Goal: Information Seeking & Learning: Learn about a topic

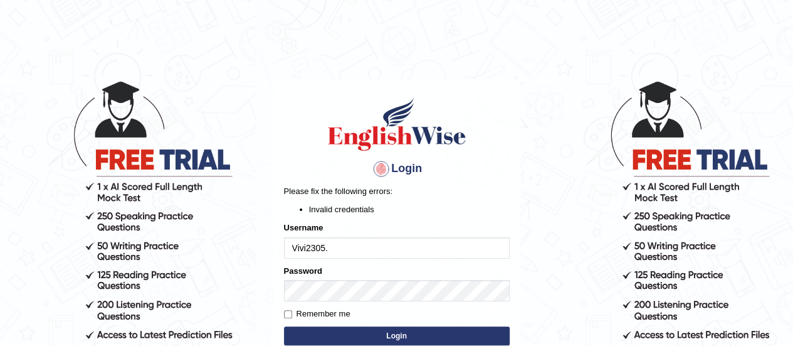
type input "Vivi2305."
click at [284, 326] on button "Login" at bounding box center [397, 335] width 226 height 19
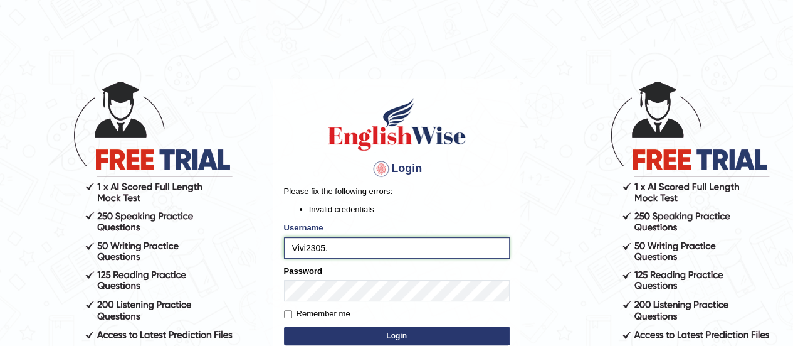
click at [342, 248] on input "Vivi2305." at bounding box center [397, 247] width 226 height 21
type input "Vivi2305"
click at [284, 326] on button "Login" at bounding box center [397, 335] width 226 height 19
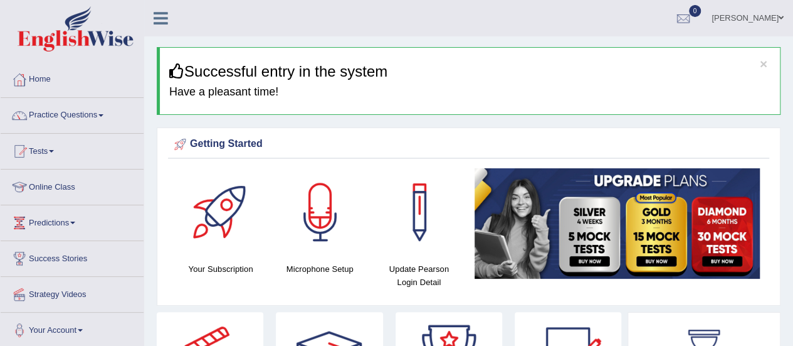
drag, startPoint x: 0, startPoint y: 0, endPoint x: 342, endPoint y: 248, distance: 422.6
click at [342, 248] on div at bounding box center [321, 212] width 88 height 88
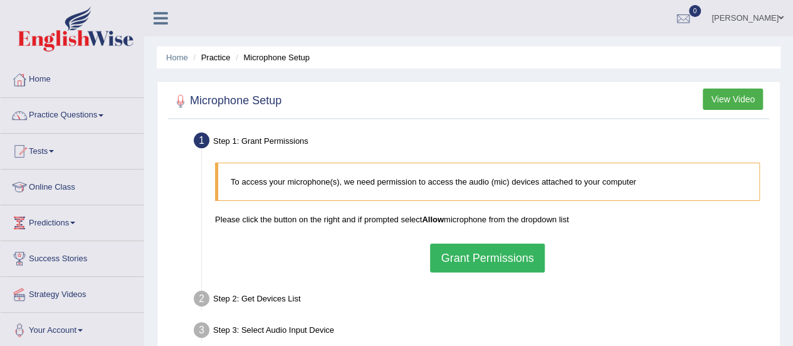
click at [490, 260] on button "Grant Permissions" at bounding box center [487, 257] width 114 height 29
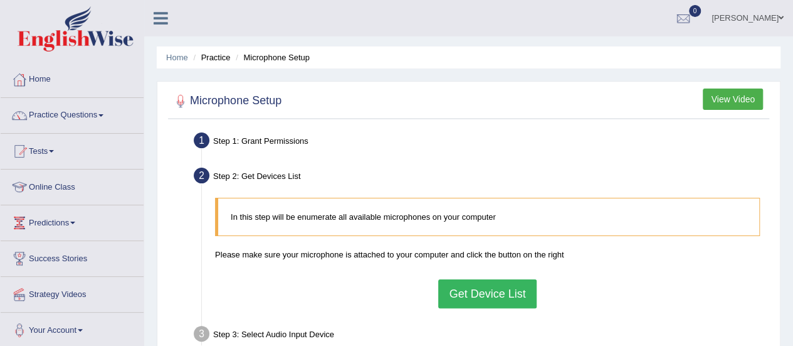
click at [497, 283] on button "Get Device List" at bounding box center [487, 293] width 98 height 29
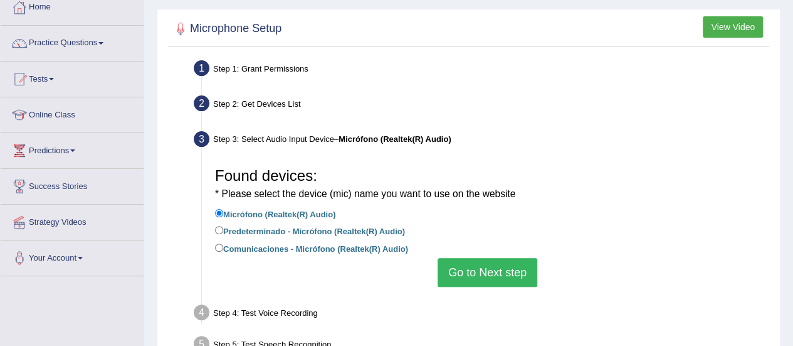
scroll to position [73, 0]
click at [490, 273] on button "Go to Next step" at bounding box center [488, 271] width 100 height 29
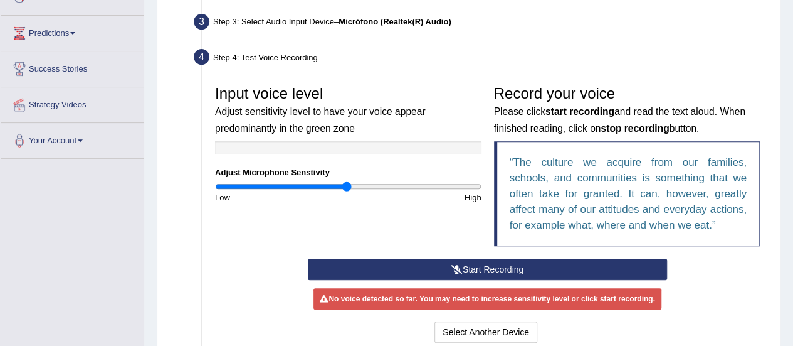
scroll to position [193, 0]
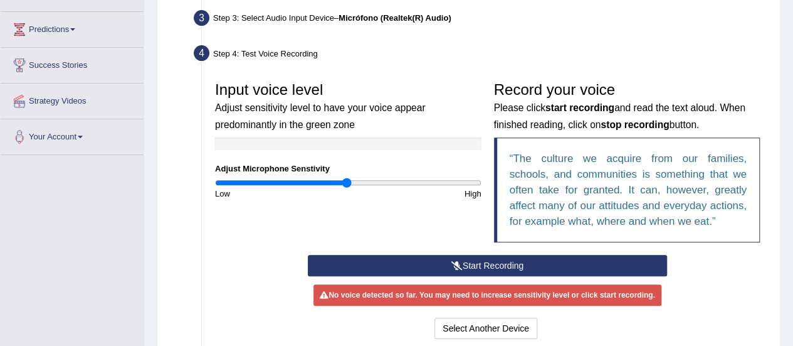
click at [482, 264] on button "Start Recording" at bounding box center [487, 265] width 359 height 21
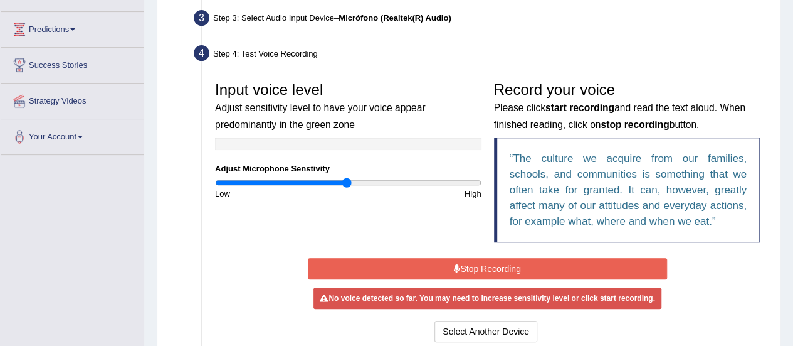
click at [482, 264] on button "Stop Recording" at bounding box center [487, 268] width 359 height 21
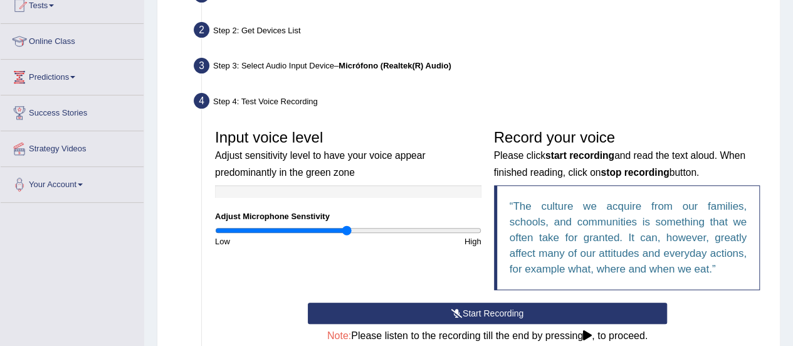
scroll to position [144, 0]
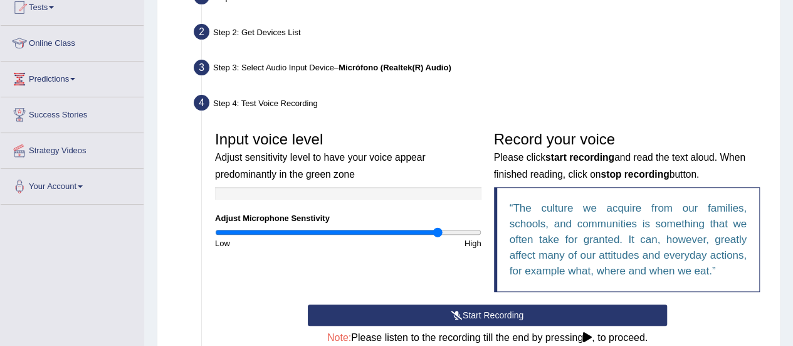
drag, startPoint x: 348, startPoint y: 229, endPoint x: 438, endPoint y: 234, distance: 89.8
click at [438, 234] on input "range" at bounding box center [348, 232] width 267 height 10
drag, startPoint x: 433, startPoint y: 232, endPoint x: 403, endPoint y: 235, distance: 29.6
type input "1.44"
click at [403, 235] on input "range" at bounding box center [348, 232] width 267 height 10
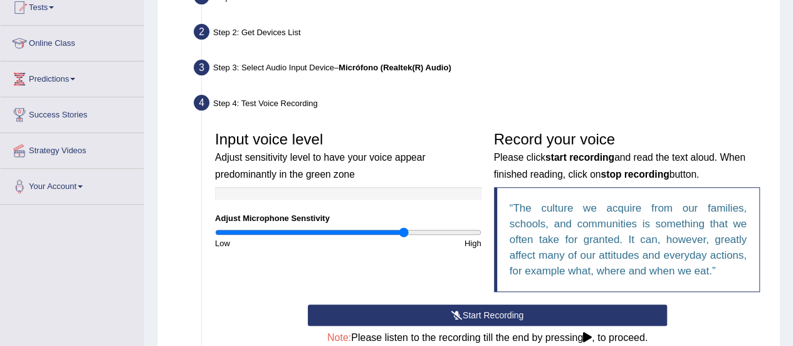
click at [433, 310] on button "Start Recording" at bounding box center [487, 314] width 359 height 21
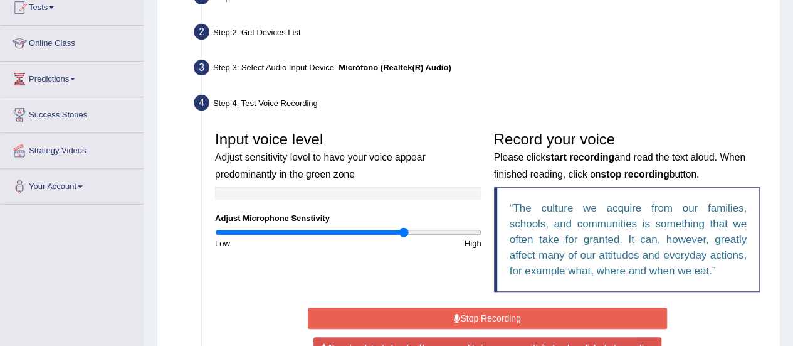
click at [433, 310] on button "Stop Recording" at bounding box center [487, 317] width 359 height 21
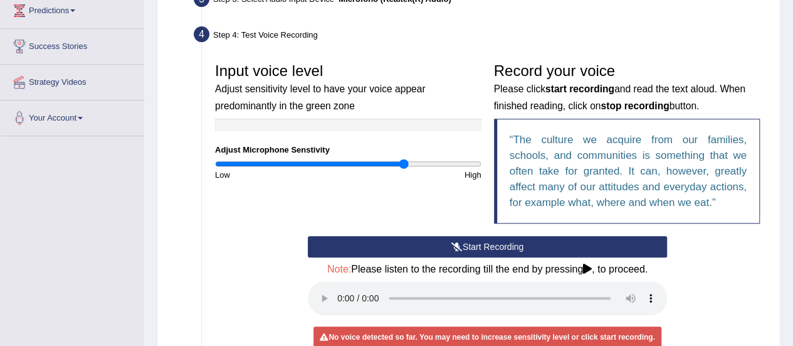
scroll to position [213, 0]
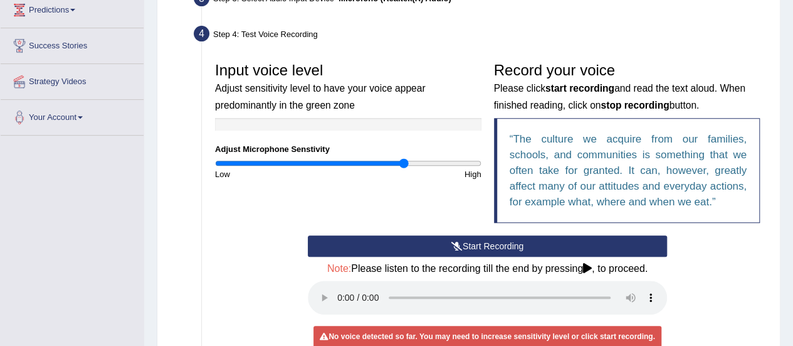
click at [474, 239] on button "Start Recording" at bounding box center [487, 245] width 359 height 21
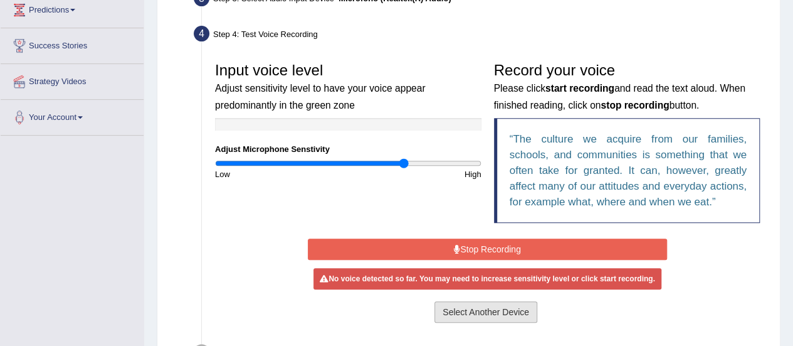
click at [488, 315] on button "Select Another Device" at bounding box center [486, 311] width 103 height 21
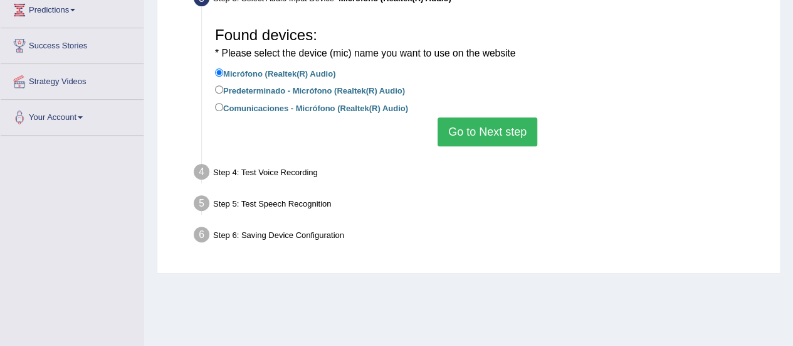
click at [319, 90] on label "Predeterminado - Micrófono (Realtek(R) Audio)" at bounding box center [310, 90] width 190 height 14
click at [223, 90] on input "Predeterminado - Micrófono (Realtek(R) Audio)" at bounding box center [219, 89] width 8 height 8
radio input "true"
click at [478, 130] on button "Go to Next step" at bounding box center [488, 131] width 100 height 29
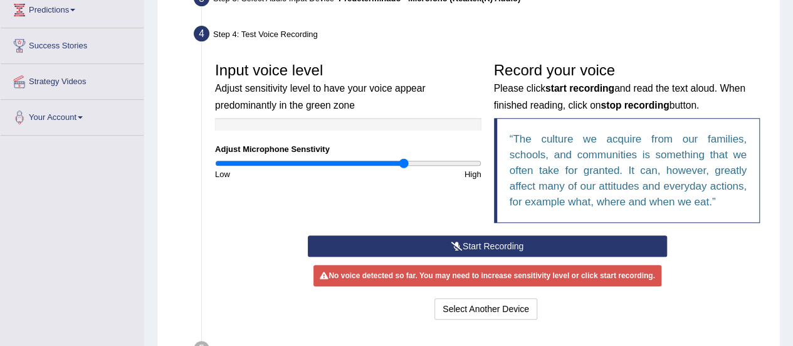
click at [463, 250] on button "Start Recording" at bounding box center [487, 245] width 359 height 21
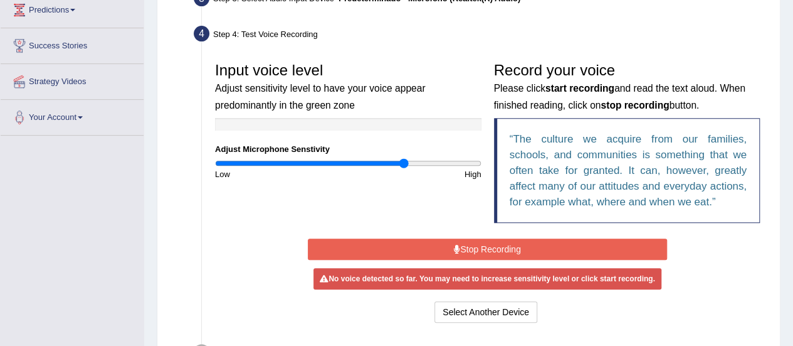
click at [498, 262] on div "Start Recording Stop Recording Note: Please listen to the recording till the en…" at bounding box center [488, 280] width 372 height 90
click at [485, 311] on button "Select Another Device" at bounding box center [486, 311] width 103 height 21
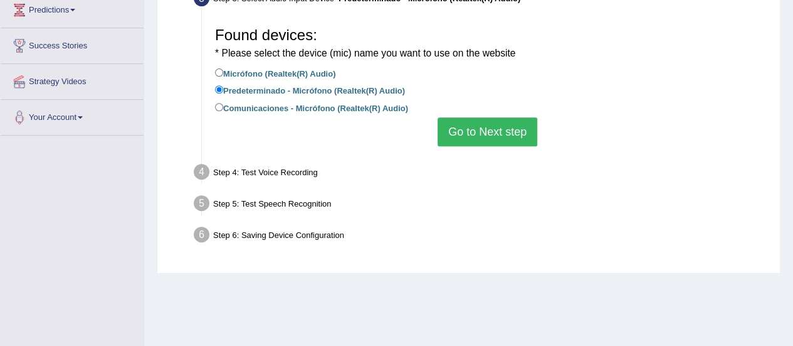
click at [268, 108] on label "Comunicaciones - Micrófono (Realtek(R) Audio)" at bounding box center [311, 107] width 193 height 14
click at [223, 108] on input "Comunicaciones - Micrófono (Realtek(R) Audio)" at bounding box center [219, 107] width 8 height 8
radio input "true"
drag, startPoint x: 470, startPoint y: 146, endPoint x: 470, endPoint y: 129, distance: 17.6
click at [470, 129] on div "Found devices: * Please select the device (mic) name you want to use on the web…" at bounding box center [488, 83] width 558 height 138
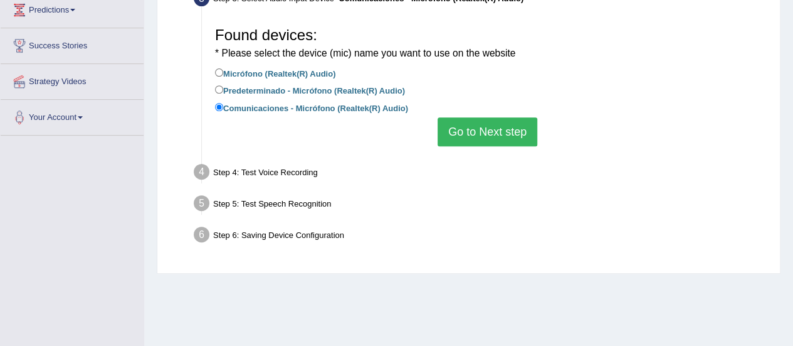
click at [470, 129] on button "Go to Next step" at bounding box center [488, 131] width 100 height 29
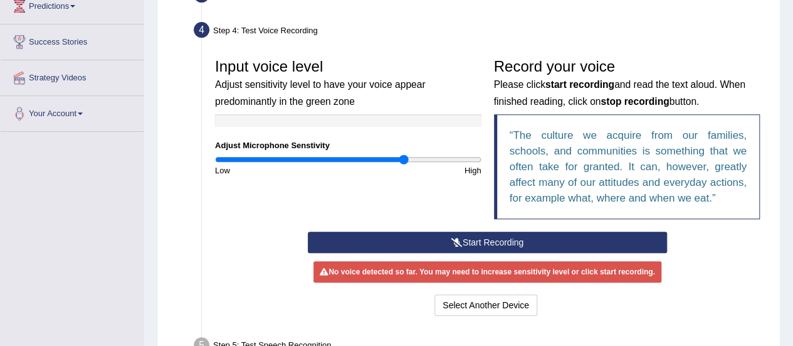
scroll to position [216, 0]
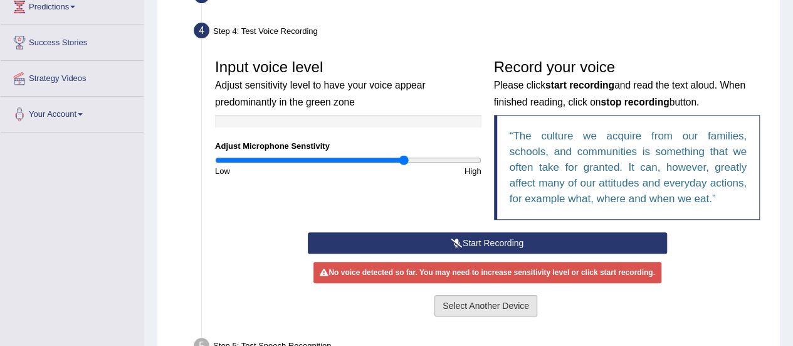
click at [486, 298] on button "Select Another Device" at bounding box center [486, 305] width 103 height 21
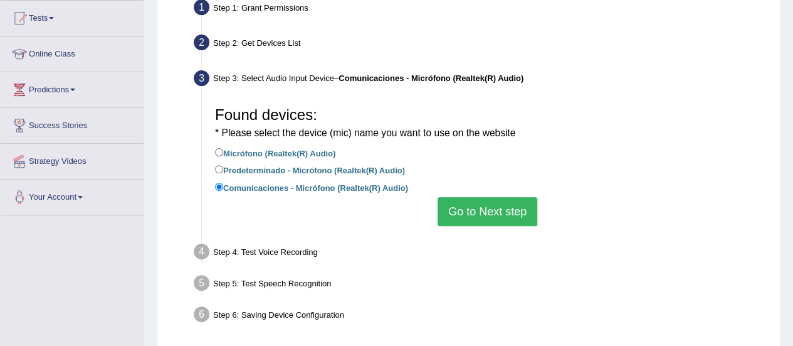
scroll to position [132, 0]
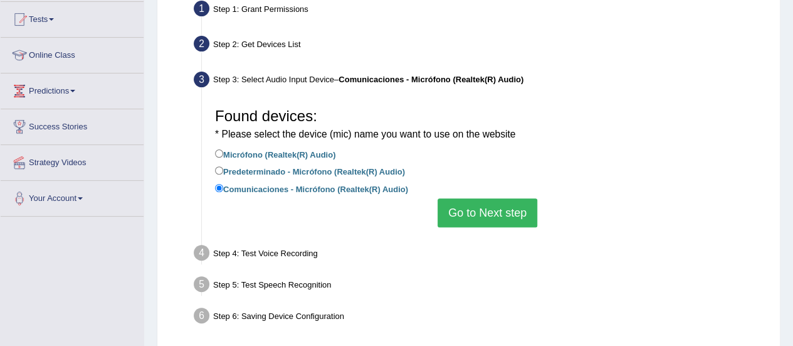
click at [271, 44] on div "Step 2: Get Devices List" at bounding box center [481, 46] width 586 height 28
click at [243, 152] on label "Micrófono (Realtek(R) Audio)" at bounding box center [275, 154] width 120 height 14
click at [223, 152] on input "Micrófono (Realtek(R) Audio)" at bounding box center [219, 153] width 8 height 8
radio input "true"
click at [491, 201] on button "Go to Next step" at bounding box center [488, 212] width 100 height 29
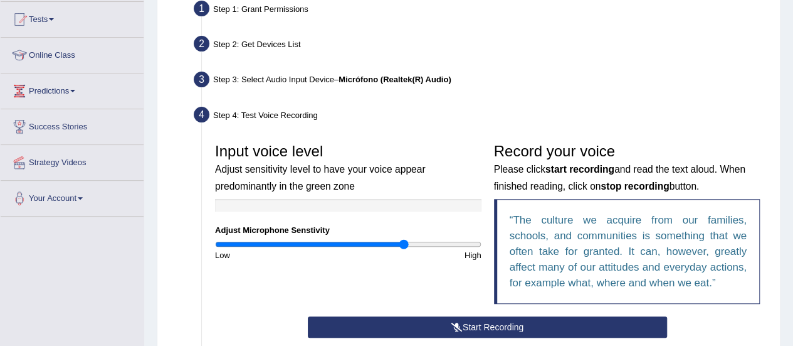
click at [454, 328] on icon at bounding box center [457, 326] width 11 height 9
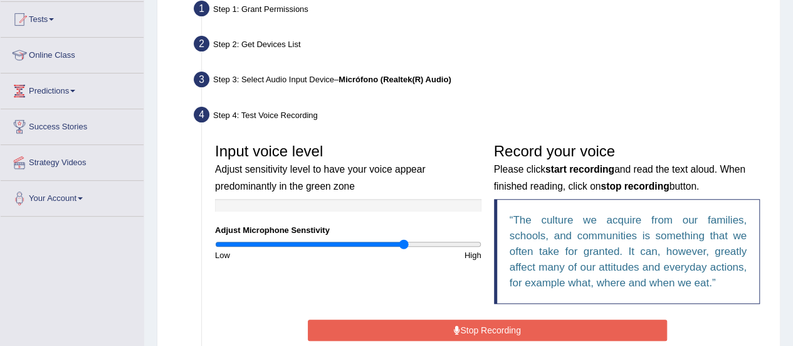
click at [454, 328] on icon at bounding box center [457, 329] width 6 height 9
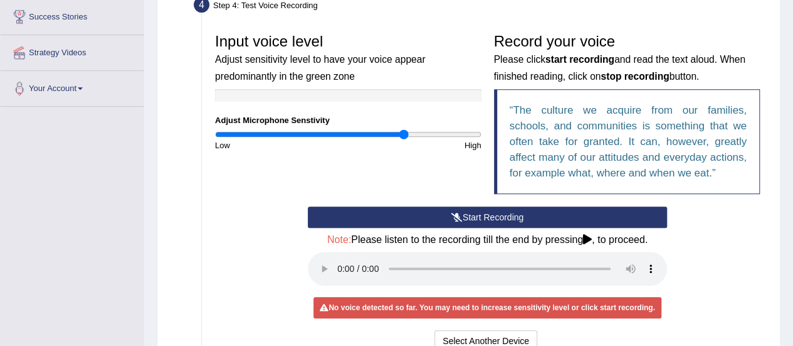
scroll to position [243, 0]
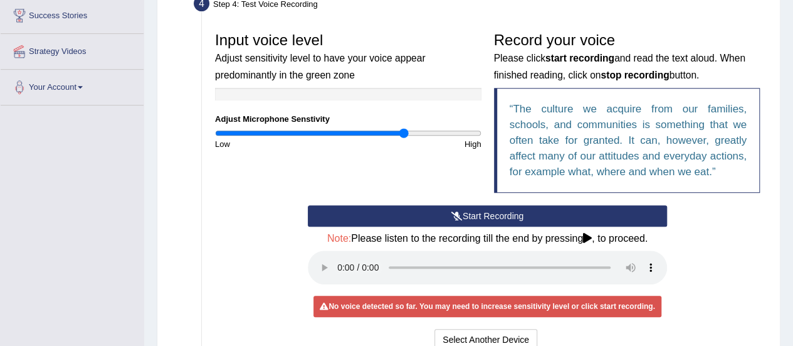
click at [487, 209] on button "Start Recording" at bounding box center [487, 215] width 359 height 21
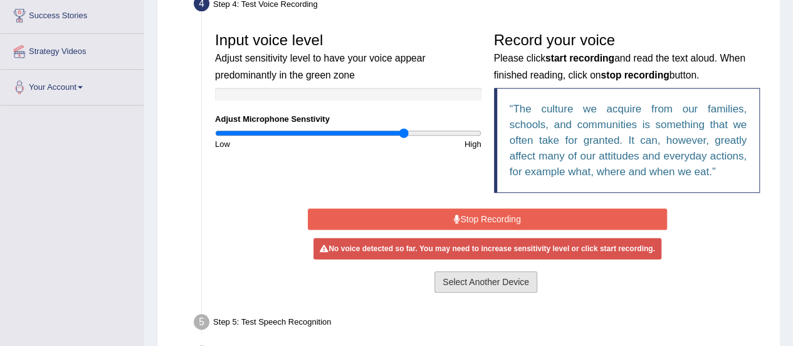
click at [492, 282] on button "Select Another Device" at bounding box center [486, 281] width 103 height 21
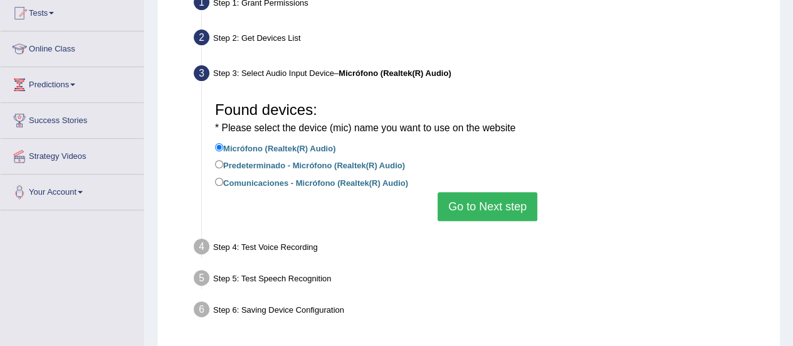
scroll to position [137, 0]
click at [357, 170] on label "Predeterminado - Micrófono (Realtek(R) Audio)" at bounding box center [310, 165] width 190 height 14
click at [223, 169] on input "Predeterminado - Micrófono (Realtek(R) Audio)" at bounding box center [219, 165] width 8 height 8
radio input "true"
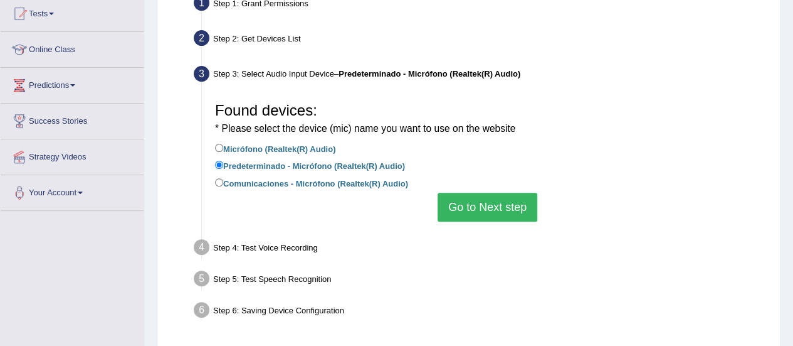
click at [448, 201] on button "Go to Next step" at bounding box center [488, 207] width 100 height 29
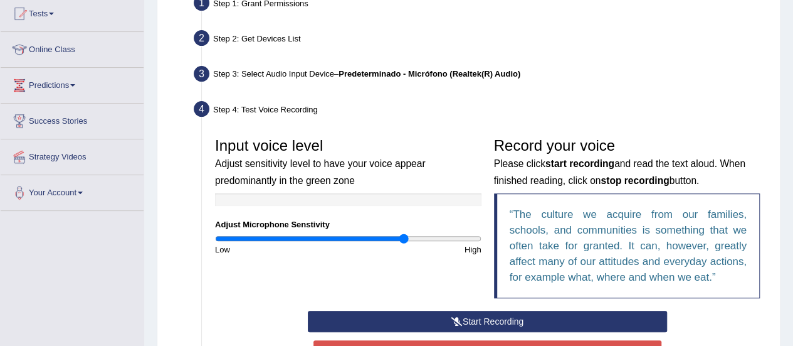
click at [452, 319] on icon at bounding box center [457, 321] width 11 height 9
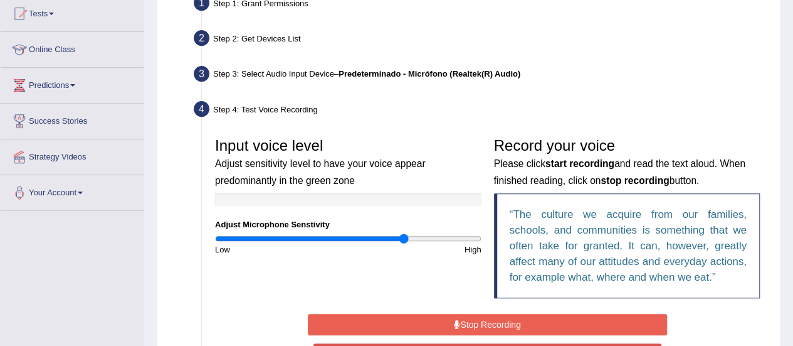
click at [450, 319] on button "Stop Recording" at bounding box center [487, 324] width 359 height 21
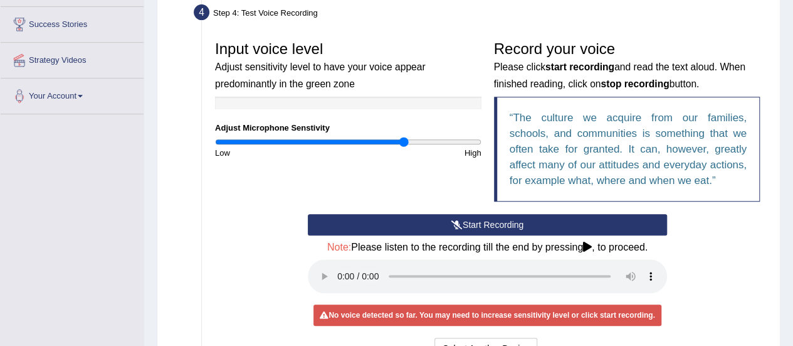
scroll to position [263, 0]
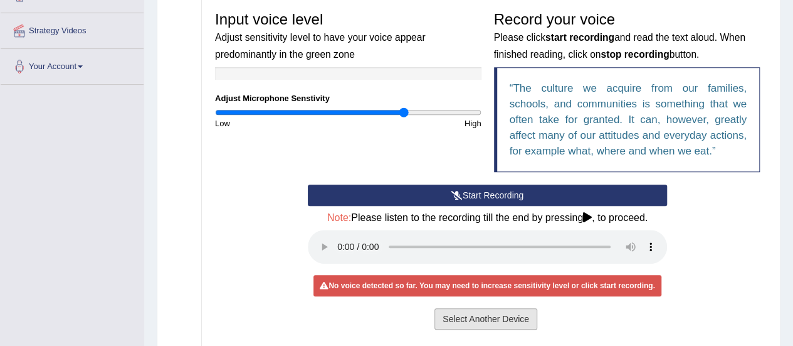
click at [517, 309] on button "Select Another Device" at bounding box center [486, 318] width 103 height 21
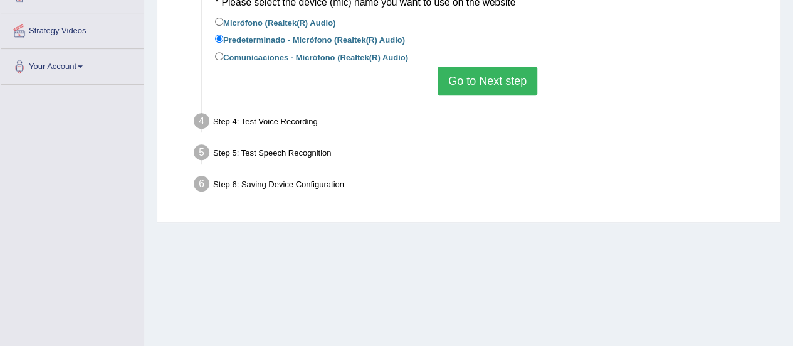
click at [297, 56] on label "Comunicaciones - Micrófono (Realtek(R) Audio)" at bounding box center [311, 57] width 193 height 14
click at [223, 56] on input "Comunicaciones - Micrófono (Realtek(R) Audio)" at bounding box center [219, 56] width 8 height 8
radio input "true"
click at [492, 80] on button "Go to Next step" at bounding box center [488, 80] width 100 height 29
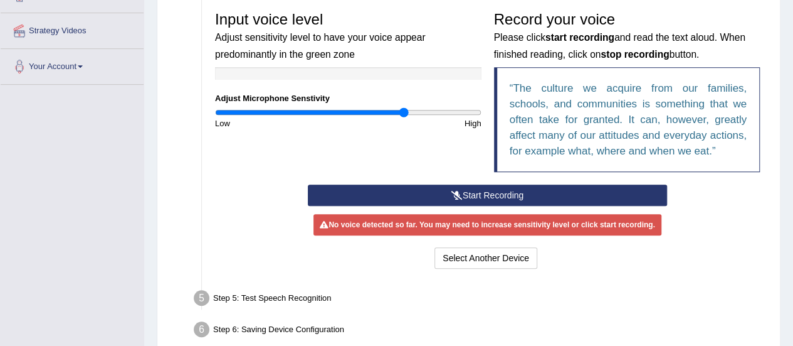
click at [458, 193] on icon at bounding box center [457, 195] width 11 height 9
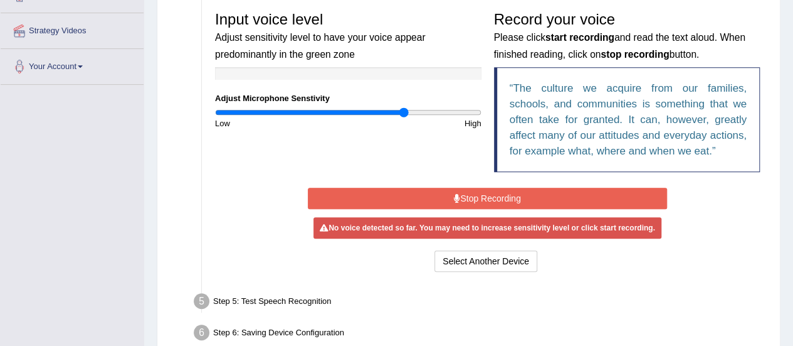
click at [458, 194] on icon at bounding box center [457, 198] width 6 height 9
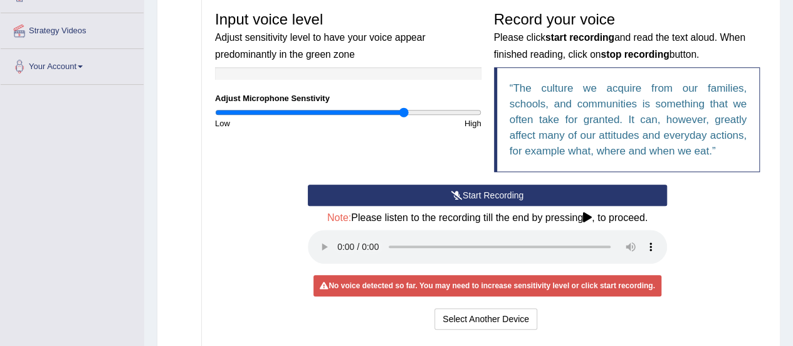
scroll to position [385, 0]
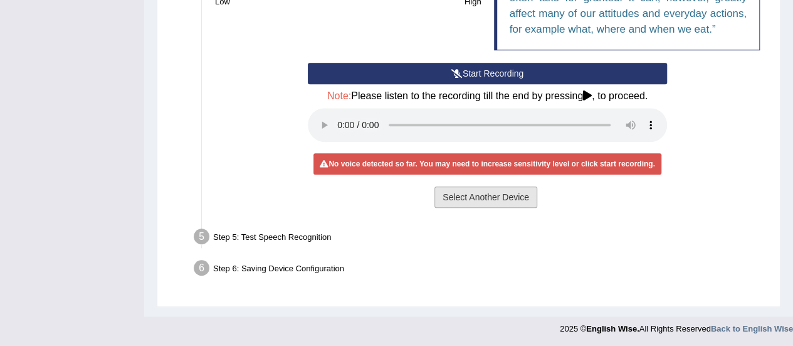
click at [463, 206] on button "Select Another Device" at bounding box center [486, 196] width 103 height 21
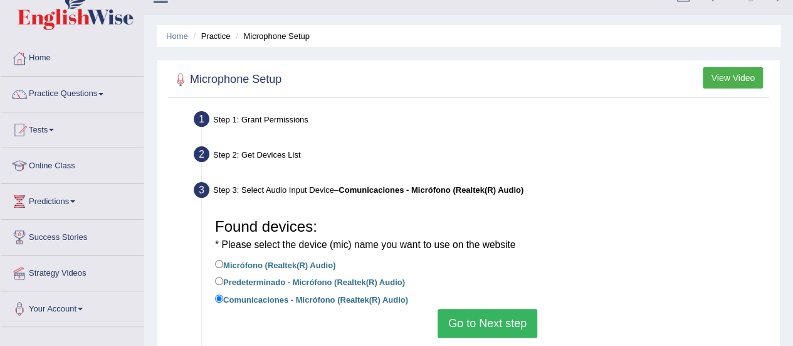
scroll to position [20, 0]
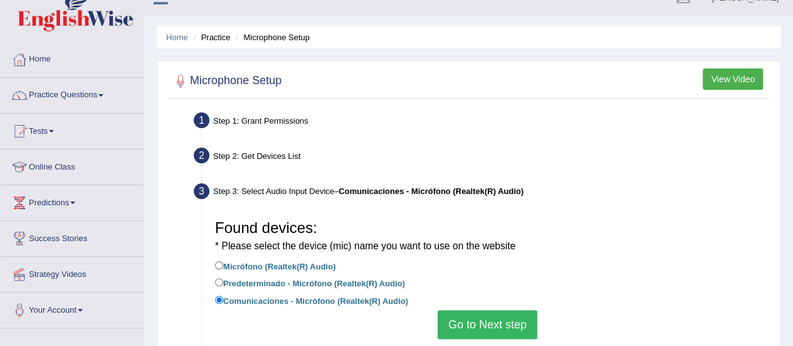
click at [730, 86] on button "View Video" at bounding box center [733, 78] width 60 height 21
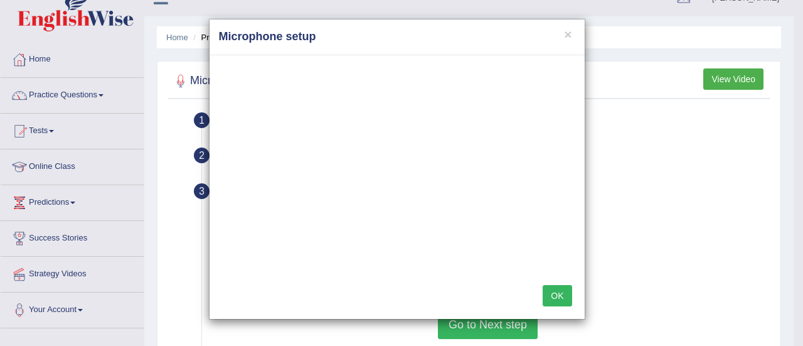
click at [561, 285] on button "OK" at bounding box center [556, 295] width 29 height 21
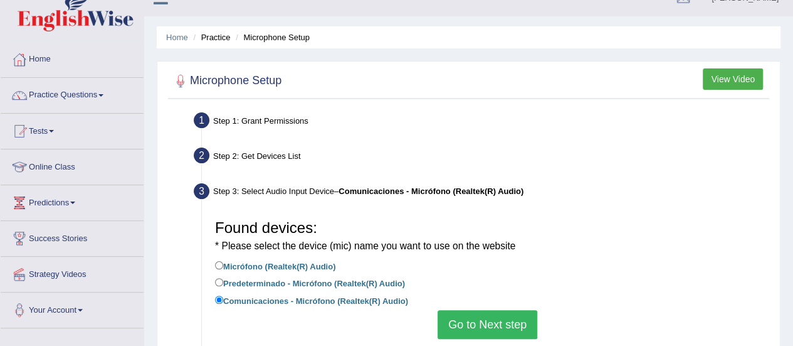
click at [294, 267] on label "Micrófono (Realtek(R) Audio)" at bounding box center [275, 265] width 120 height 14
click at [223, 267] on input "Micrófono (Realtek(R) Audio)" at bounding box center [219, 265] width 8 height 8
radio input "true"
click at [499, 328] on button "Go to Next step" at bounding box center [488, 324] width 100 height 29
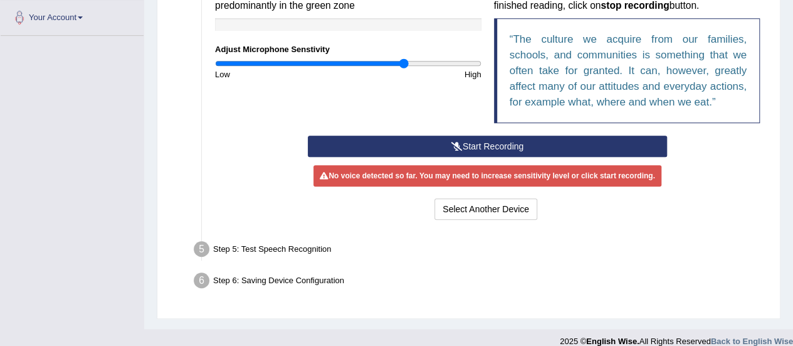
scroll to position [312, 0]
click at [484, 144] on button "Start Recording" at bounding box center [487, 145] width 359 height 21
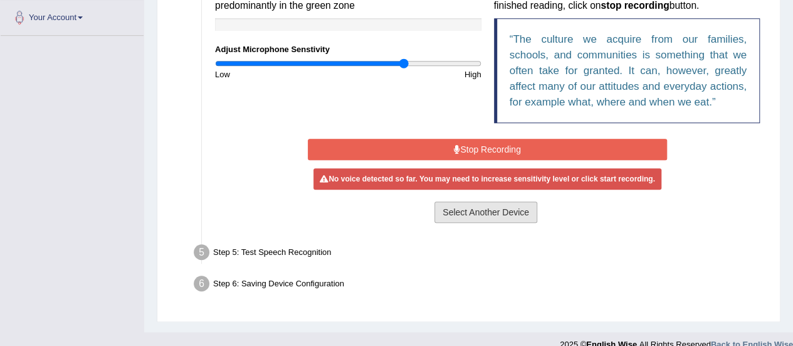
click at [483, 206] on button "Select Another Device" at bounding box center [486, 211] width 103 height 21
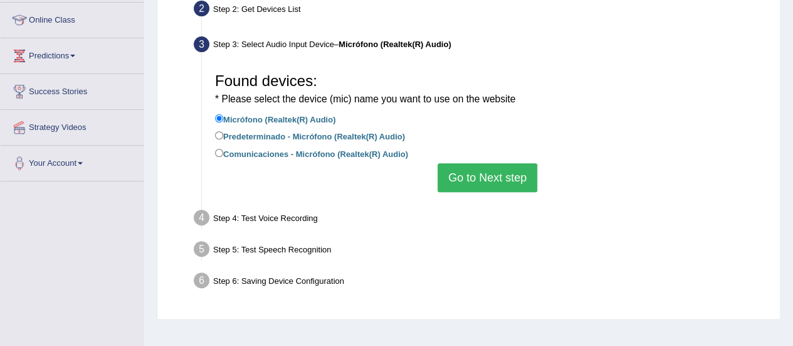
scroll to position [167, 0]
click at [484, 174] on button "Go to Next step" at bounding box center [488, 177] width 100 height 29
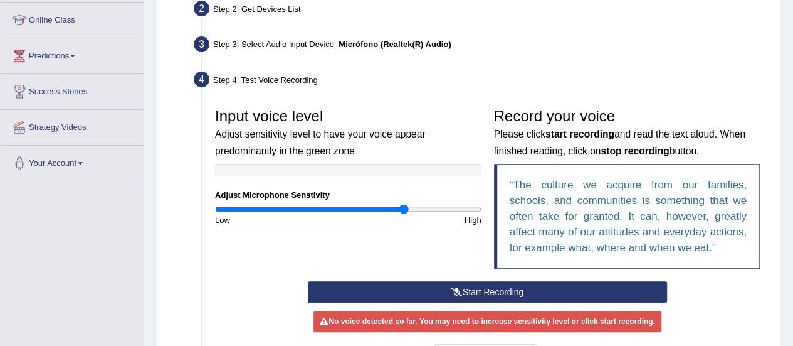
click at [458, 279] on div "Input voice level Adjust sensitivity level to have your voice appear predominan…" at bounding box center [488, 191] width 558 height 179
click at [458, 290] on icon at bounding box center [457, 291] width 11 height 9
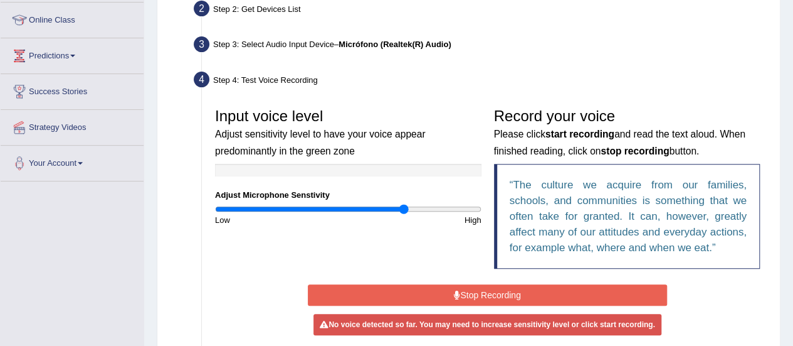
click at [458, 290] on icon at bounding box center [457, 294] width 6 height 9
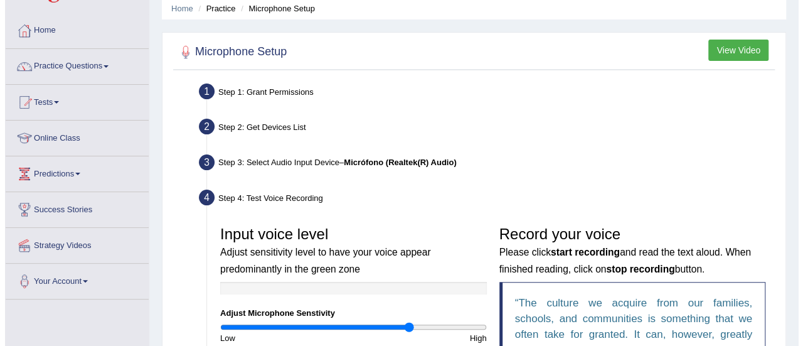
scroll to position [0, 0]
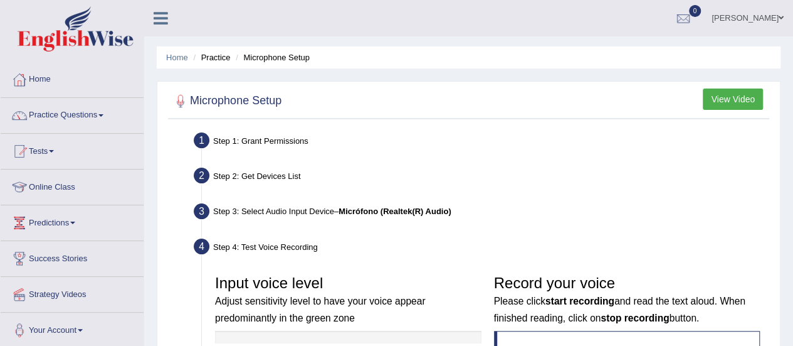
click at [737, 92] on button "View Video" at bounding box center [733, 98] width 60 height 21
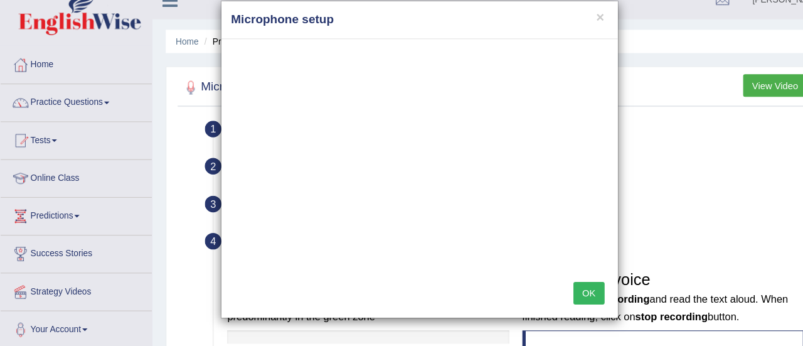
click at [559, 299] on button "OK" at bounding box center [556, 295] width 29 height 21
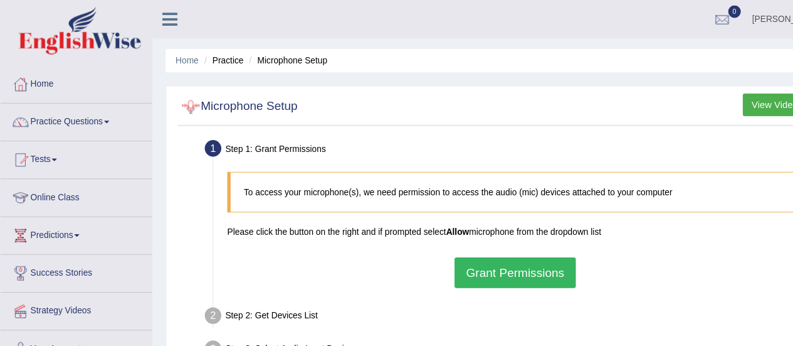
click at [481, 259] on button "Grant Permissions" at bounding box center [487, 257] width 114 height 29
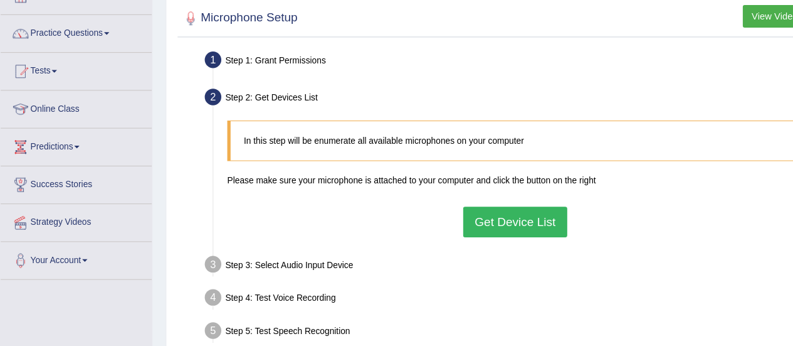
scroll to position [69, 0]
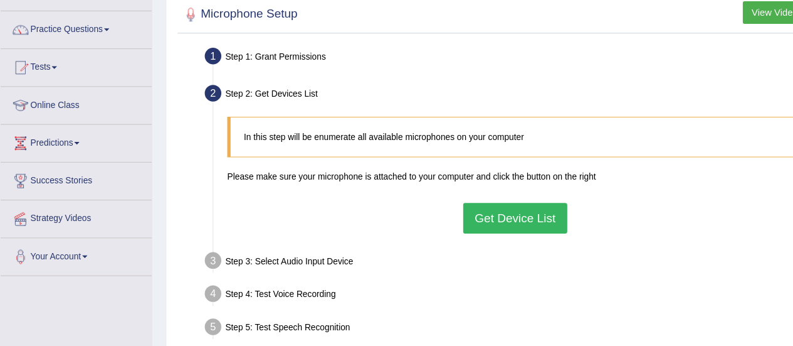
click at [504, 223] on button "Get Device List" at bounding box center [487, 224] width 98 height 29
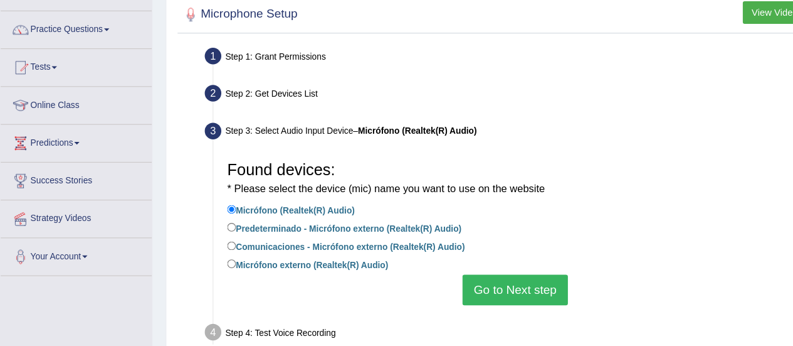
click at [470, 295] on button "Go to Next step" at bounding box center [488, 292] width 100 height 29
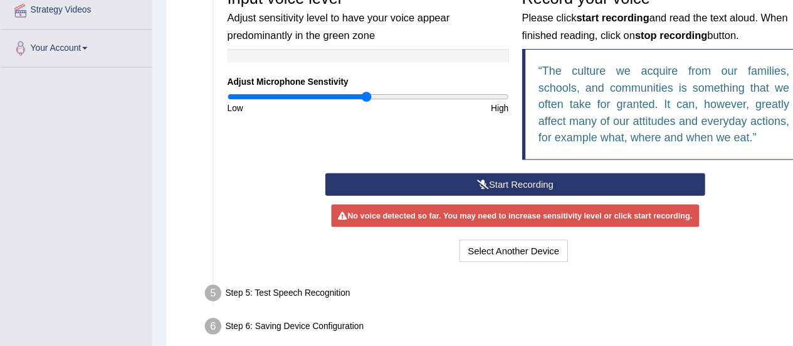
scroll to position [267, 0]
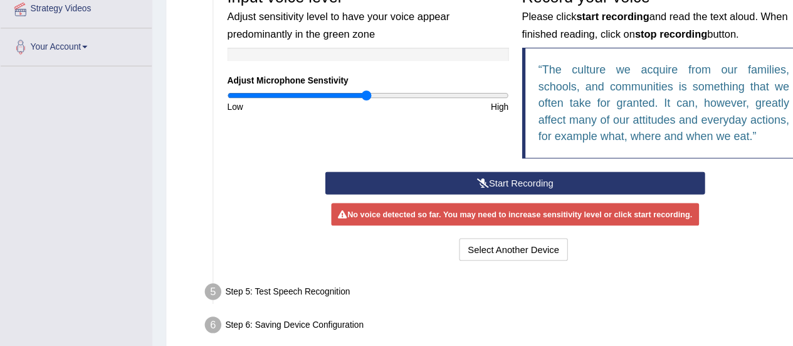
click at [418, 184] on button "Start Recording" at bounding box center [487, 191] width 359 height 21
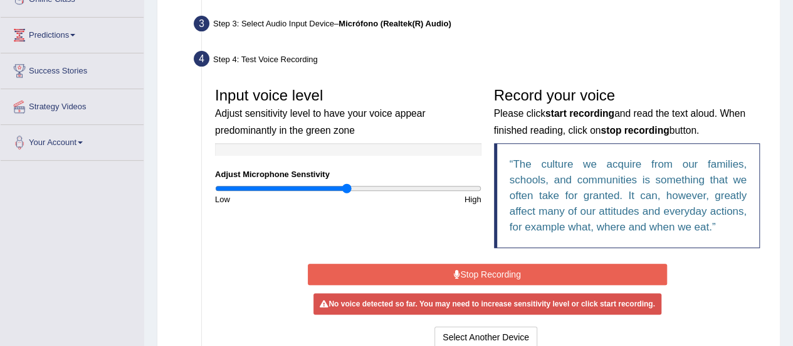
scroll to position [327, 0]
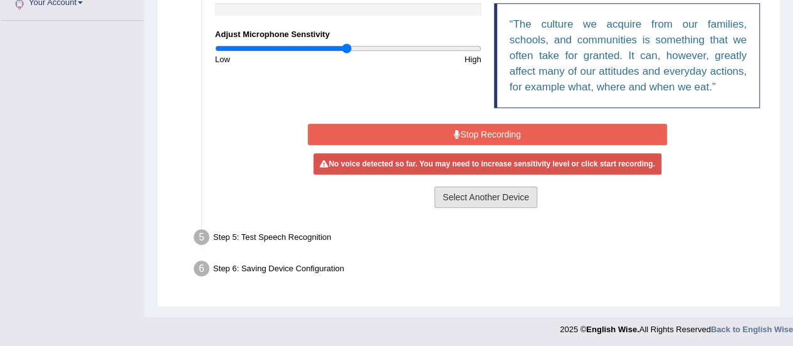
click at [465, 199] on button "Select Another Device" at bounding box center [486, 196] width 103 height 21
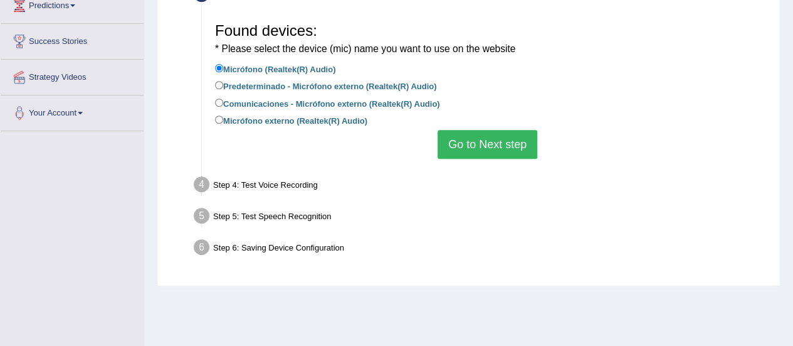
scroll to position [214, 0]
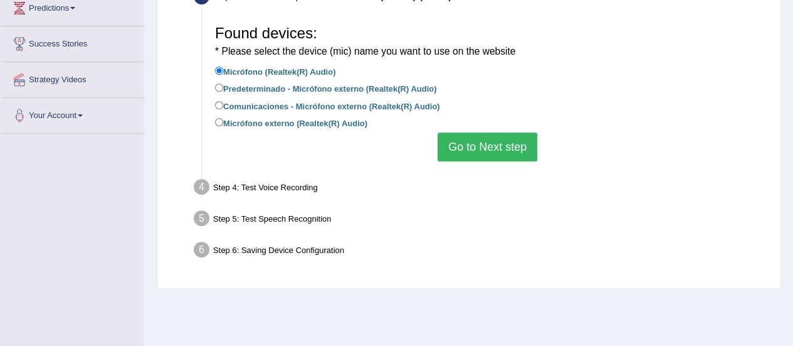
click at [355, 91] on label "Predeterminado - Micrófono externo (Realtek(R) Audio)" at bounding box center [325, 88] width 221 height 14
click at [223, 91] on input "Predeterminado - Micrófono externo (Realtek(R) Audio)" at bounding box center [219, 87] width 8 height 8
radio input "true"
click at [482, 134] on button "Go to Next step" at bounding box center [488, 146] width 100 height 29
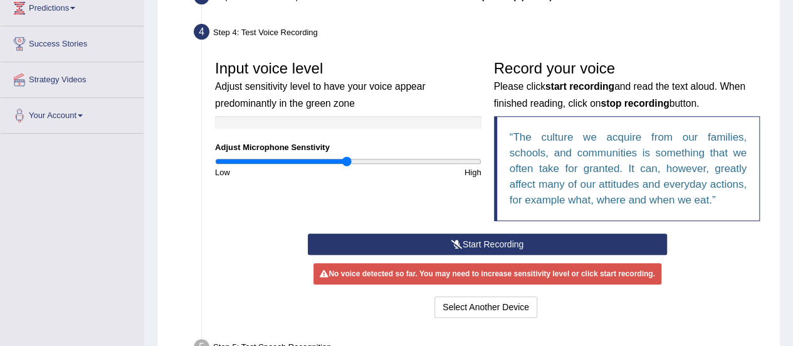
click at [464, 241] on button "Start Recording" at bounding box center [487, 243] width 359 height 21
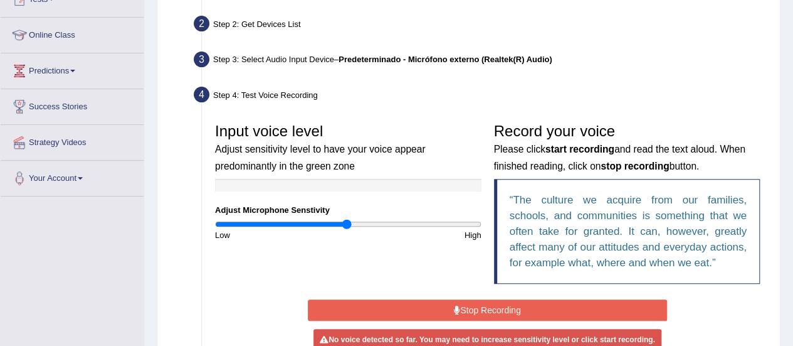
scroll to position [147, 0]
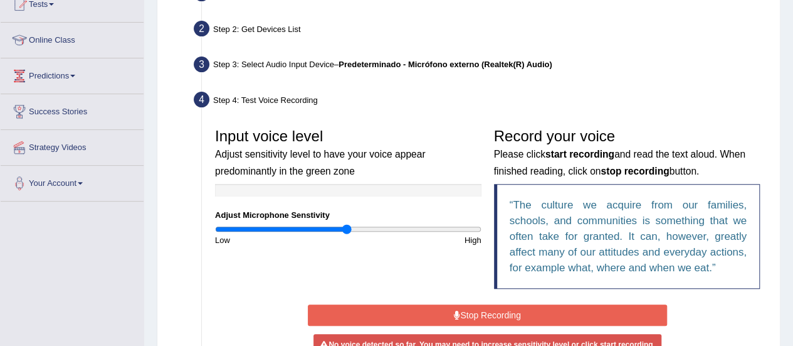
click at [311, 62] on div "Step 3: Select Audio Input Device – Predeterminado - Micrófono externo (Realtek…" at bounding box center [481, 67] width 586 height 28
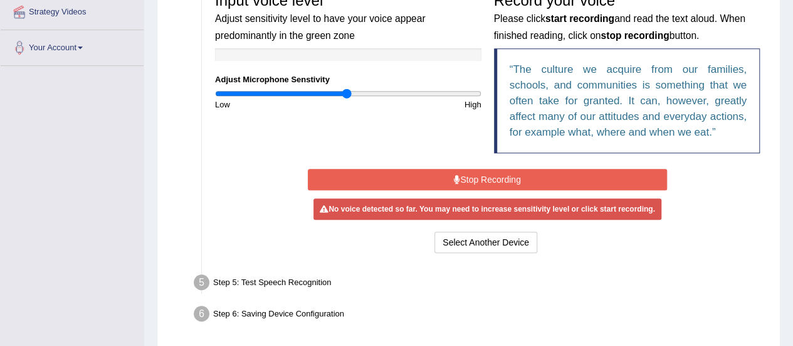
scroll to position [283, 0]
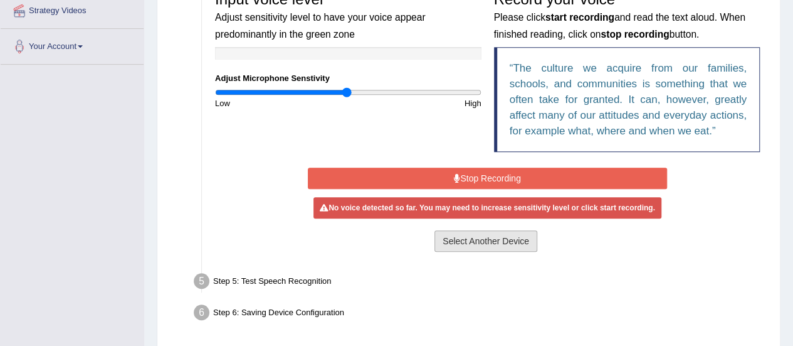
click at [450, 243] on button "Select Another Device" at bounding box center [486, 240] width 103 height 21
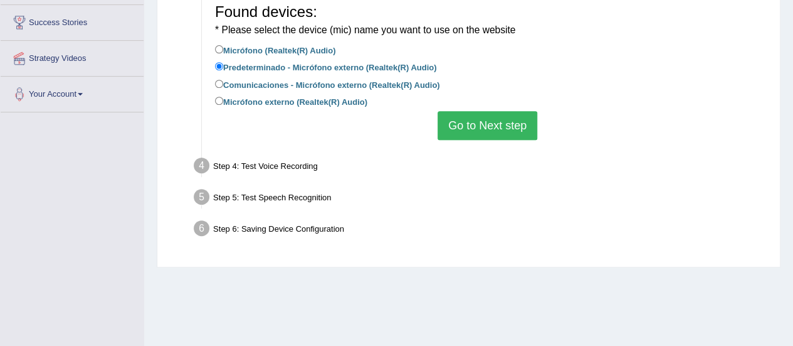
scroll to position [236, 0]
click at [385, 81] on label "Comunicaciones - Micrófono externo (Realtek(R) Audio)" at bounding box center [327, 84] width 225 height 14
click at [223, 81] on input "Comunicaciones - Micrófono externo (Realtek(R) Audio)" at bounding box center [219, 84] width 8 height 8
radio input "true"
click at [477, 134] on button "Go to Next step" at bounding box center [488, 125] width 100 height 29
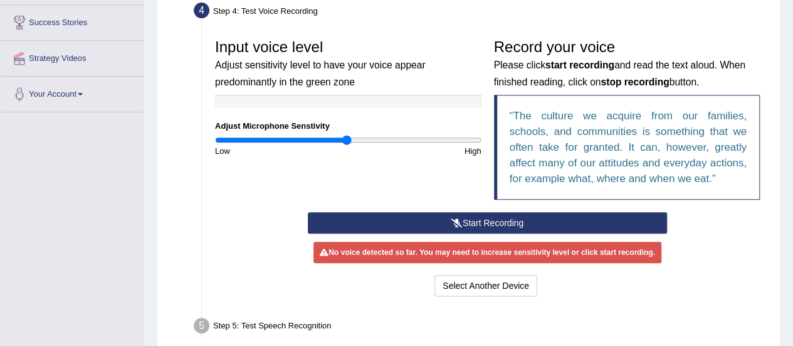
click at [481, 218] on button "Start Recording" at bounding box center [487, 222] width 359 height 21
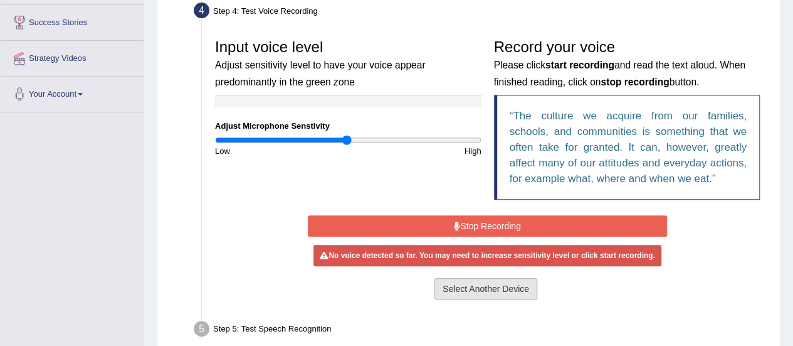
click at [482, 287] on button "Select Another Device" at bounding box center [486, 288] width 103 height 21
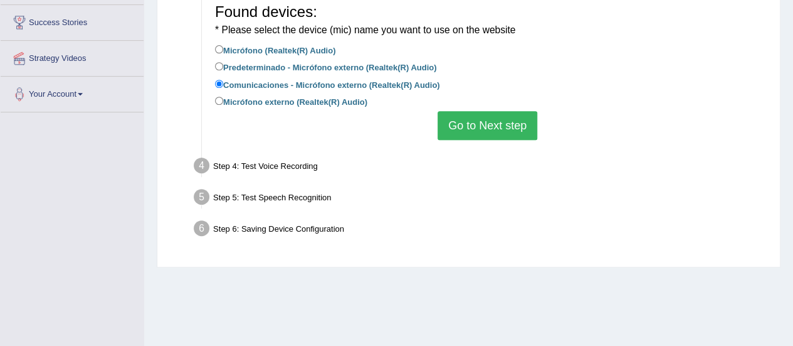
click at [347, 100] on label "Micrófono externo (Realtek(R) Audio)" at bounding box center [291, 101] width 152 height 14
click at [223, 100] on input "Micrófono externo (Realtek(R) Audio)" at bounding box center [219, 101] width 8 height 8
radio input "true"
click at [457, 119] on button "Go to Next step" at bounding box center [488, 125] width 100 height 29
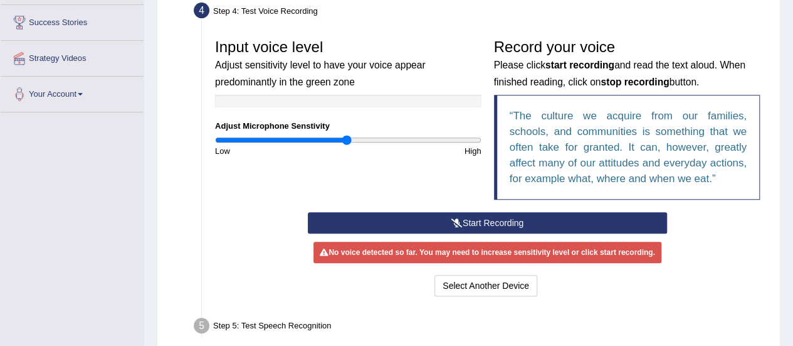
click at [470, 223] on button "Start Recording" at bounding box center [487, 222] width 359 height 21
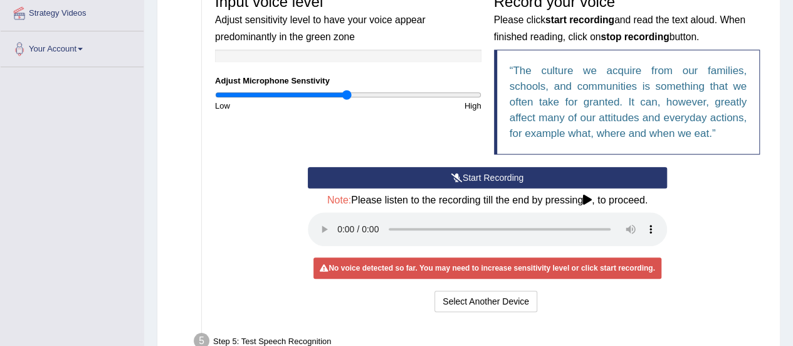
scroll to position [280, 0]
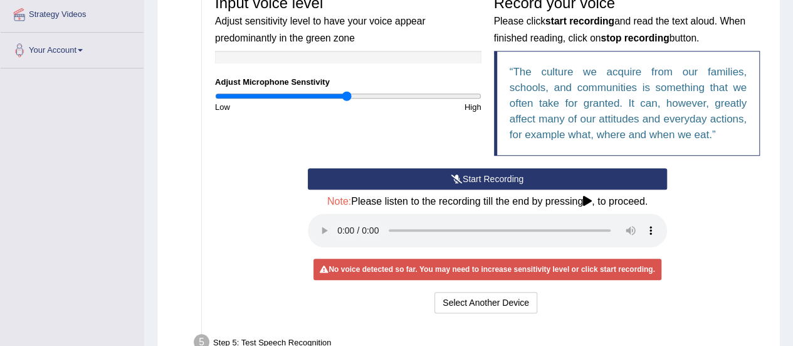
click at [344, 89] on div "Input voice level Adjust sensitivity level to have your voice appear predominan…" at bounding box center [348, 51] width 279 height 124
drag, startPoint x: 346, startPoint y: 92, endPoint x: 480, endPoint y: 77, distance: 135.1
type input "2"
click at [480, 91] on input "range" at bounding box center [348, 96] width 267 height 10
click at [474, 177] on button "Start Recording" at bounding box center [487, 178] width 359 height 21
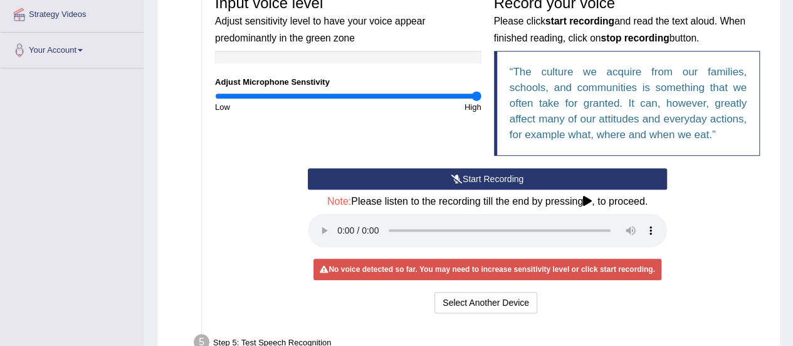
click at [474, 177] on button "Start Recording" at bounding box center [487, 178] width 359 height 21
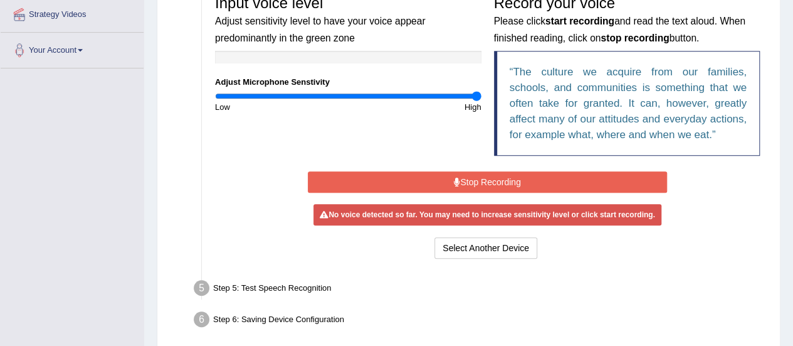
click at [474, 177] on div "Start Recording Stop Recording Note: Please listen to the recording till the en…" at bounding box center [488, 214] width 372 height 93
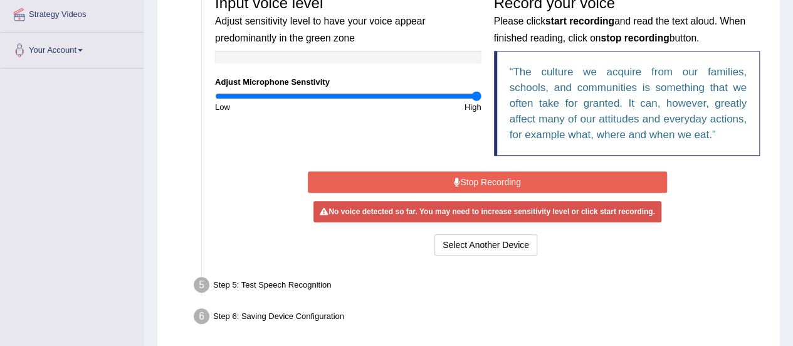
click at [474, 177] on button "Stop Recording" at bounding box center [487, 181] width 359 height 21
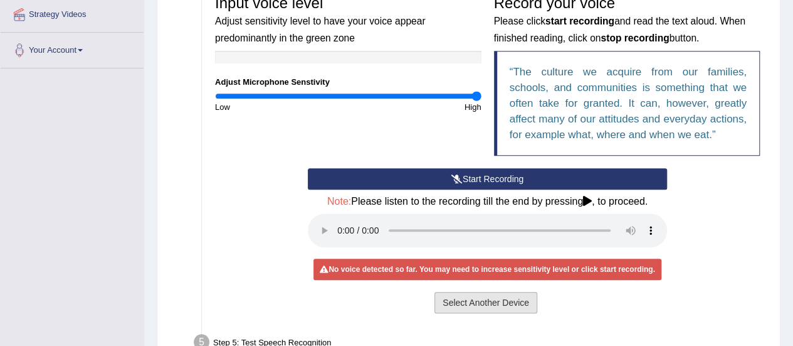
drag, startPoint x: 448, startPoint y: 287, endPoint x: 452, endPoint y: 299, distance: 12.9
click at [452, 299] on div "Start Recording Stop Recording Note: Please listen to the recording till the en…" at bounding box center [488, 242] width 372 height 148
click at [452, 299] on button "Select Another Device" at bounding box center [486, 302] width 103 height 21
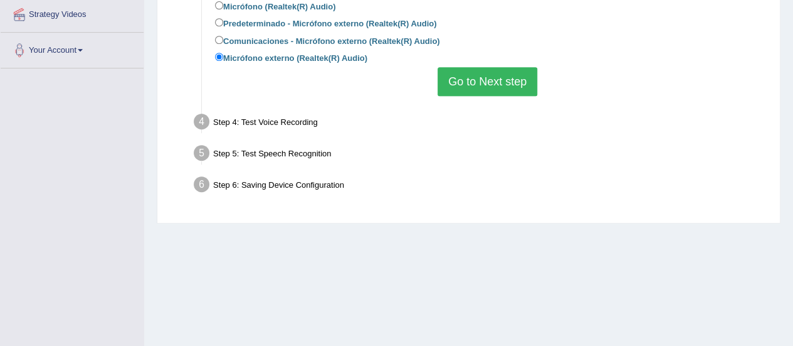
scroll to position [256, 0]
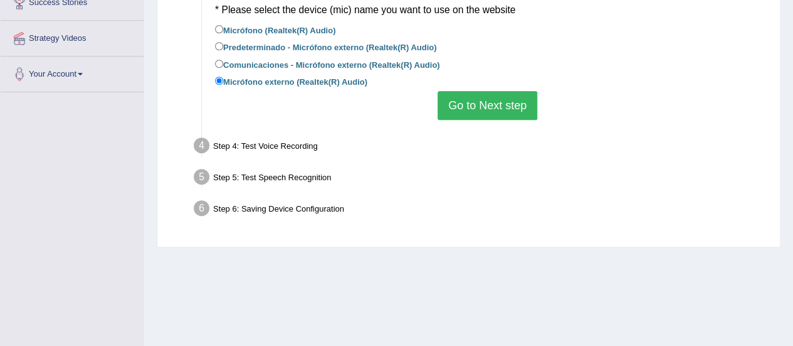
click at [289, 32] on label "Micrófono (Realtek(R) Audio)" at bounding box center [275, 30] width 120 height 14
click at [223, 32] on input "Micrófono (Realtek(R) Audio)" at bounding box center [219, 29] width 8 height 8
radio input "true"
click at [495, 108] on button "Go to Next step" at bounding box center [488, 105] width 100 height 29
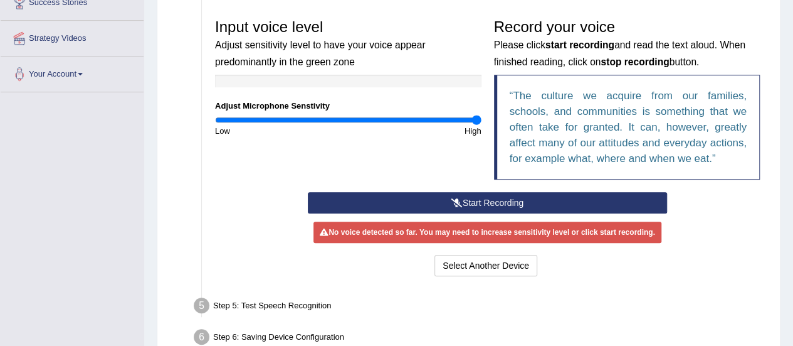
click at [442, 206] on button "Start Recording" at bounding box center [487, 202] width 359 height 21
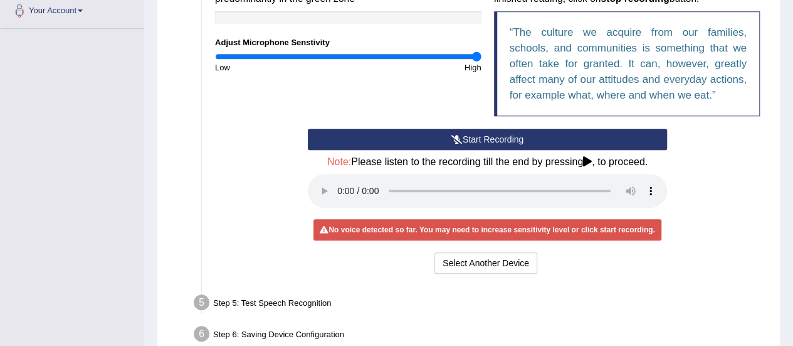
scroll to position [0, 0]
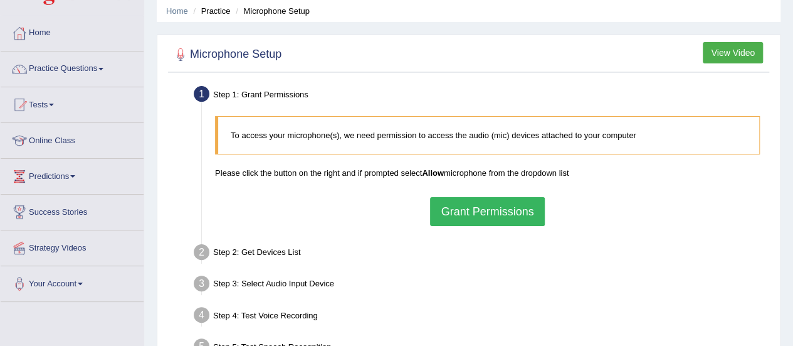
scroll to position [67, 0]
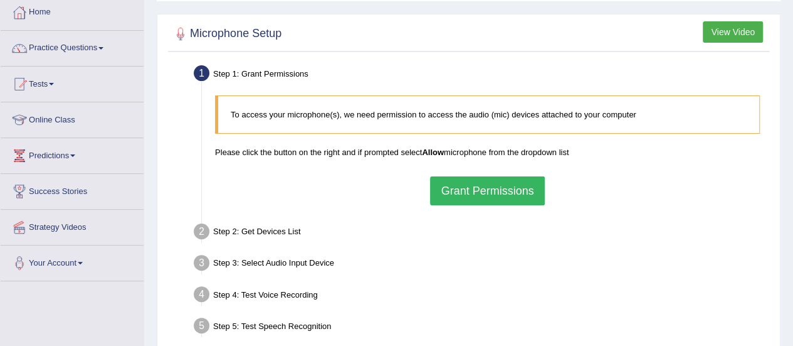
click at [477, 189] on button "Grant Permissions" at bounding box center [487, 190] width 114 height 29
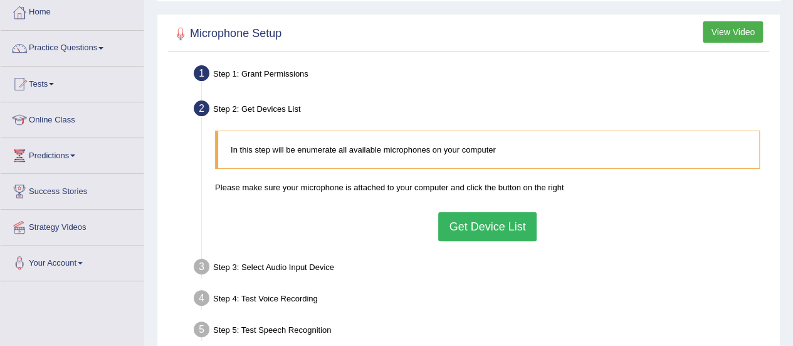
click at [475, 220] on button "Get Device List" at bounding box center [487, 226] width 98 height 29
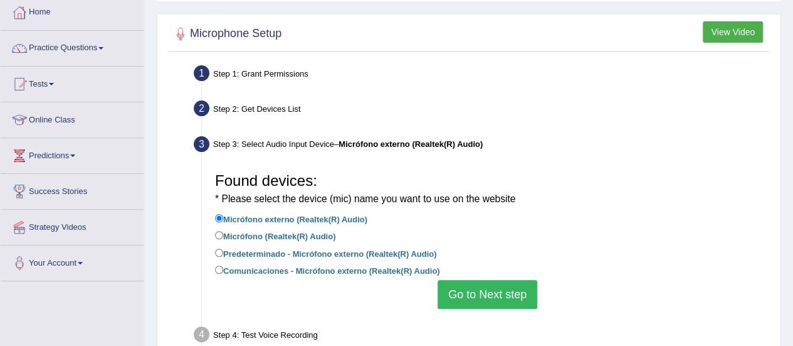
click at [460, 306] on button "Go to Next step" at bounding box center [488, 294] width 100 height 29
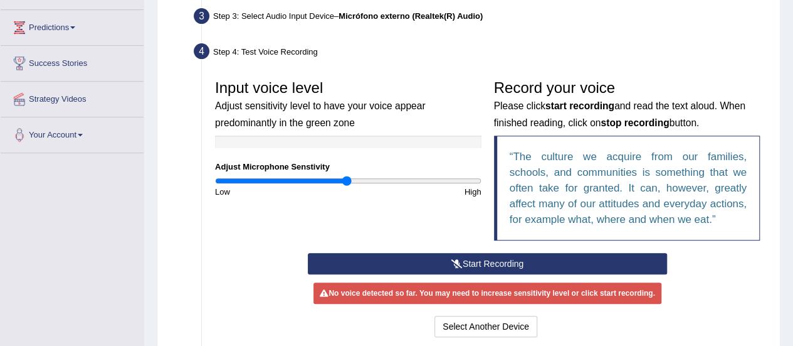
scroll to position [199, 0]
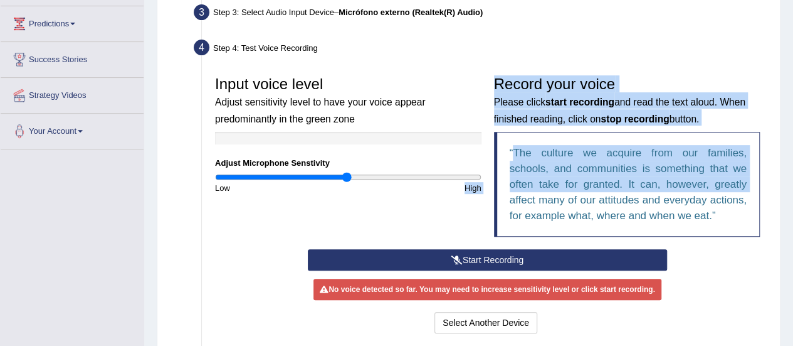
drag, startPoint x: 342, startPoint y: 182, endPoint x: 509, endPoint y: 204, distance: 168.3
click at [509, 204] on div "Input voice level Adjust sensitivity level to have your voice appear predominan…" at bounding box center [488, 159] width 558 height 179
drag, startPoint x: 391, startPoint y: 178, endPoint x: 384, endPoint y: 176, distance: 6.5
click at [384, 176] on input "range" at bounding box center [348, 177] width 267 height 10
drag, startPoint x: 384, startPoint y: 176, endPoint x: 627, endPoint y: 174, distance: 242.1
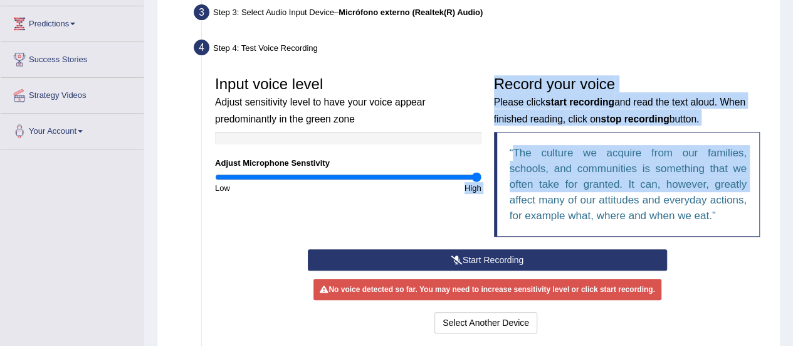
type input "2"
click at [482, 174] on input "range" at bounding box center [348, 177] width 267 height 10
click at [440, 208] on div "Input voice level Adjust sensitivity level to have your voice appear predominan…" at bounding box center [488, 159] width 558 height 179
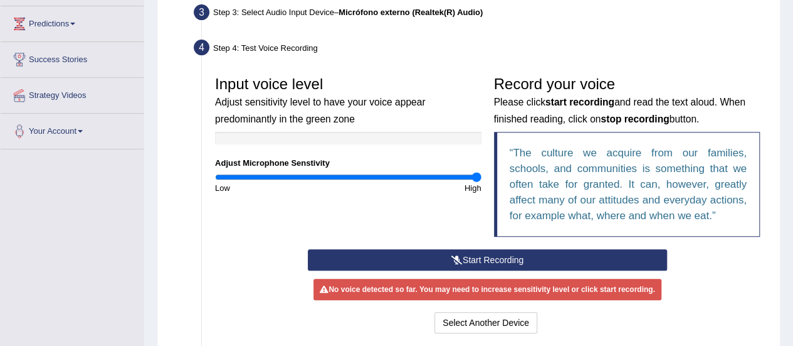
click at [440, 208] on div "Input voice level Adjust sensitivity level to have your voice appear predominan…" at bounding box center [488, 159] width 558 height 179
click at [480, 264] on button "Start Recording" at bounding box center [487, 259] width 359 height 21
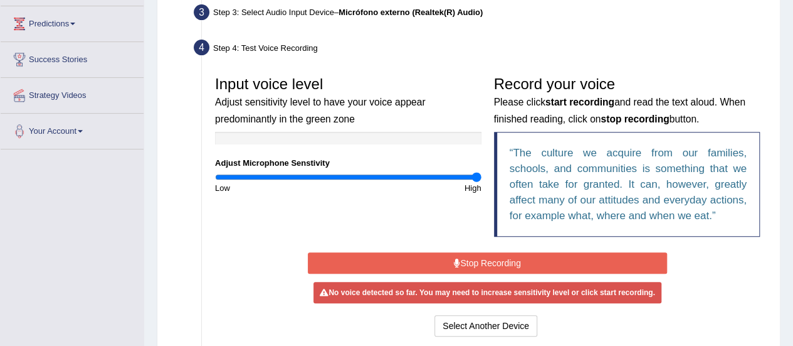
click at [480, 264] on button "Stop Recording" at bounding box center [487, 262] width 359 height 21
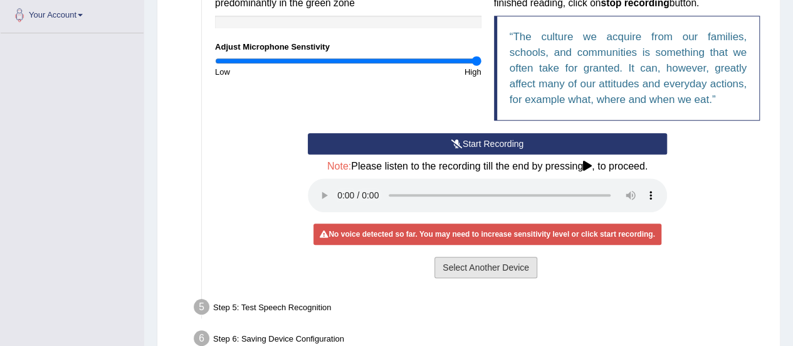
click at [485, 268] on button "Select Another Device" at bounding box center [486, 267] width 103 height 21
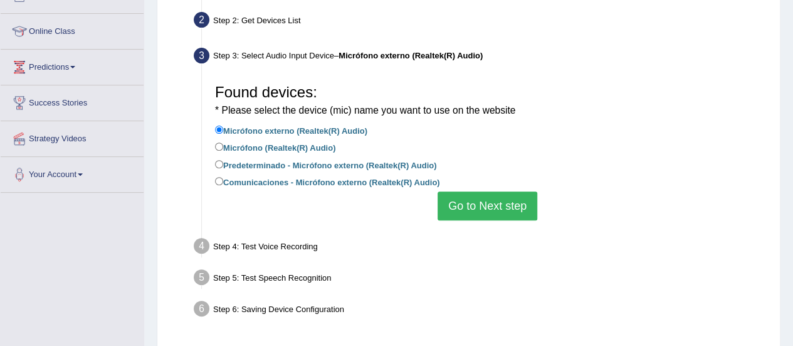
scroll to position [154, 0]
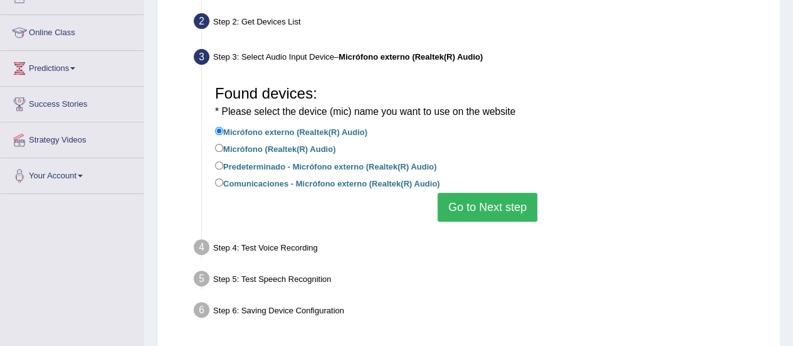
click at [304, 143] on label "Micrófono (Realtek(R) Audio)" at bounding box center [275, 148] width 120 height 14
click at [223, 144] on input "Micrófono (Realtek(R) Audio)" at bounding box center [219, 148] width 8 height 8
radio input "true"
click at [459, 206] on button "Go to Next step" at bounding box center [488, 207] width 100 height 29
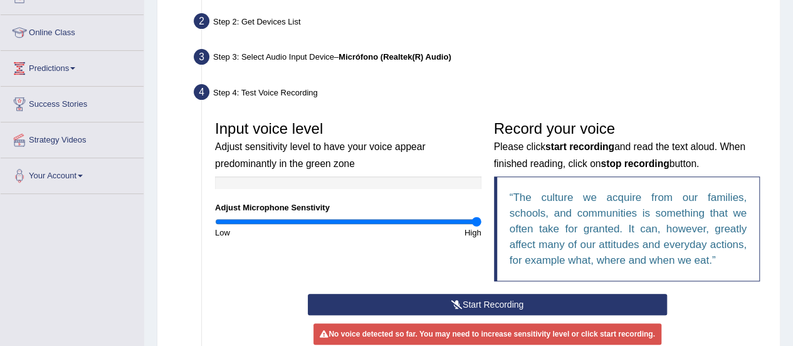
click at [438, 300] on button "Start Recording" at bounding box center [487, 304] width 359 height 21
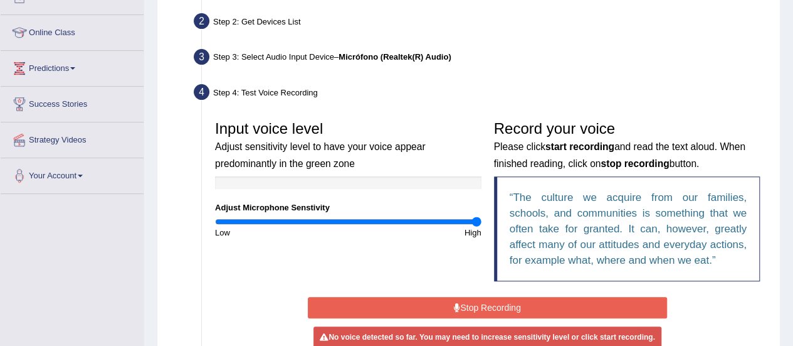
click at [438, 300] on button "Stop Recording" at bounding box center [487, 307] width 359 height 21
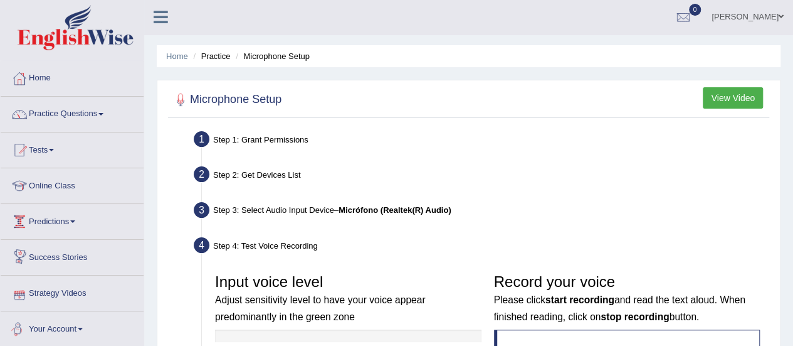
scroll to position [0, 0]
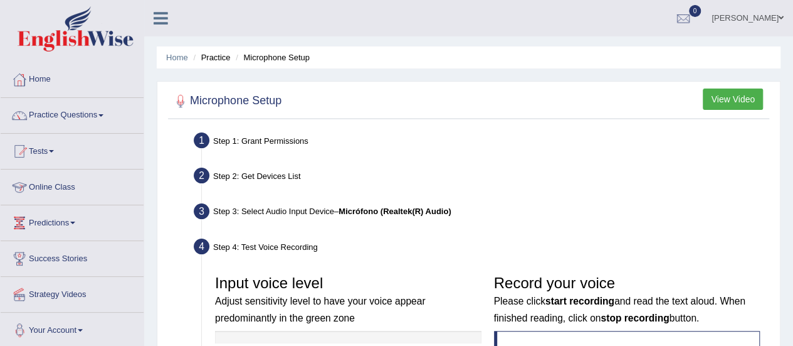
click at [55, 183] on link "Online Class" at bounding box center [72, 184] width 143 height 31
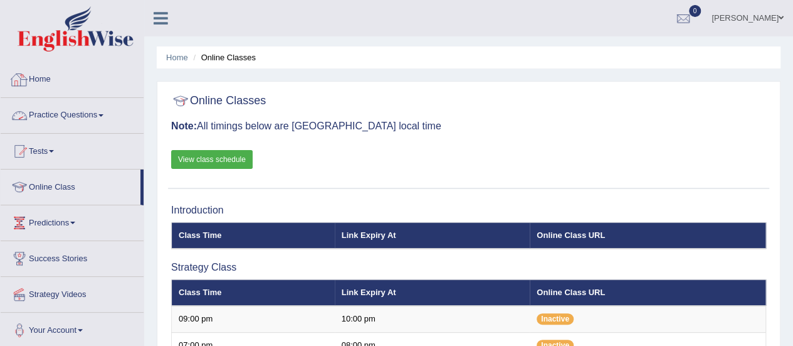
click at [39, 77] on link "Home" at bounding box center [72, 77] width 143 height 31
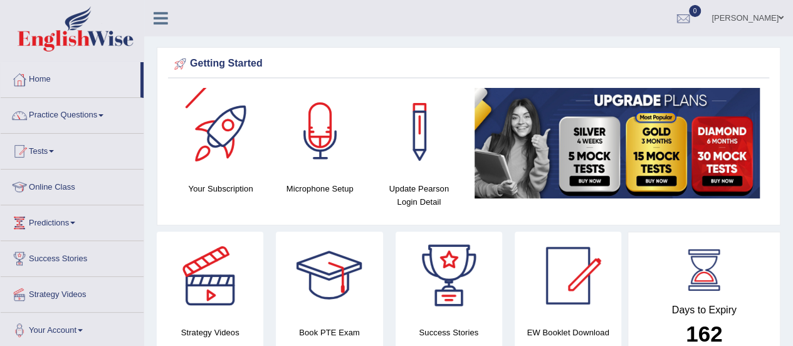
click at [336, 141] on div at bounding box center [321, 132] width 88 height 88
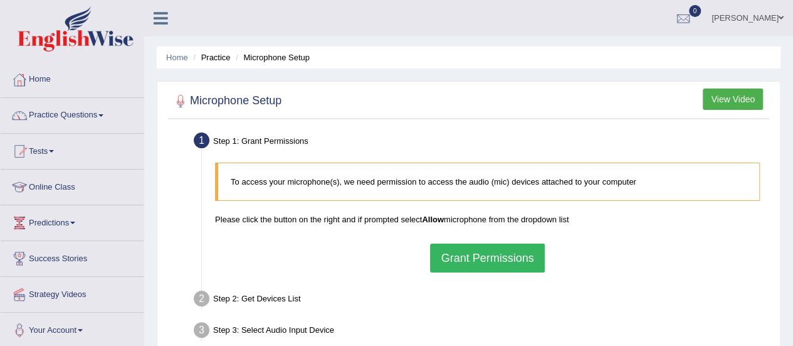
click at [484, 251] on button "Grant Permissions" at bounding box center [487, 257] width 114 height 29
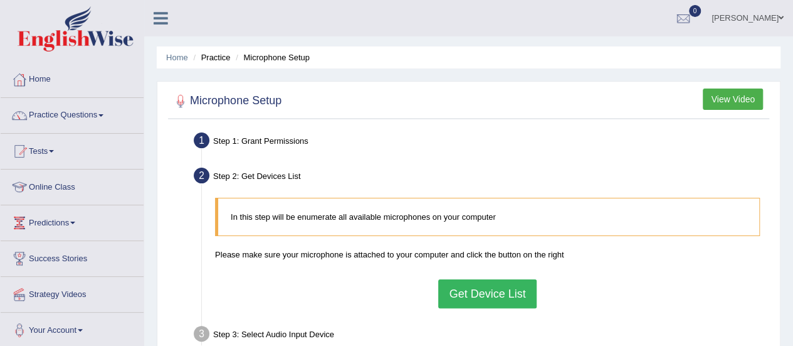
click at [488, 299] on button "Get Device List" at bounding box center [487, 293] width 98 height 29
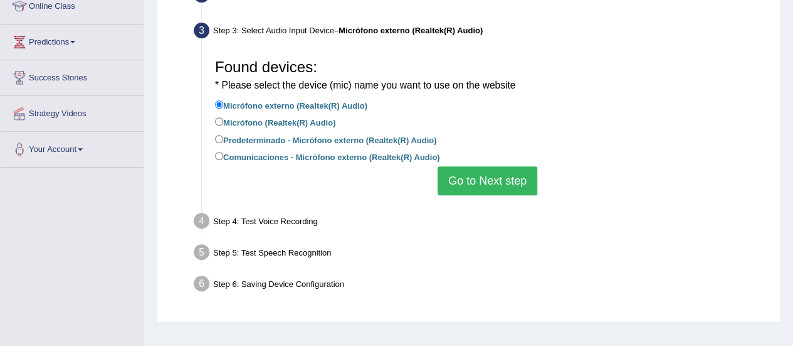
scroll to position [181, 0]
click at [472, 186] on button "Go to Next step" at bounding box center [488, 180] width 100 height 29
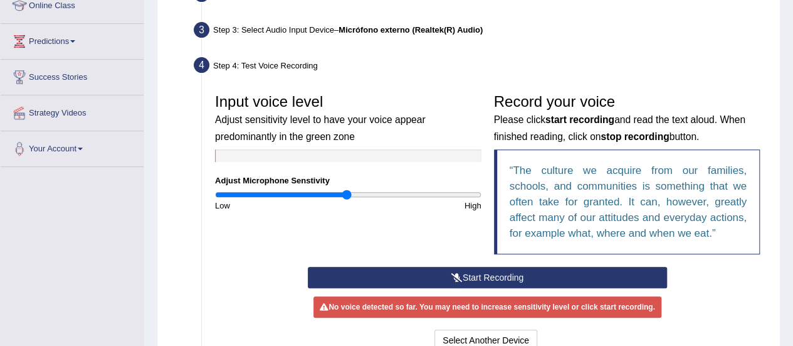
click at [481, 273] on button "Start Recording" at bounding box center [487, 277] width 359 height 21
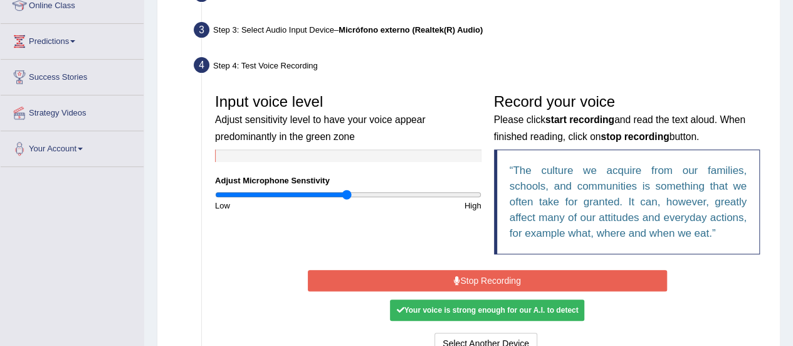
click at [481, 273] on button "Stop Recording" at bounding box center [487, 280] width 359 height 21
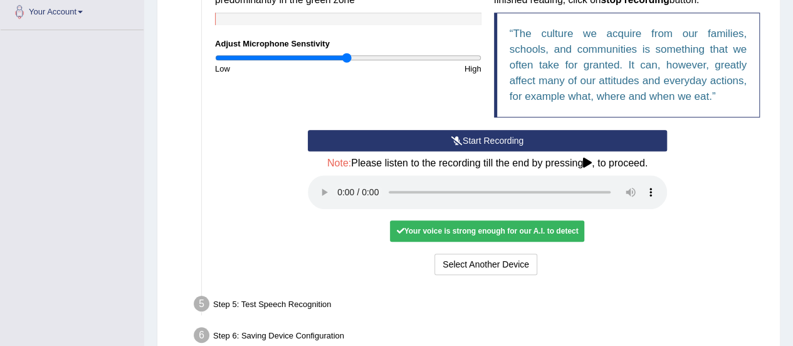
scroll to position [319, 0]
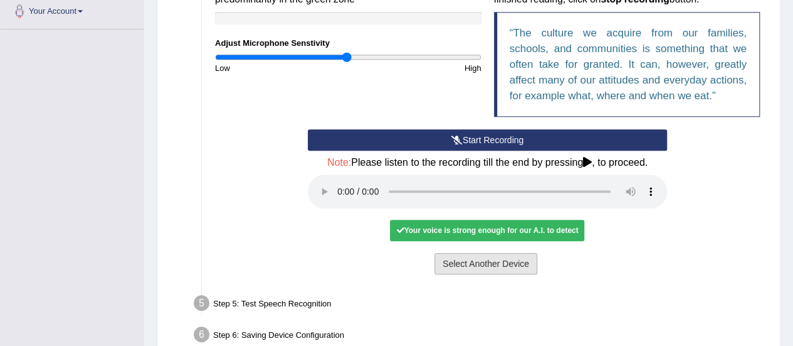
click at [525, 260] on button "Select Another Device" at bounding box center [486, 263] width 103 height 21
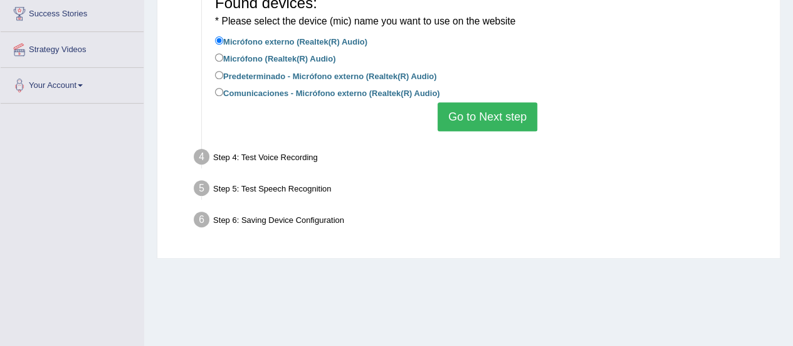
scroll to position [243, 0]
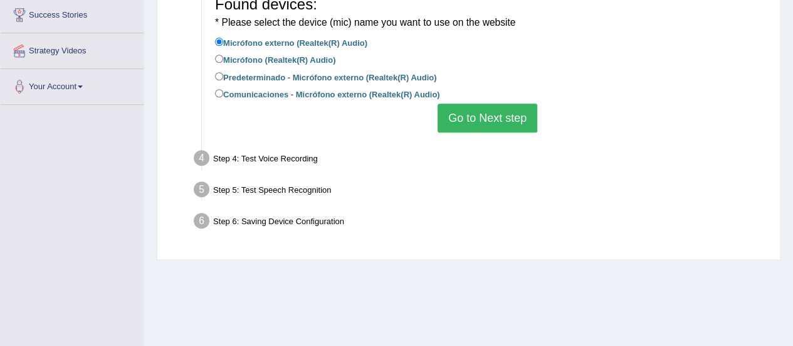
click at [489, 103] on button "Go to Next step" at bounding box center [488, 117] width 100 height 29
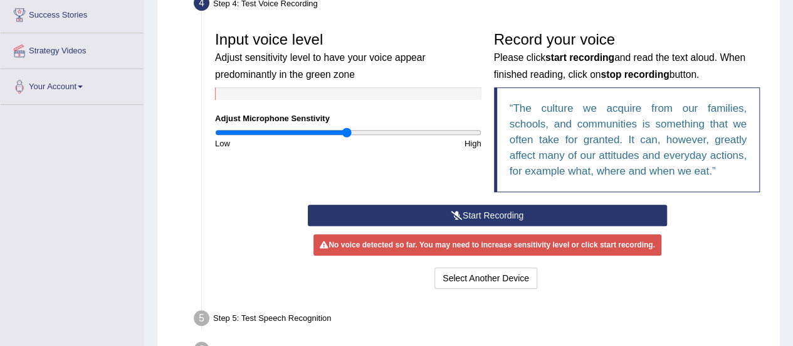
click at [423, 214] on button "Start Recording" at bounding box center [487, 214] width 359 height 21
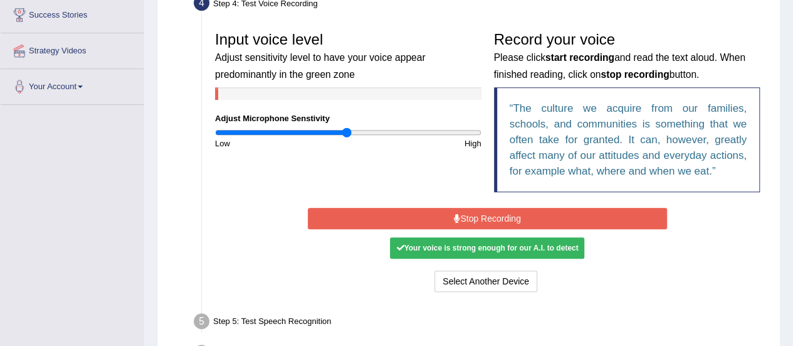
click at [483, 220] on button "Stop Recording" at bounding box center [487, 218] width 359 height 21
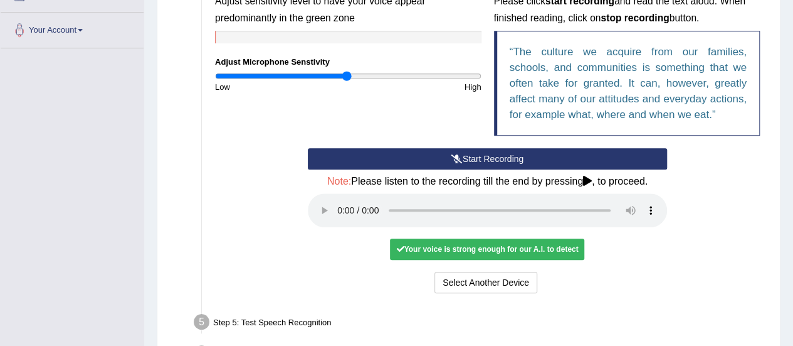
scroll to position [307, 0]
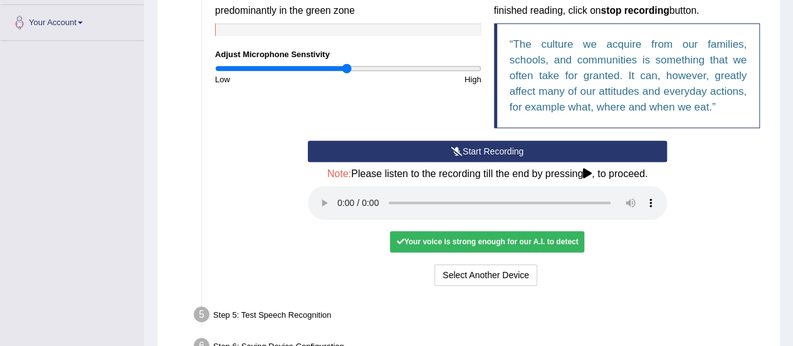
click at [497, 241] on div "Your voice is strong enough for our A.I. to detect" at bounding box center [487, 241] width 194 height 21
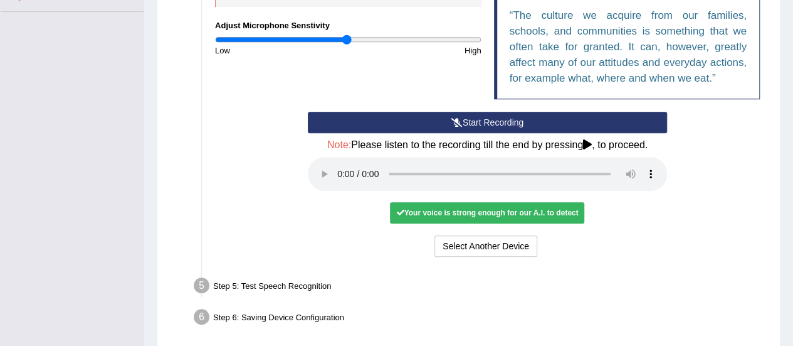
click at [287, 278] on div "Step 5: Test Speech Recognition" at bounding box center [481, 287] width 586 height 28
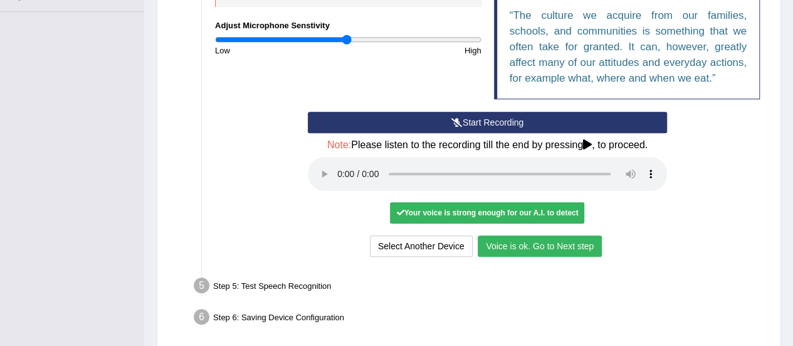
scroll to position [339, 0]
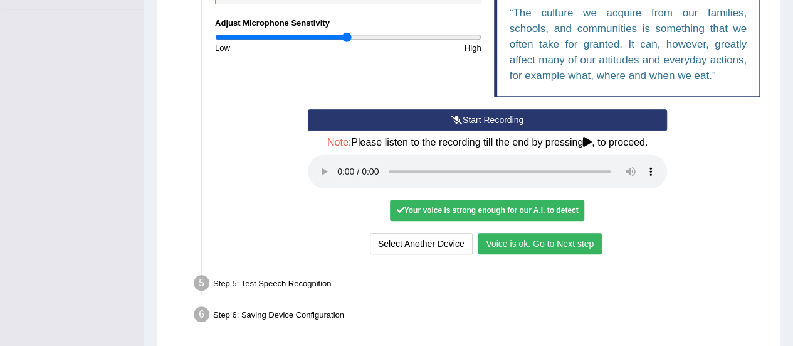
click at [554, 244] on button "Voice is ok. Go to Next step" at bounding box center [540, 243] width 124 height 21
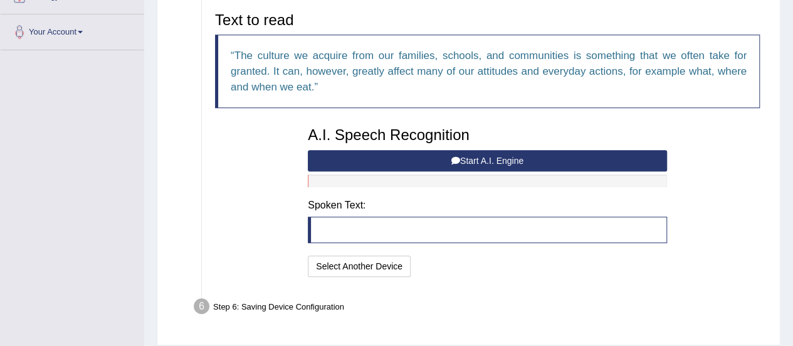
scroll to position [296, 0]
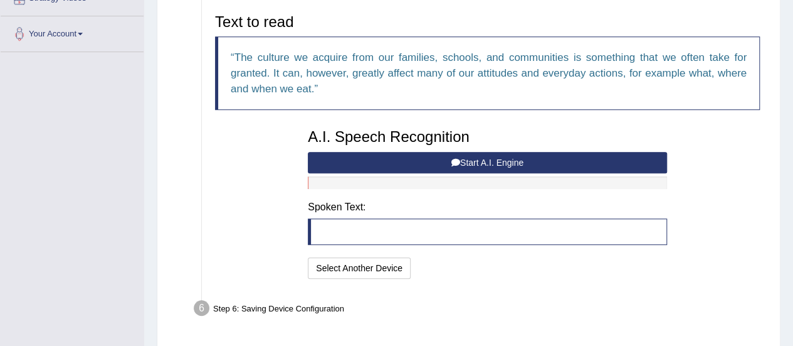
click at [485, 157] on button "Start A.I. Engine" at bounding box center [487, 162] width 359 height 21
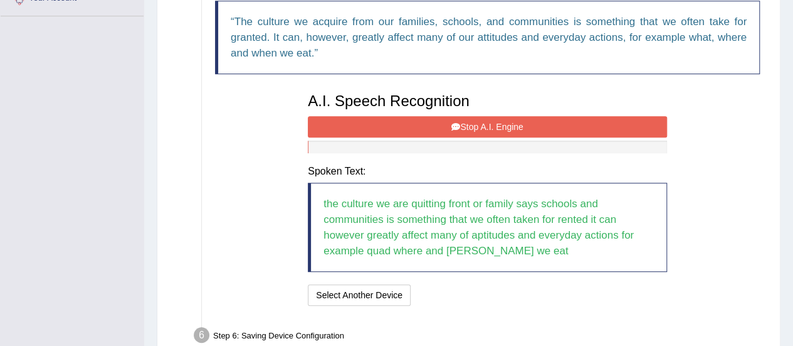
scroll to position [341, 0]
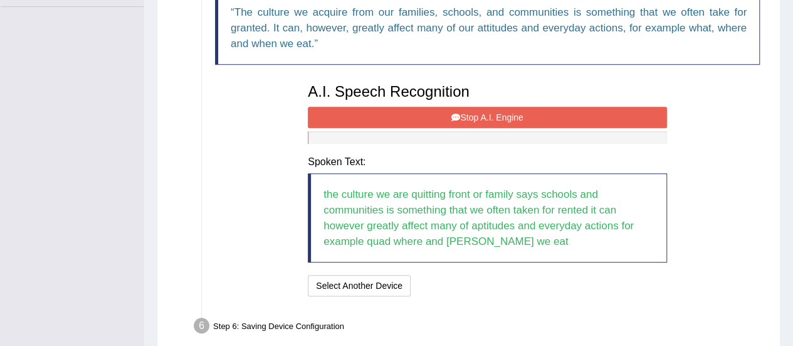
click at [512, 120] on button "Stop A.I. Engine" at bounding box center [487, 117] width 359 height 21
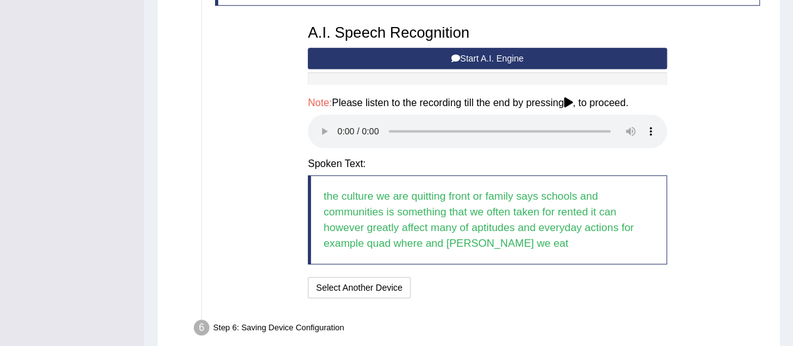
scroll to position [459, 0]
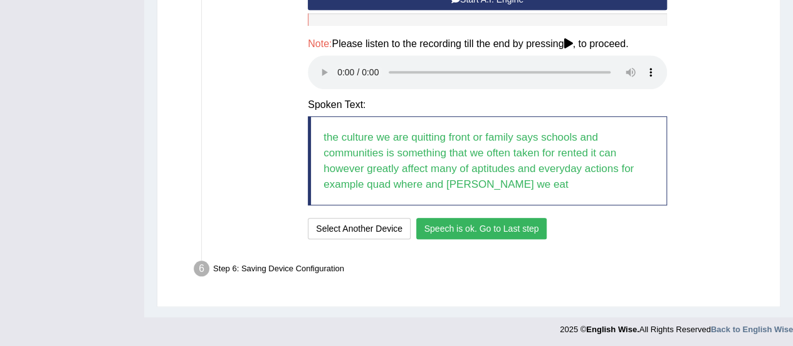
click at [479, 231] on button "Speech is ok. Go to Last step" at bounding box center [481, 228] width 131 height 21
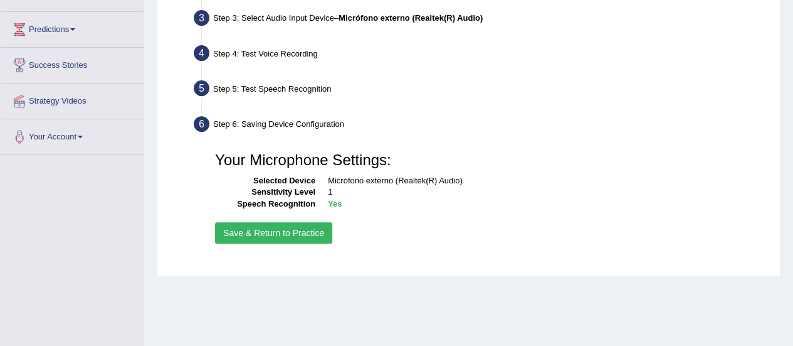
scroll to position [193, 0]
click at [288, 223] on button "Save & Return to Practice" at bounding box center [273, 232] width 117 height 21
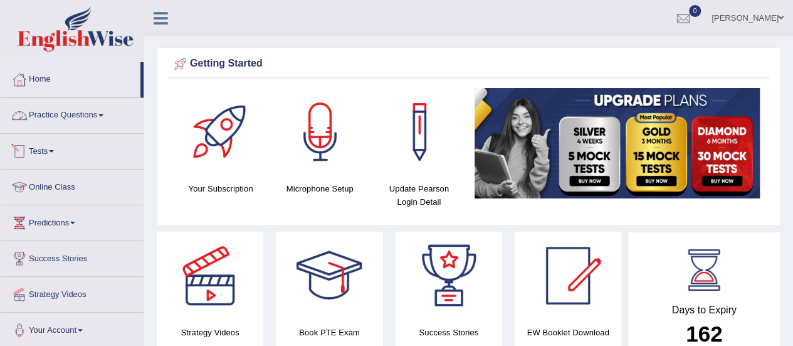
click at [60, 110] on link "Practice Questions" at bounding box center [72, 113] width 143 height 31
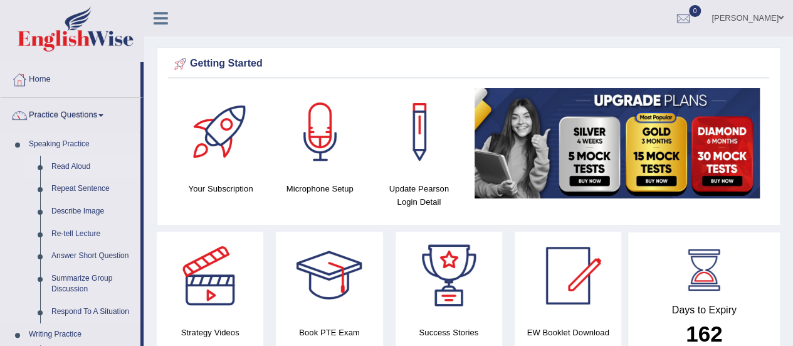
click at [76, 162] on link "Read Aloud" at bounding box center [93, 167] width 95 height 23
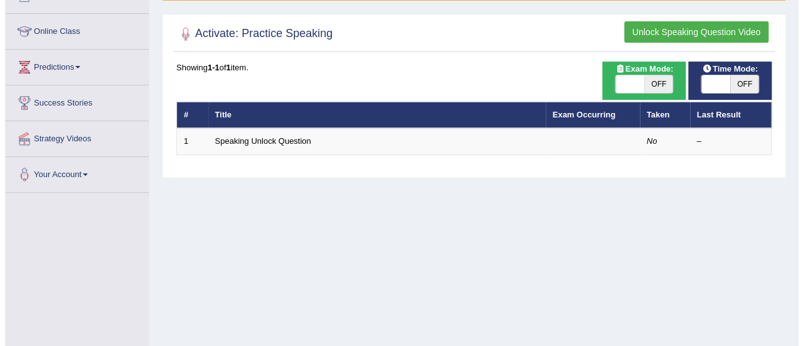
scroll to position [157, 0]
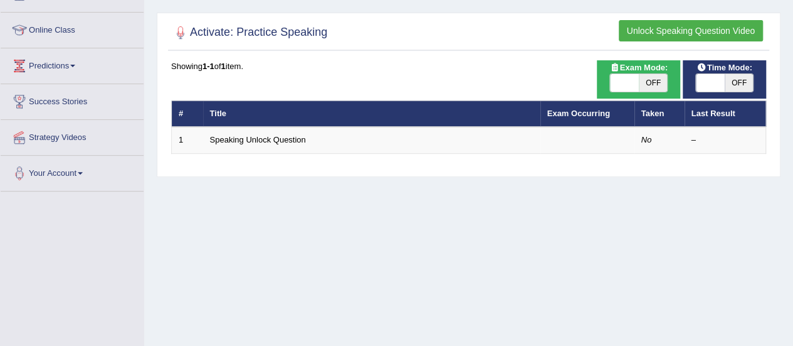
click at [655, 81] on span "OFF" at bounding box center [653, 83] width 29 height 18
checkbox input "true"
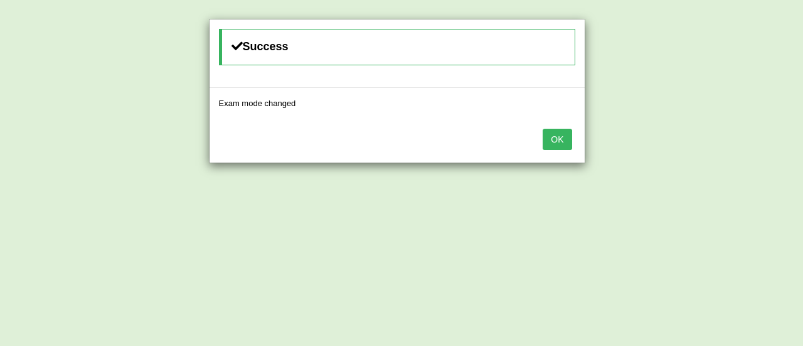
click at [563, 131] on button "OK" at bounding box center [556, 139] width 29 height 21
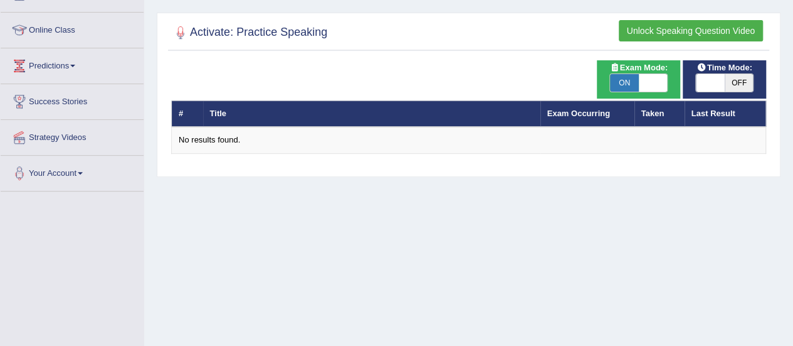
click at [719, 62] on span "Time Mode:" at bounding box center [724, 67] width 65 height 13
click at [715, 86] on span at bounding box center [710, 83] width 29 height 18
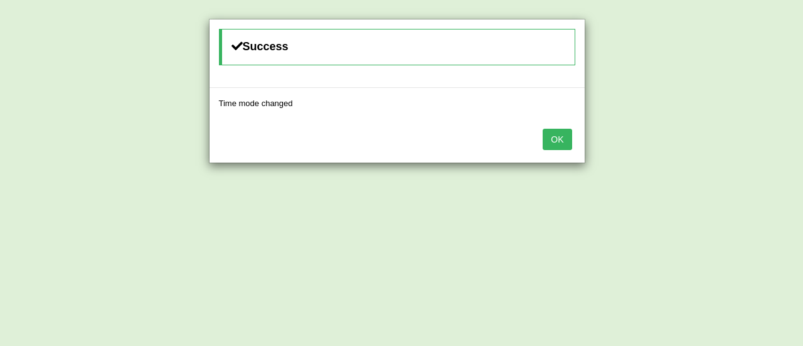
click at [557, 142] on button "OK" at bounding box center [556, 139] width 29 height 21
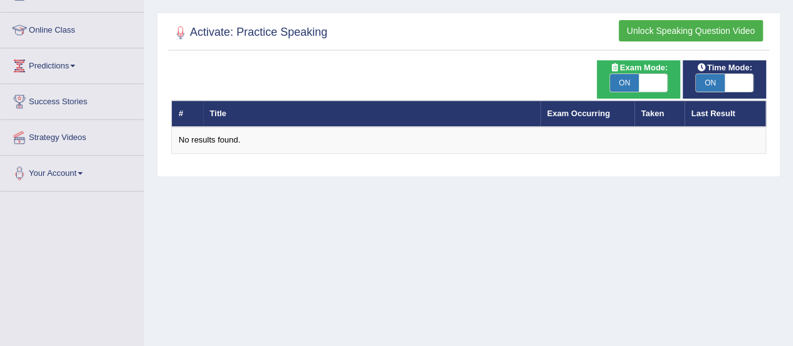
click at [722, 74] on span "ON" at bounding box center [710, 83] width 29 height 18
checkbox input "false"
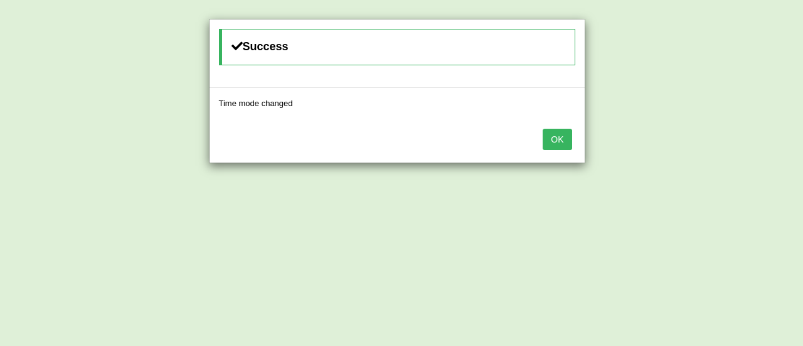
click at [707, 25] on div "Success Time mode changed OK" at bounding box center [401, 173] width 803 height 346
click at [562, 137] on button "OK" at bounding box center [556, 139] width 29 height 21
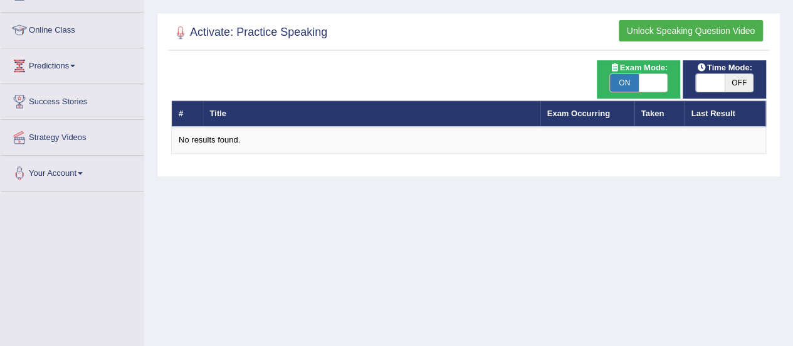
click at [614, 80] on span "ON" at bounding box center [624, 83] width 29 height 18
checkbox input "false"
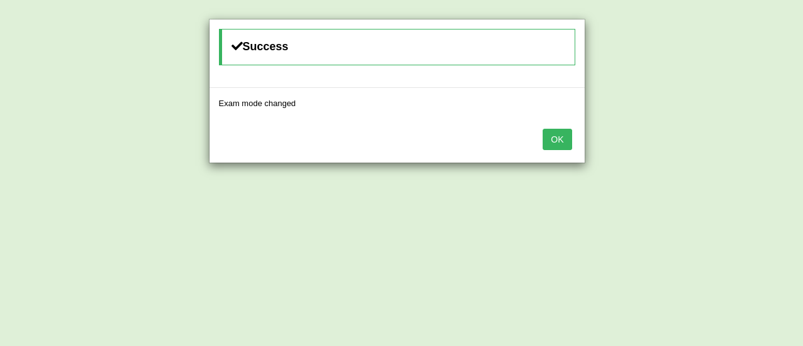
click at [569, 145] on button "OK" at bounding box center [556, 139] width 29 height 21
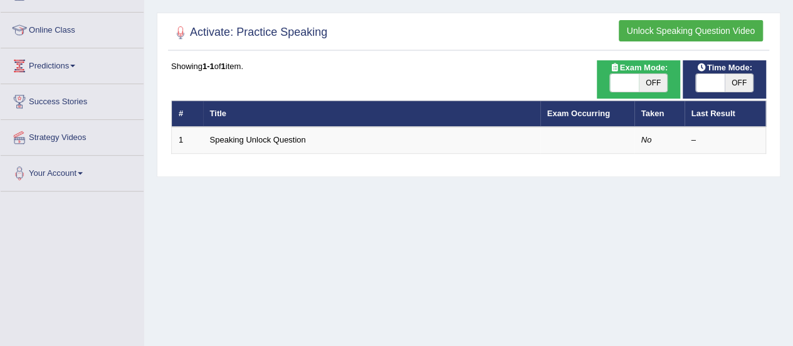
click at [694, 13] on div "Activate: Practice Speaking Unlock Speaking Question Video Time Mode: ON OFF Ex…" at bounding box center [469, 95] width 624 height 164
click at [694, 24] on button "Unlock Speaking Question Video" at bounding box center [691, 30] width 144 height 21
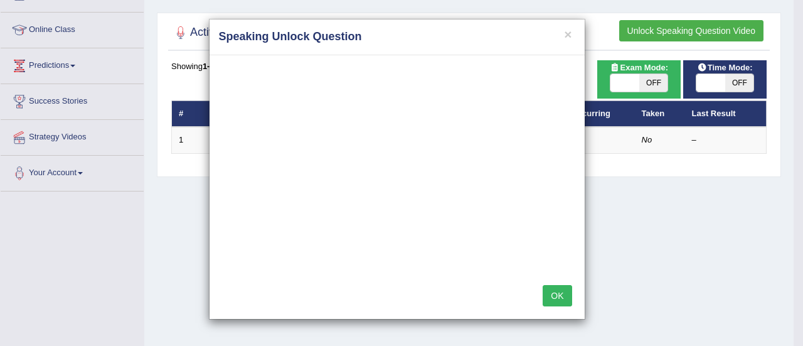
click at [553, 291] on button "OK" at bounding box center [556, 295] width 29 height 21
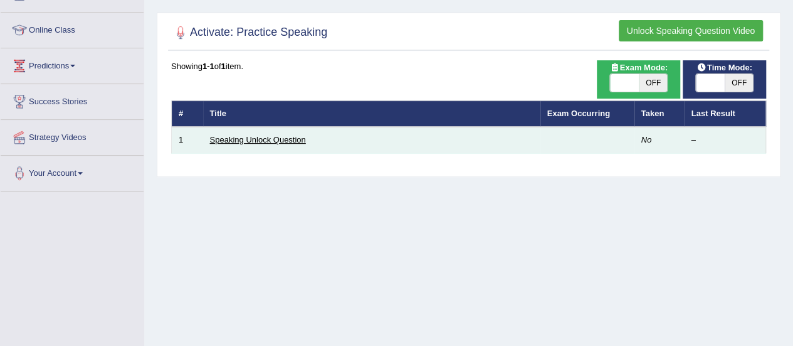
click at [276, 141] on link "Speaking Unlock Question" at bounding box center [258, 139] width 96 height 9
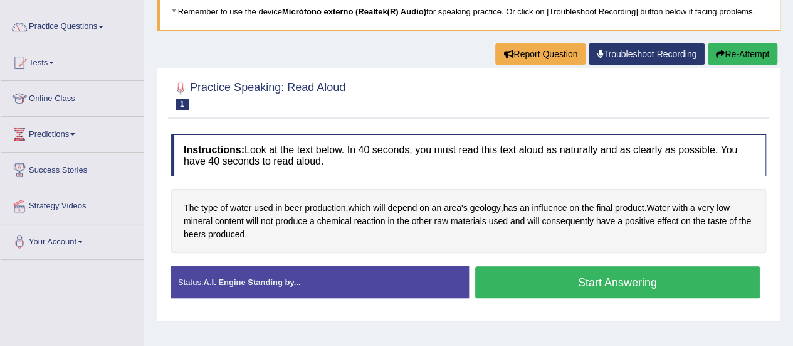
scroll to position [112, 0]
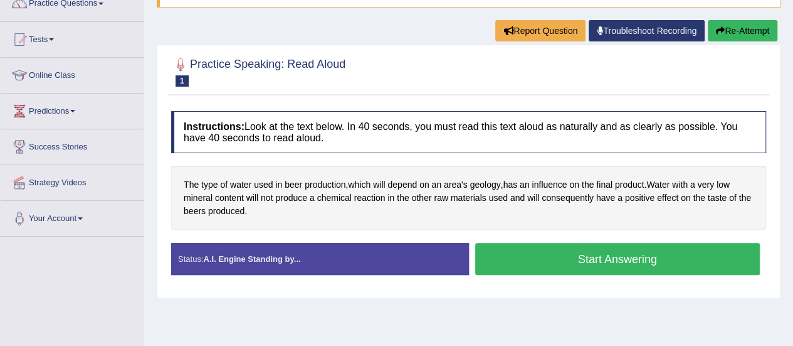
click at [585, 263] on button "Start Answering" at bounding box center [617, 259] width 285 height 32
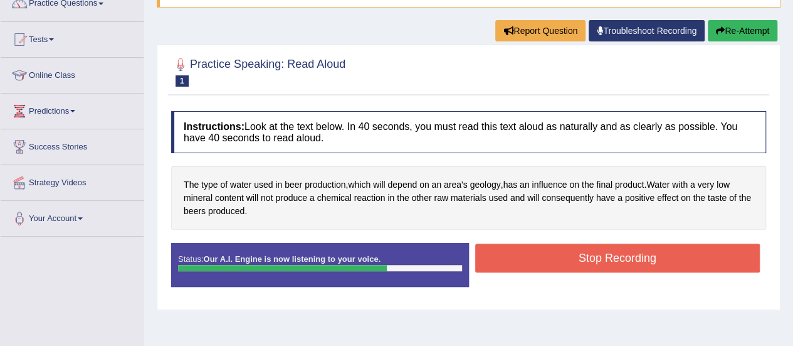
click at [585, 263] on button "Stop Recording" at bounding box center [617, 257] width 285 height 29
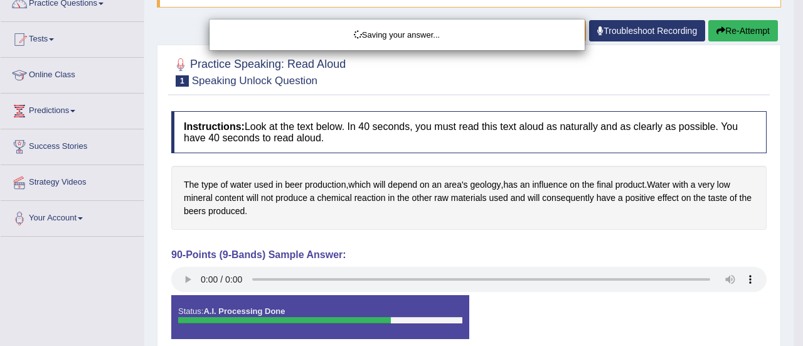
click at [188, 270] on div "Saving your answer..." at bounding box center [401, 173] width 803 height 346
click at [188, 277] on div "Saving your answer..." at bounding box center [401, 173] width 803 height 346
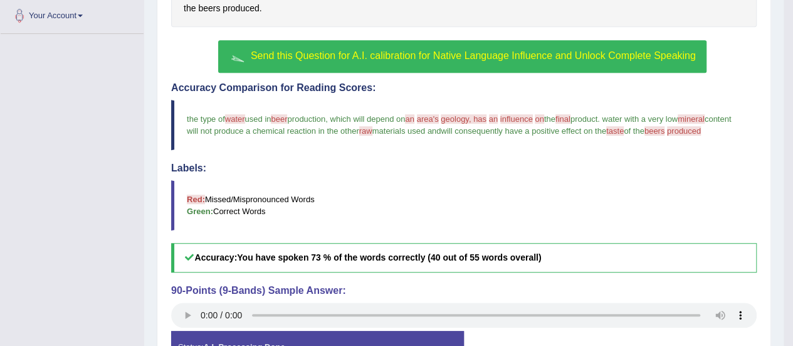
scroll to position [313, 0]
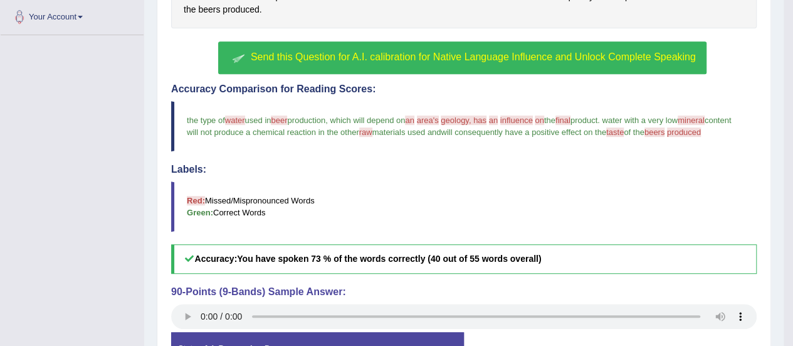
click at [464, 62] on span "Send this Question for A.I. calibration for Native Language Influence and Unloc…" at bounding box center [473, 56] width 445 height 11
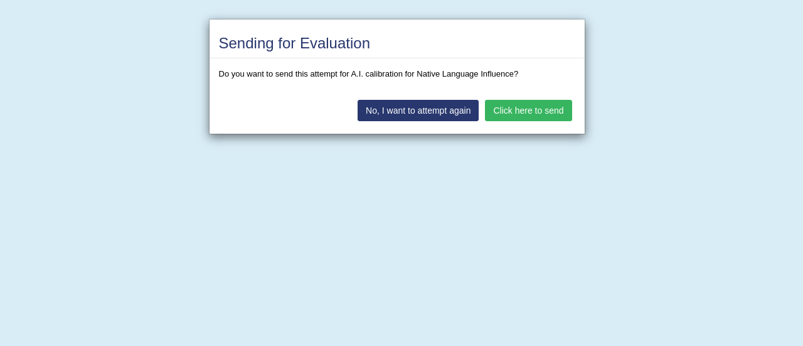
click at [518, 105] on button "Click here to send" at bounding box center [528, 110] width 87 height 21
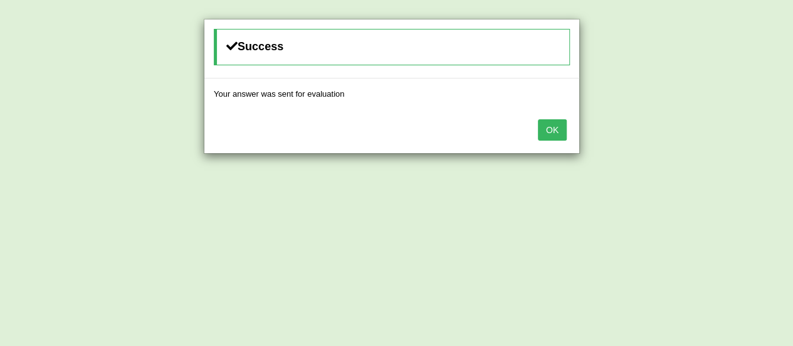
click at [557, 125] on button "OK" at bounding box center [552, 129] width 29 height 21
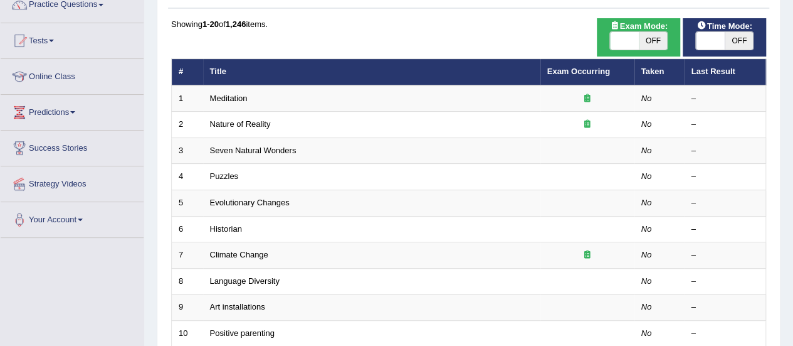
scroll to position [111, 0]
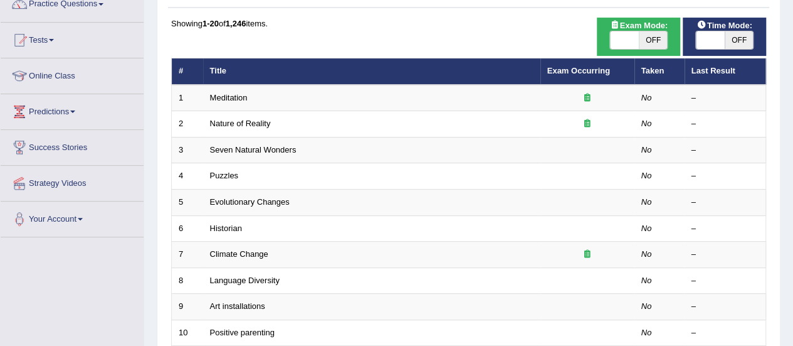
click at [650, 43] on span "OFF" at bounding box center [653, 40] width 29 height 18
checkbox input "true"
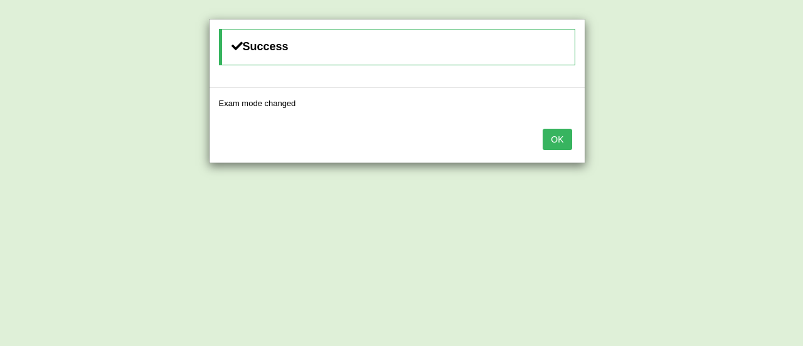
click at [564, 134] on button "OK" at bounding box center [556, 139] width 29 height 21
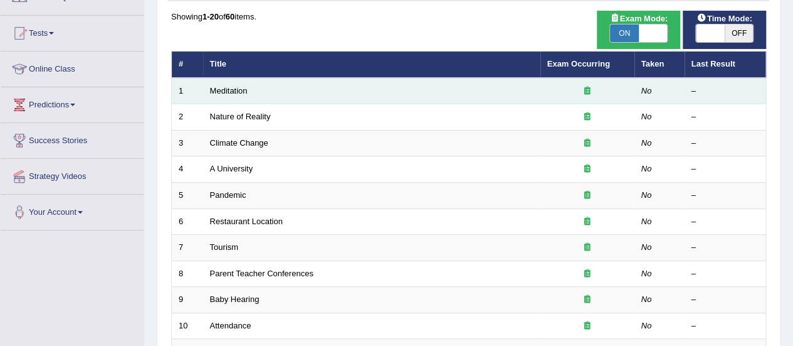
scroll to position [111, 0]
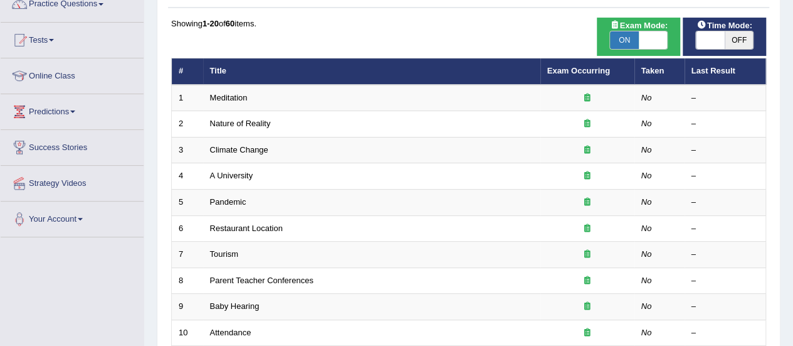
click at [739, 35] on span "OFF" at bounding box center [739, 40] width 29 height 18
checkbox input "true"
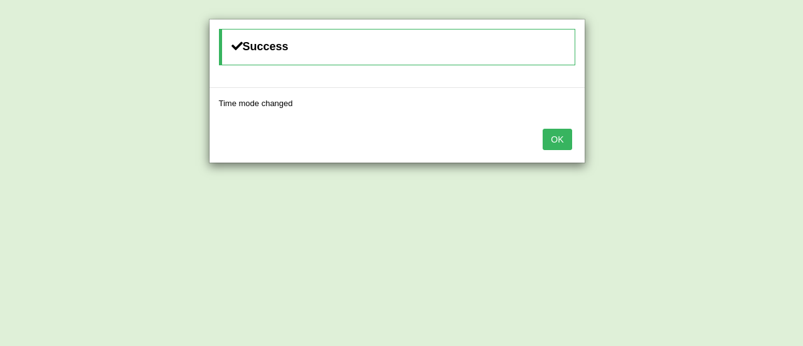
click at [561, 134] on button "OK" at bounding box center [556, 139] width 29 height 21
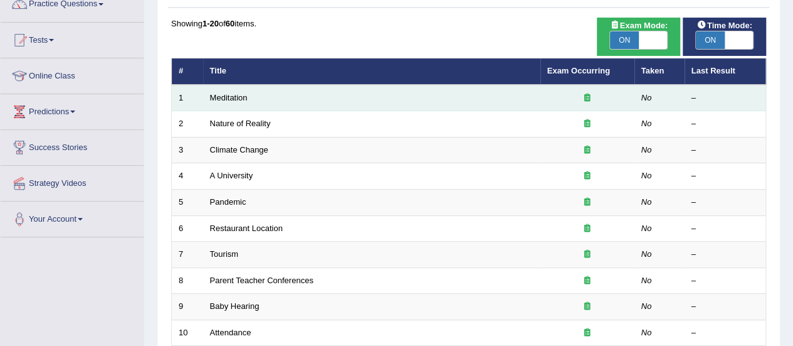
click at [270, 102] on td "Meditation" at bounding box center [371, 98] width 337 height 26
click at [241, 95] on link "Meditation" at bounding box center [229, 97] width 38 height 9
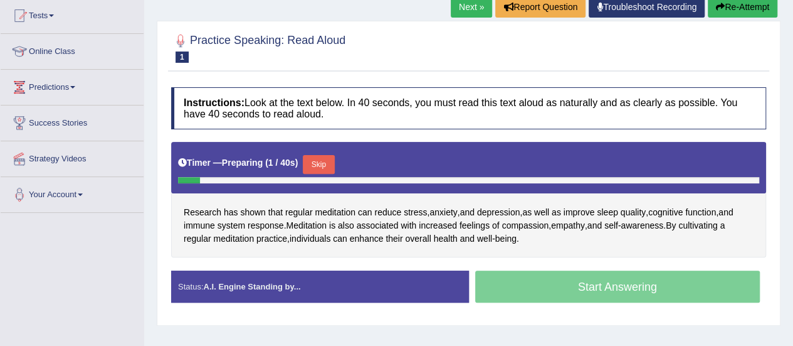
scroll to position [137, 0]
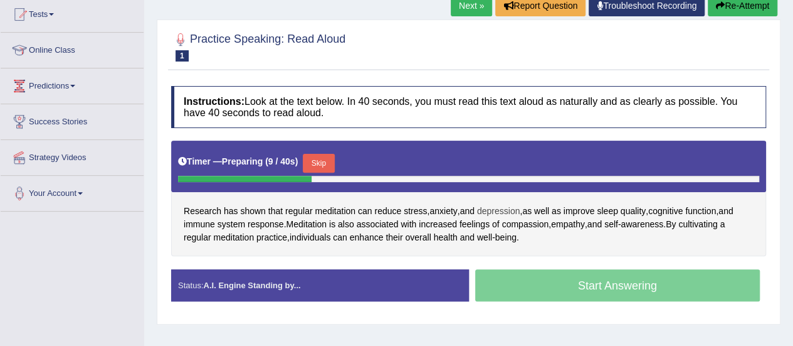
click at [505, 210] on span "depression" at bounding box center [498, 210] width 43 height 13
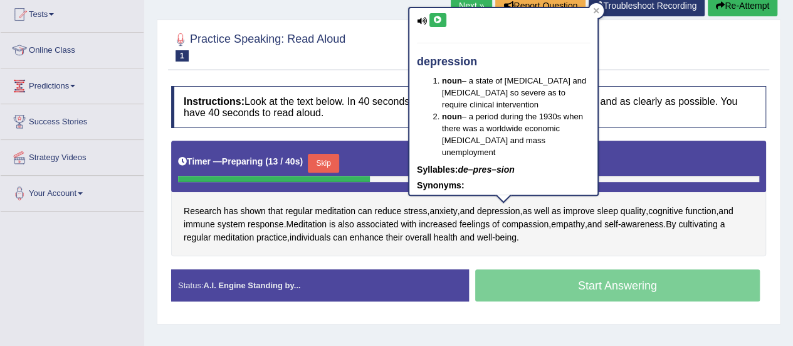
click at [431, 14] on button at bounding box center [438, 20] width 17 height 14
click at [439, 18] on icon at bounding box center [437, 20] width 9 height 8
click at [618, 63] on div at bounding box center [468, 46] width 595 height 38
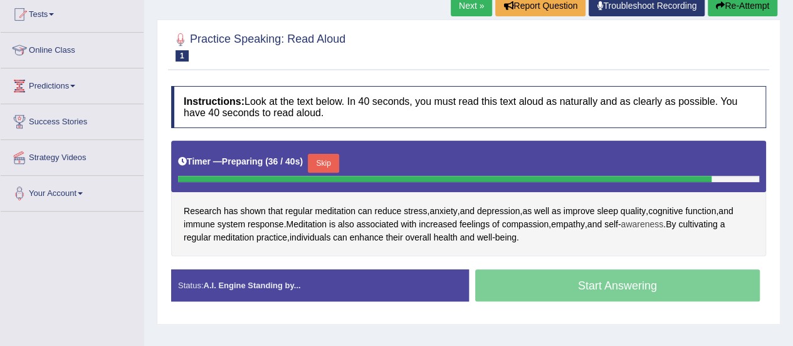
click at [643, 221] on span "awareness" at bounding box center [642, 224] width 43 height 13
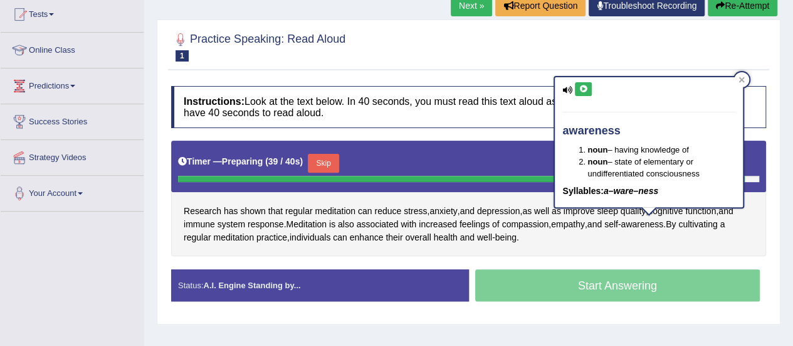
click at [587, 88] on icon at bounding box center [583, 89] width 9 height 8
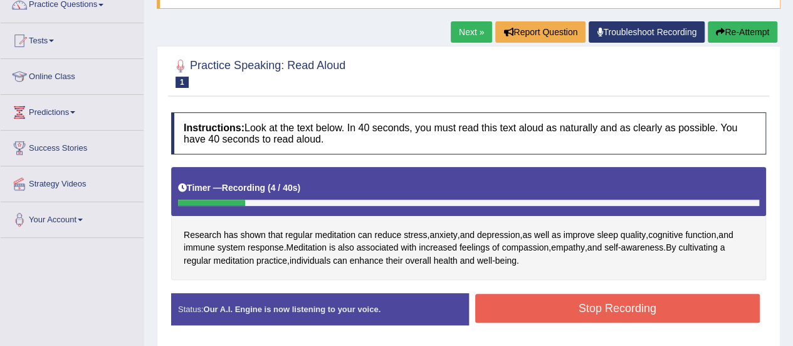
scroll to position [108, 0]
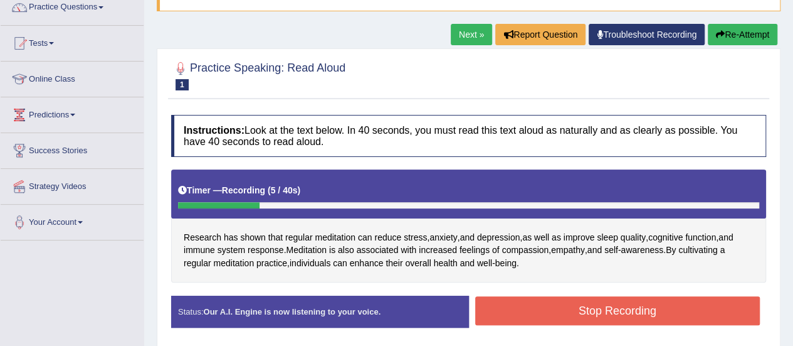
click at [736, 34] on button "Re-Attempt" at bounding box center [743, 34] width 70 height 21
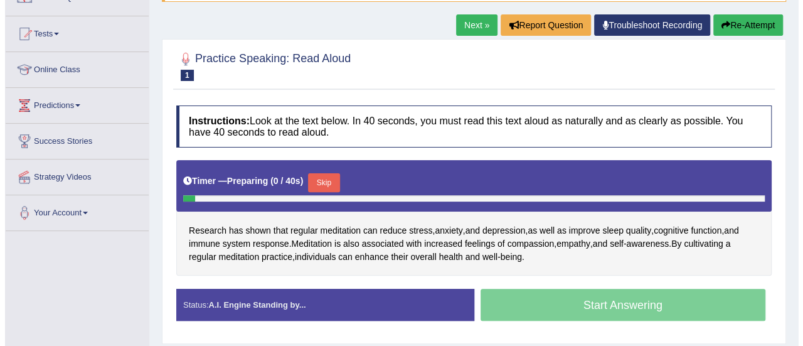
scroll to position [108, 0]
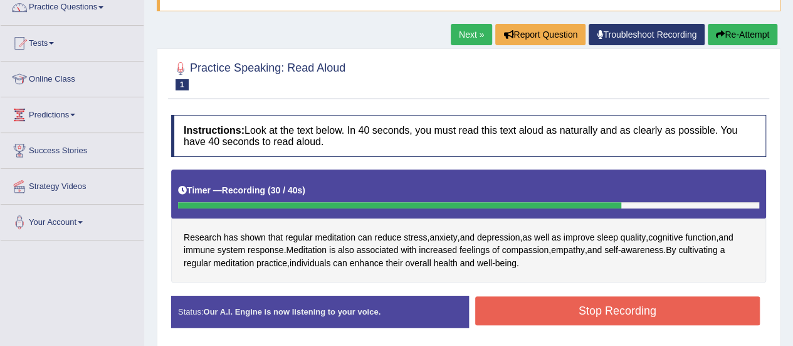
click at [580, 314] on button "Stop Recording" at bounding box center [617, 310] width 285 height 29
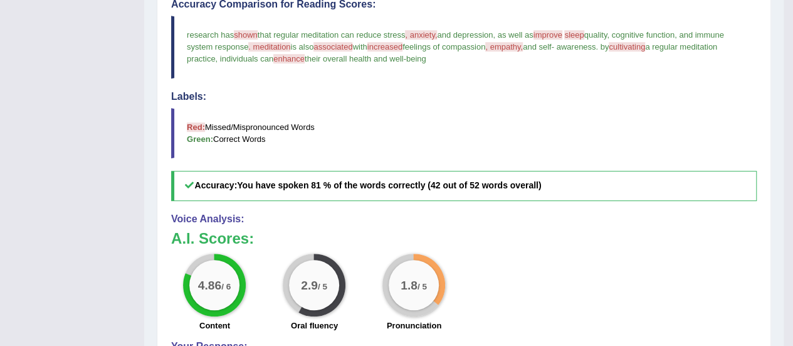
scroll to position [556, 0]
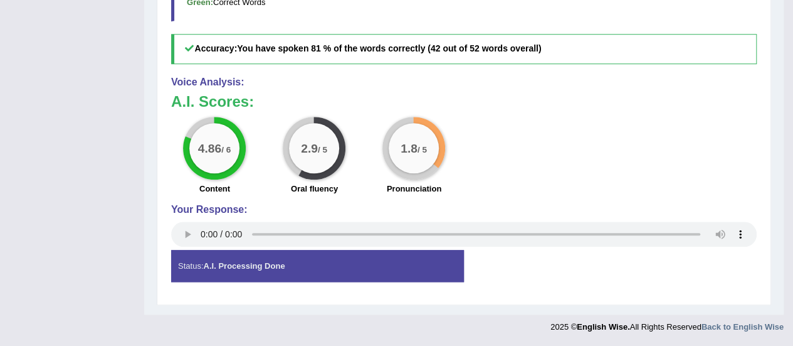
click at [265, 271] on div "Status: A.I. Processing Done" at bounding box center [317, 266] width 293 height 32
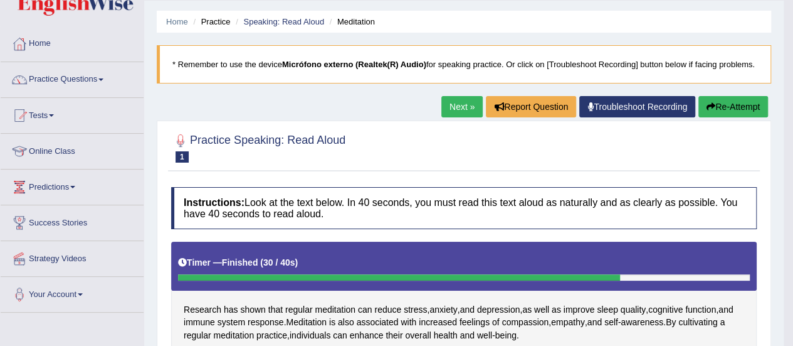
scroll to position [36, 0]
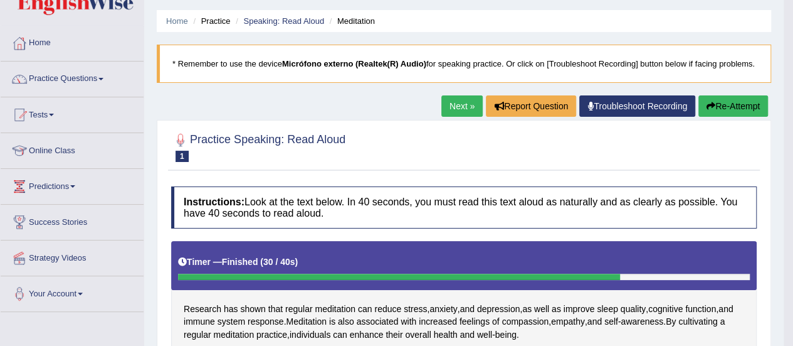
click at [613, 114] on link "Troubleshoot Recording" at bounding box center [637, 105] width 116 height 21
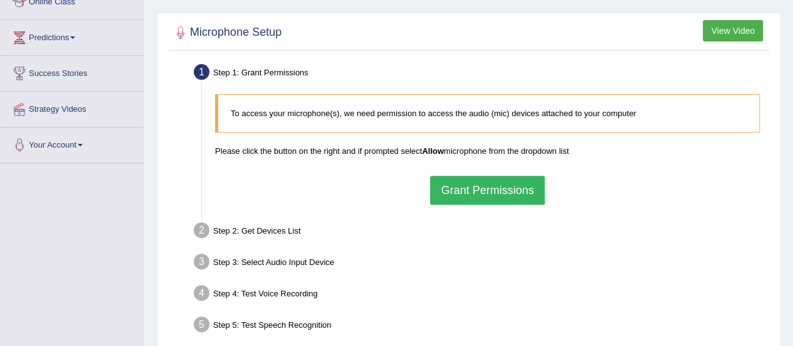
scroll to position [188, 0]
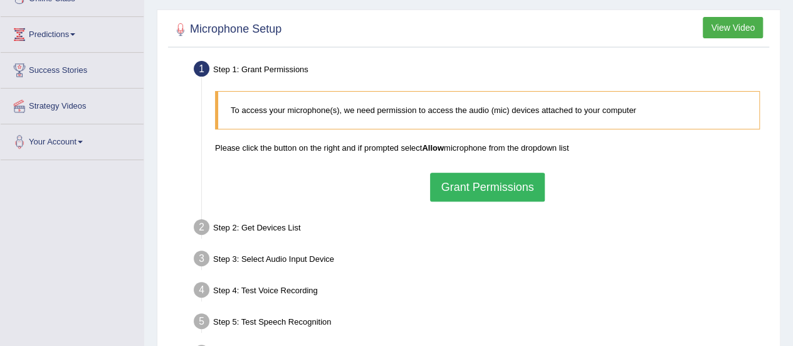
click at [494, 172] on button "Grant Permissions" at bounding box center [487, 186] width 114 height 29
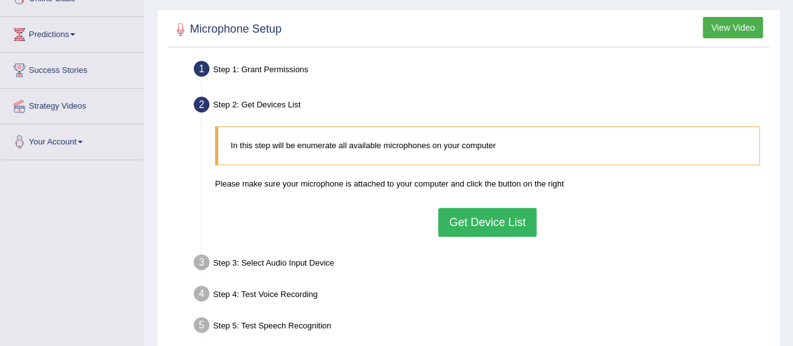
click at [493, 208] on button "Get Device List" at bounding box center [487, 222] width 98 height 29
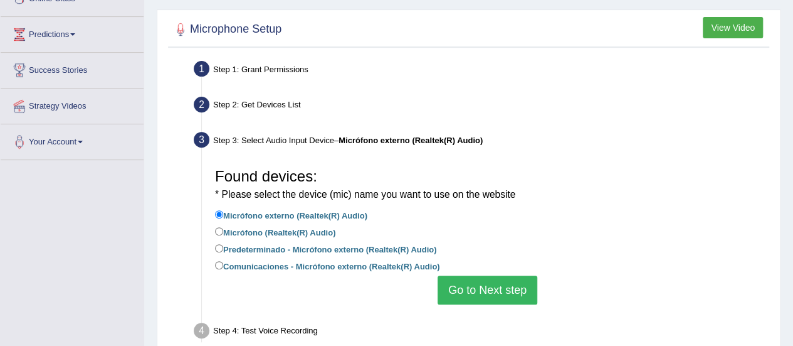
click at [480, 294] on button "Go to Next step" at bounding box center [488, 289] width 100 height 29
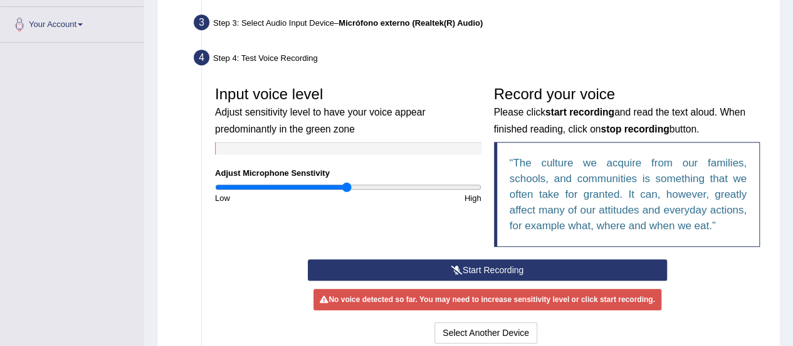
scroll to position [307, 0]
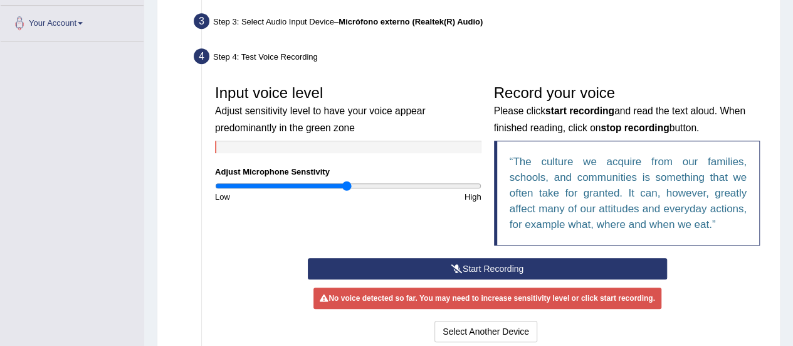
click at [480, 294] on div "No voice detected so far. You may need to increase sensitivity level or click s…" at bounding box center [487, 297] width 347 height 21
click at [487, 270] on button "Start Recording" at bounding box center [487, 268] width 359 height 21
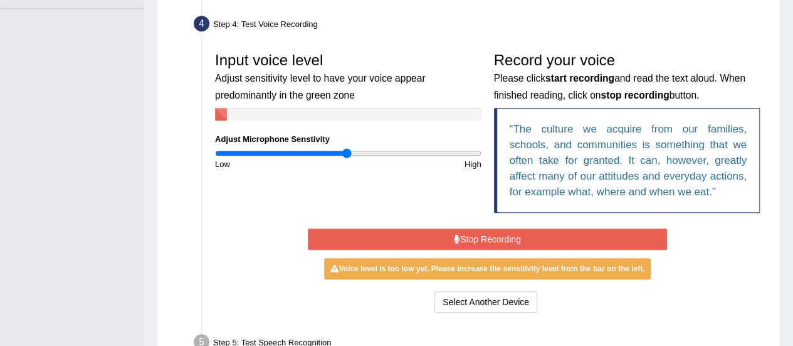
scroll to position [351, 0]
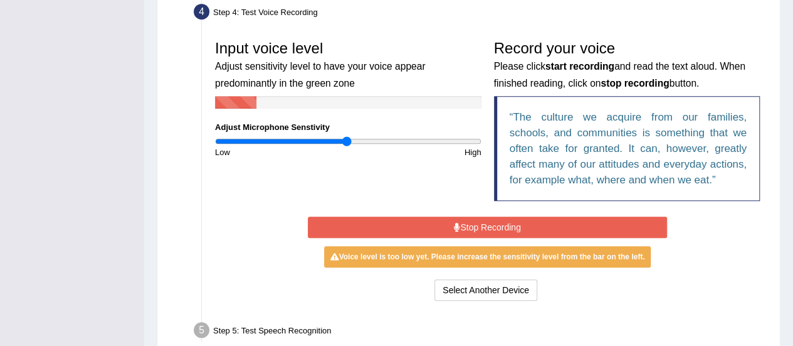
click at [518, 216] on button "Stop Recording" at bounding box center [487, 226] width 359 height 21
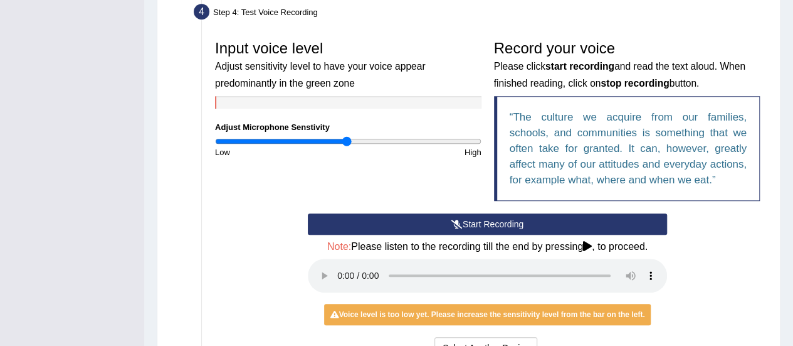
scroll to position [410, 0]
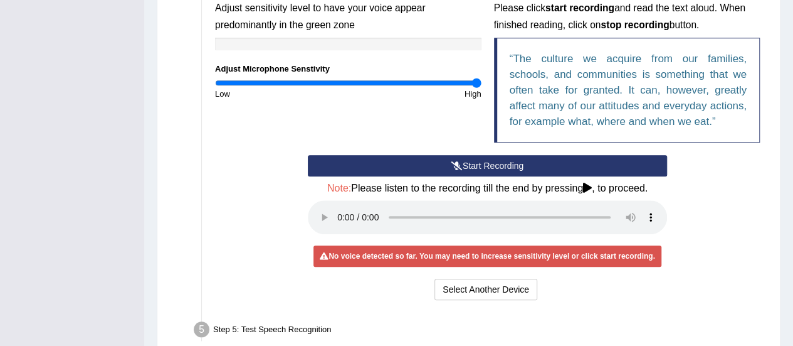
drag, startPoint x: 345, startPoint y: 77, endPoint x: 521, endPoint y: 78, distance: 176.2
type input "2"
click at [482, 78] on input "range" at bounding box center [348, 83] width 267 height 10
click at [433, 166] on button "Start Recording" at bounding box center [487, 165] width 359 height 21
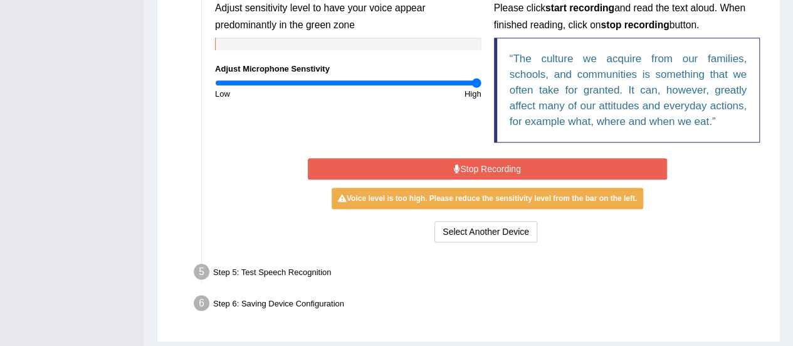
click at [484, 171] on button "Stop Recording" at bounding box center [487, 168] width 359 height 21
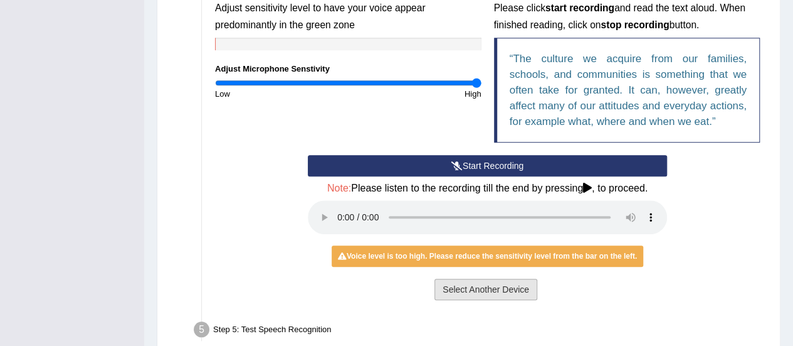
click at [483, 283] on button "Select Another Device" at bounding box center [486, 288] width 103 height 21
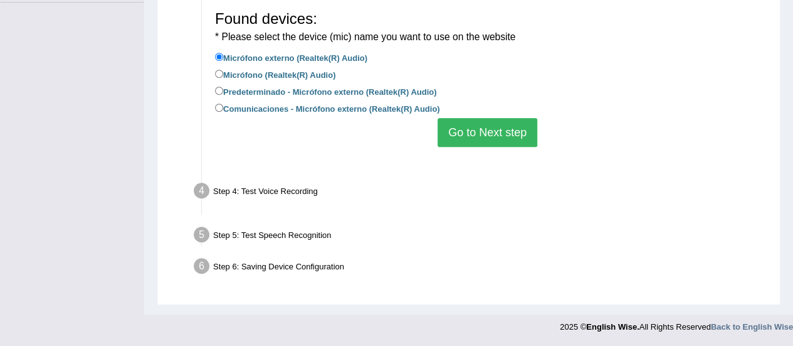
scroll to position [314, 0]
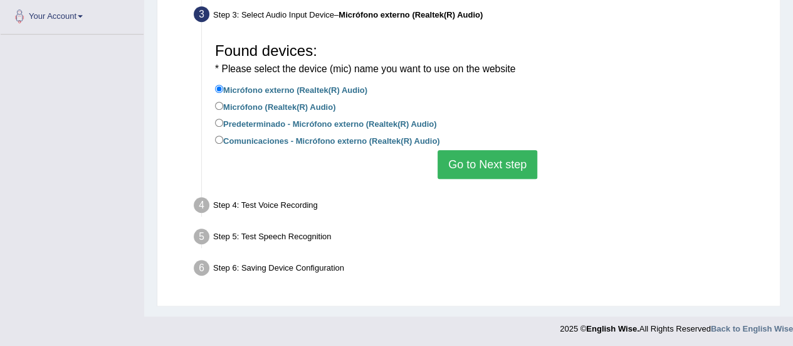
click at [329, 101] on label "Micrófono (Realtek(R) Audio)" at bounding box center [275, 106] width 120 height 14
click at [223, 102] on input "Micrófono (Realtek(R) Audio)" at bounding box center [219, 106] width 8 height 8
radio input "true"
click at [325, 107] on label "Micrófono (Realtek(R) Audio)" at bounding box center [275, 106] width 120 height 14
click at [223, 107] on input "Micrófono (Realtek(R) Audio)" at bounding box center [219, 106] width 8 height 8
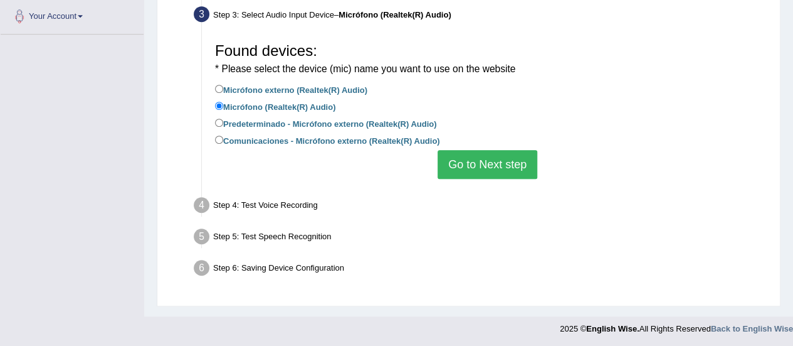
click at [475, 166] on button "Go to Next step" at bounding box center [488, 164] width 100 height 29
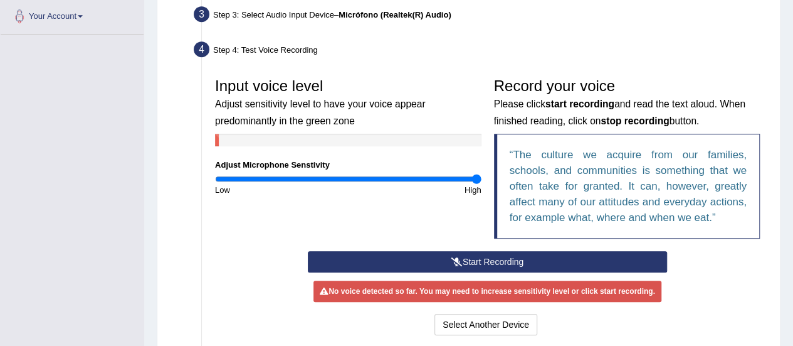
click at [460, 259] on icon at bounding box center [457, 261] width 11 height 9
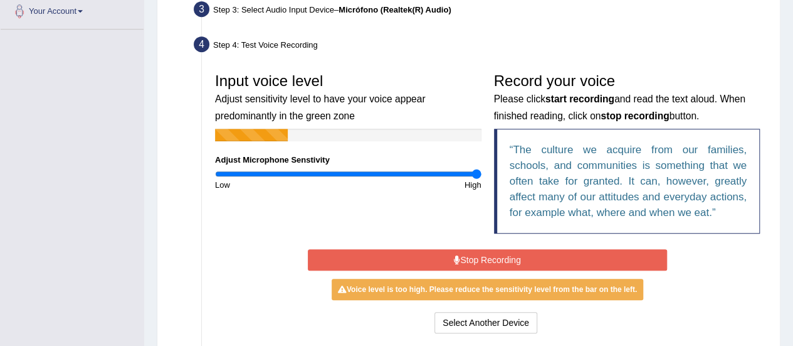
scroll to position [320, 0]
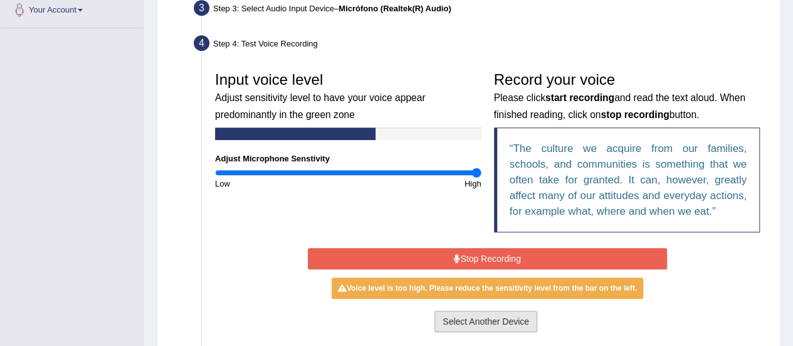
click at [500, 315] on button "Select Another Device" at bounding box center [486, 320] width 103 height 21
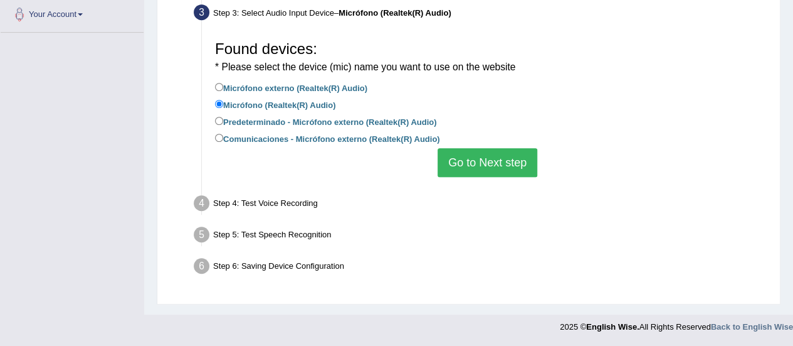
scroll to position [314, 0]
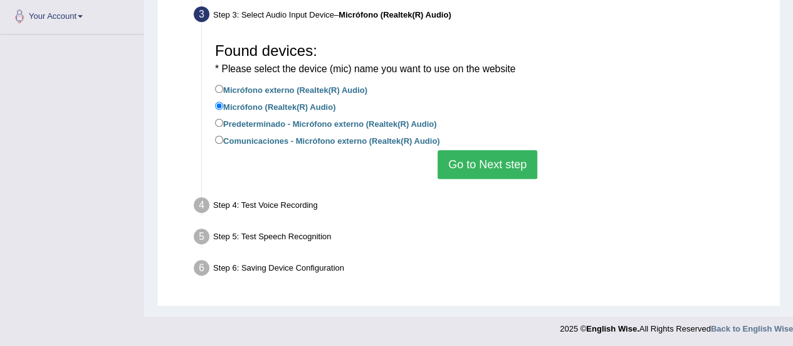
click at [459, 164] on button "Go to Next step" at bounding box center [488, 164] width 100 height 29
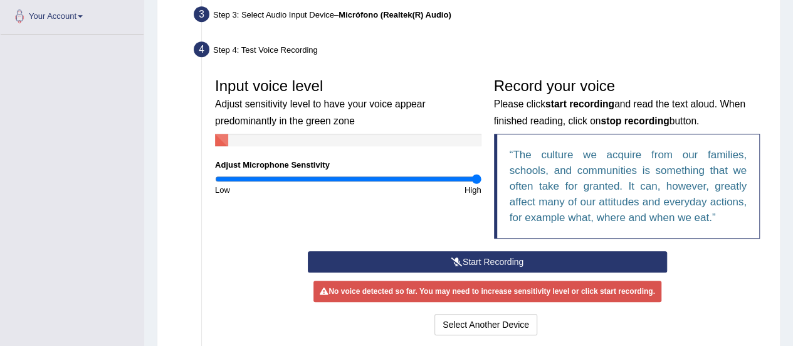
click at [489, 265] on button "Start Recording" at bounding box center [487, 261] width 359 height 21
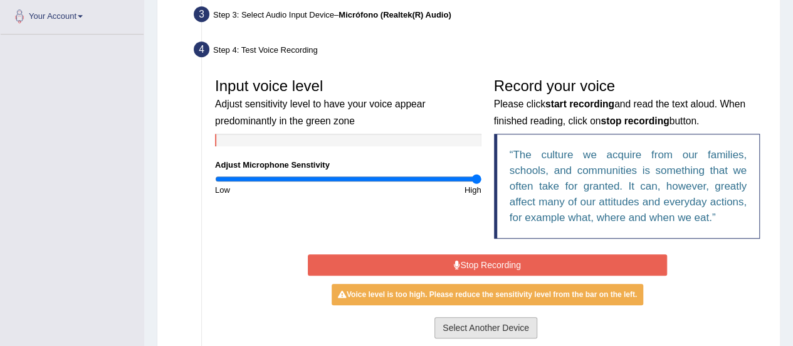
click at [492, 329] on button "Select Another Device" at bounding box center [486, 327] width 103 height 21
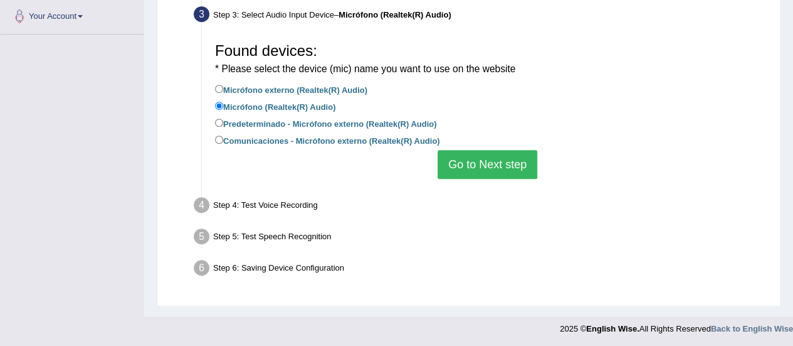
click at [420, 123] on label "Predeterminado - Micrófono externo (Realtek(R) Audio)" at bounding box center [325, 123] width 221 height 14
click at [223, 123] on input "Predeterminado - Micrófono externo (Realtek(R) Audio)" at bounding box center [219, 123] width 8 height 8
radio input "true"
click at [452, 167] on button "Go to Next step" at bounding box center [488, 164] width 100 height 29
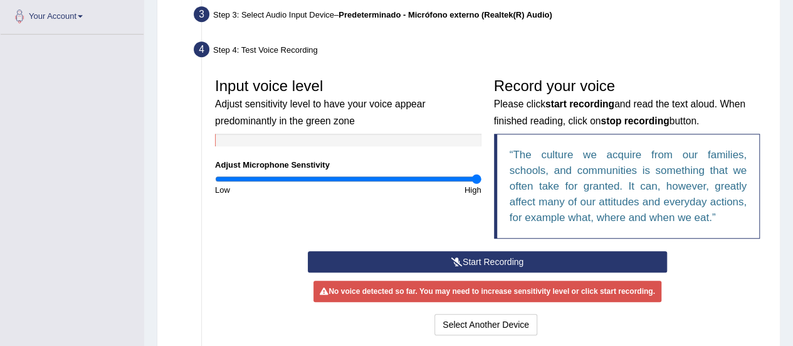
click at [453, 251] on button "Start Recording" at bounding box center [487, 261] width 359 height 21
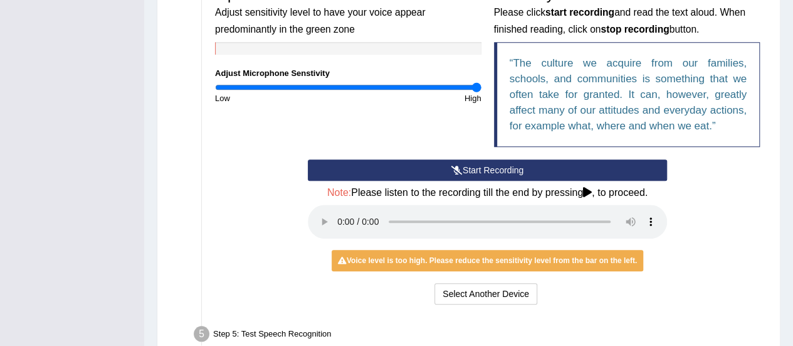
scroll to position [406, 0]
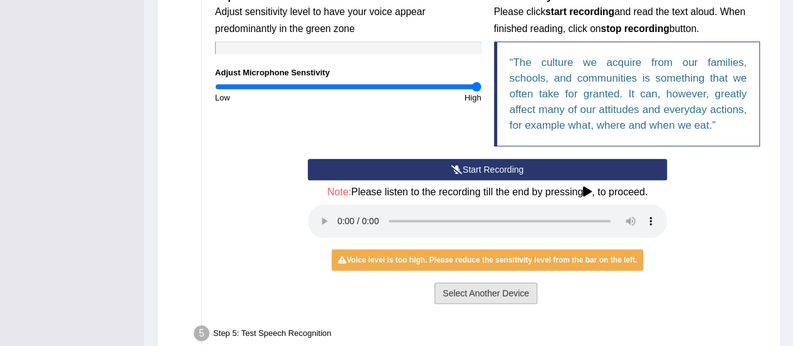
click at [463, 283] on button "Select Another Device" at bounding box center [486, 292] width 103 height 21
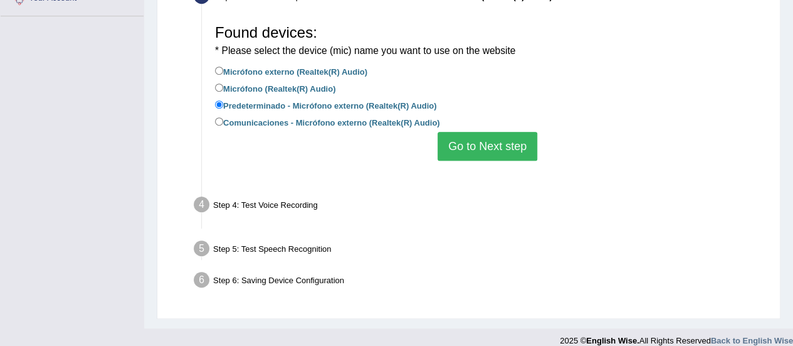
scroll to position [314, 0]
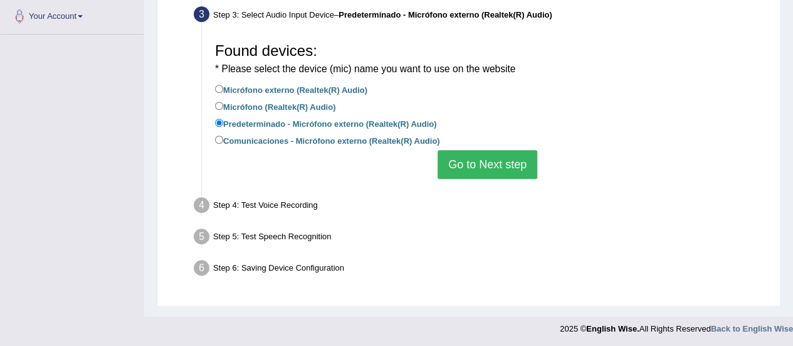
click at [362, 87] on label "Micrófono externo (Realtek(R) Audio)" at bounding box center [291, 89] width 152 height 14
click at [223, 87] on input "Micrófono externo (Realtek(R) Audio)" at bounding box center [219, 89] width 8 height 8
radio input "true"
click at [472, 174] on button "Go to Next step" at bounding box center [488, 164] width 100 height 29
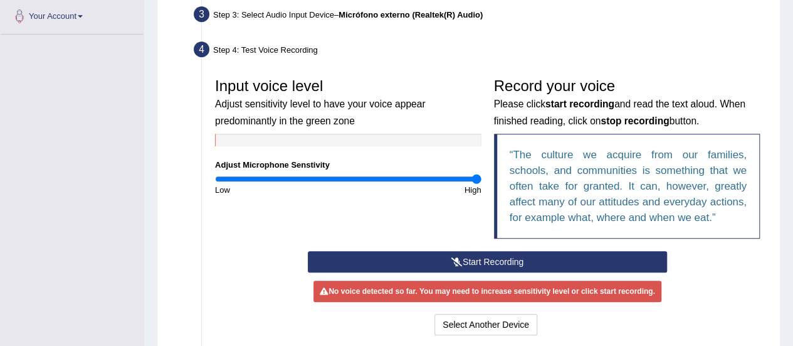
click at [458, 253] on button "Start Recording" at bounding box center [487, 261] width 359 height 21
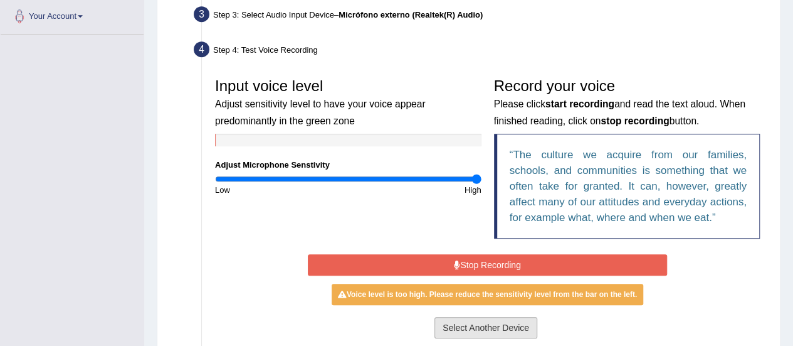
click at [483, 320] on button "Select Another Device" at bounding box center [486, 327] width 103 height 21
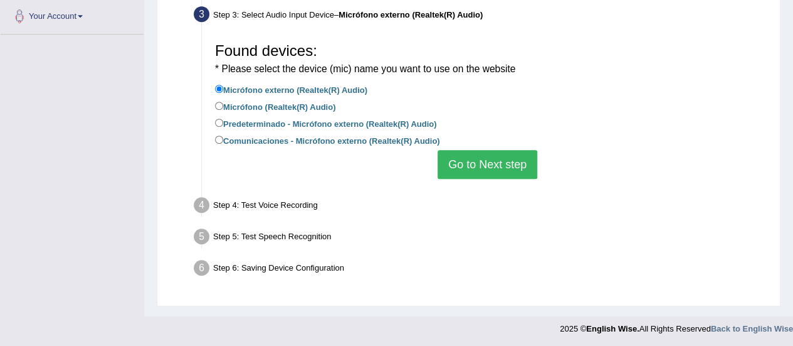
click at [326, 138] on label "Comunicaciones - Micrófono externo (Realtek(R) Audio)" at bounding box center [327, 140] width 225 height 14
click at [223, 138] on input "Comunicaciones - Micrófono externo (Realtek(R) Audio)" at bounding box center [219, 139] width 8 height 8
radio input "true"
click at [480, 174] on button "Go to Next step" at bounding box center [488, 164] width 100 height 29
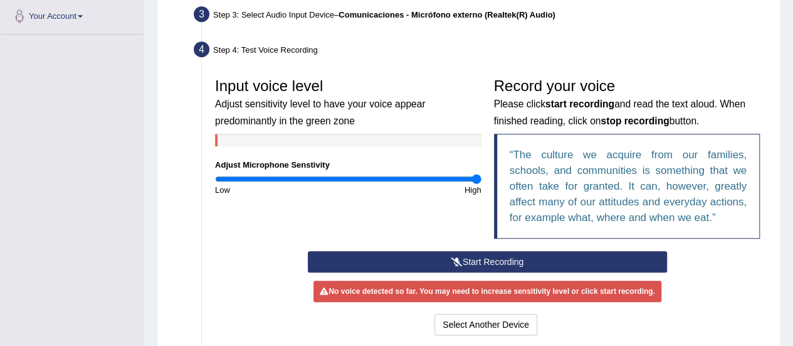
click at [498, 263] on button "Start Recording" at bounding box center [487, 261] width 359 height 21
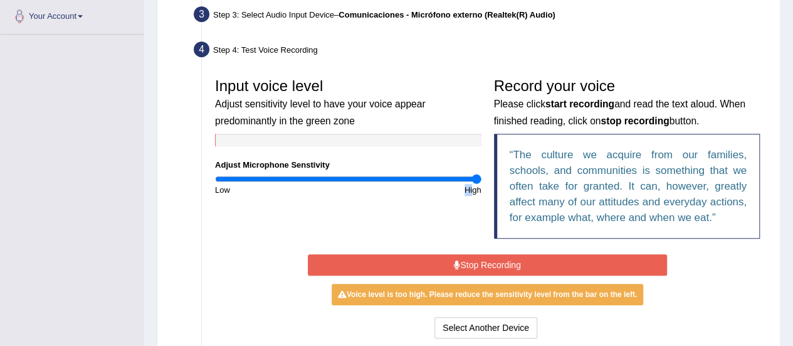
drag, startPoint x: 473, startPoint y: 184, endPoint x: 425, endPoint y: 183, distance: 48.3
click at [425, 184] on div "High" at bounding box center [417, 190] width 139 height 12
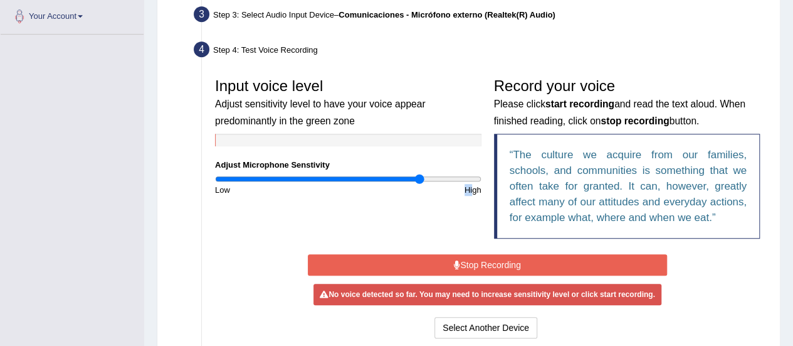
drag, startPoint x: 477, startPoint y: 180, endPoint x: 419, endPoint y: 177, distance: 58.4
click at [419, 177] on input "range" at bounding box center [348, 179] width 267 height 10
drag, startPoint x: 419, startPoint y: 177, endPoint x: 444, endPoint y: 177, distance: 25.1
click at [444, 177] on input "range" at bounding box center [348, 179] width 267 height 10
drag, startPoint x: 444, startPoint y: 177, endPoint x: 387, endPoint y: 214, distance: 67.7
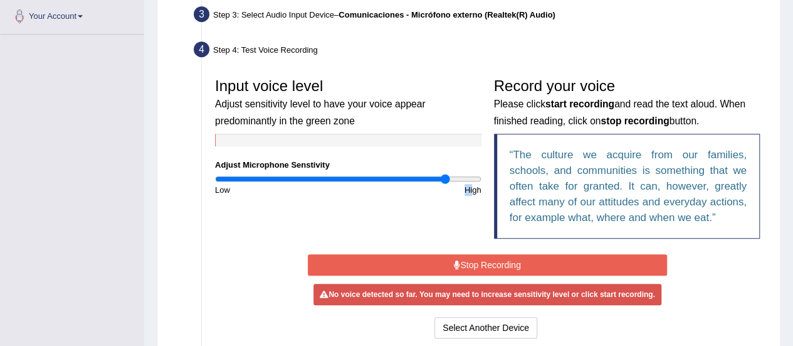
click at [387, 214] on div "Input voice level Adjust sensitivity level to have your voice appear predominan…" at bounding box center [488, 160] width 558 height 179
click at [500, 273] on button "Stop Recording" at bounding box center [487, 264] width 359 height 21
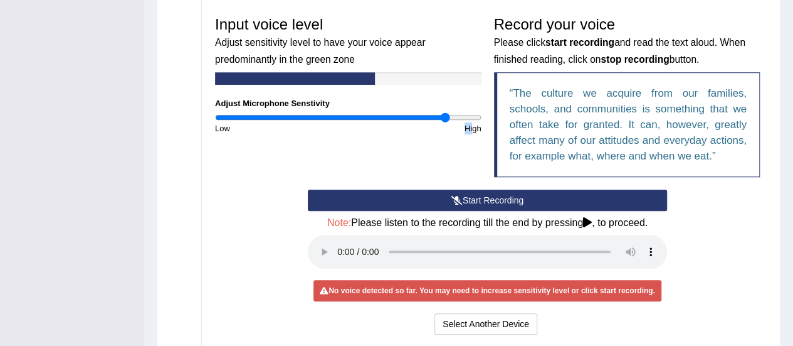
scroll to position [376, 0]
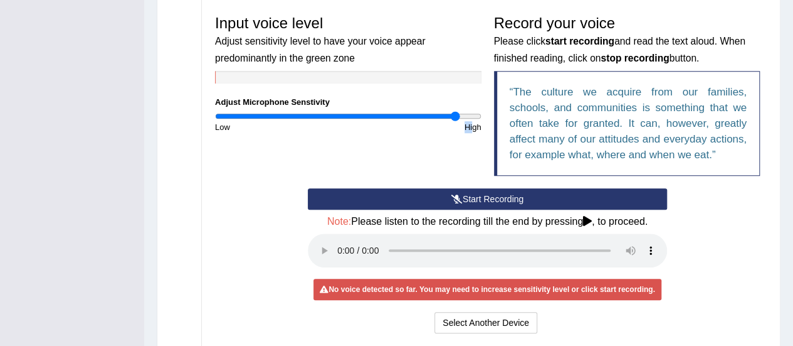
click at [455, 117] on input "range" at bounding box center [348, 116] width 267 height 10
drag, startPoint x: 466, startPoint y: 117, endPoint x: 477, endPoint y: 119, distance: 11.4
click at [477, 119] on input "range" at bounding box center [348, 116] width 267 height 10
click at [477, 189] on button "Start Recording" at bounding box center [487, 198] width 359 height 21
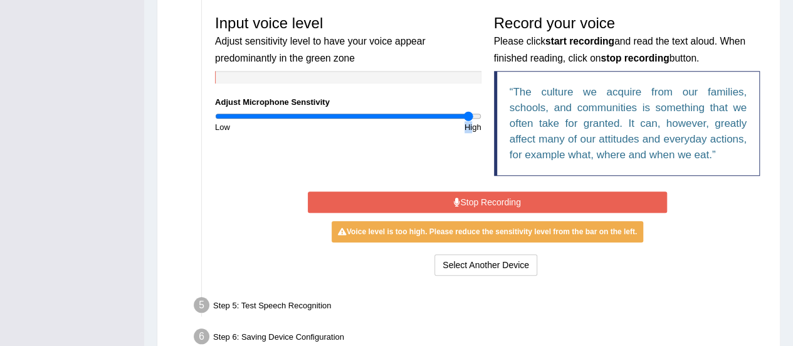
type input "1.94"
click at [469, 115] on input "range" at bounding box center [348, 116] width 267 height 10
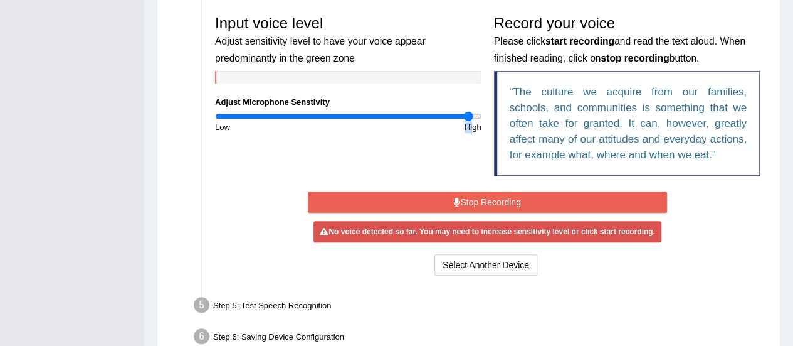
click at [473, 198] on button "Stop Recording" at bounding box center [487, 201] width 359 height 21
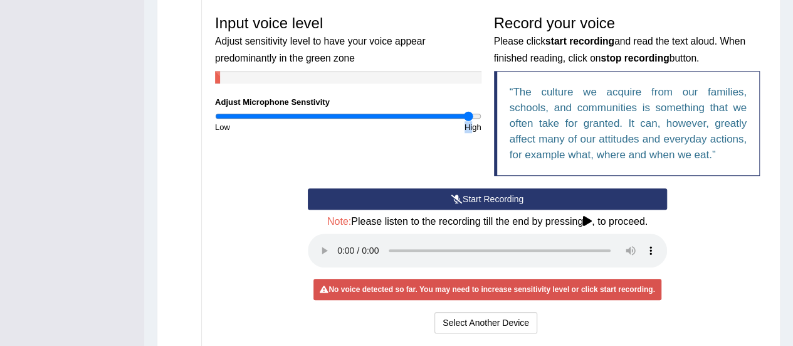
click at [473, 198] on button "Start Recording" at bounding box center [487, 198] width 359 height 21
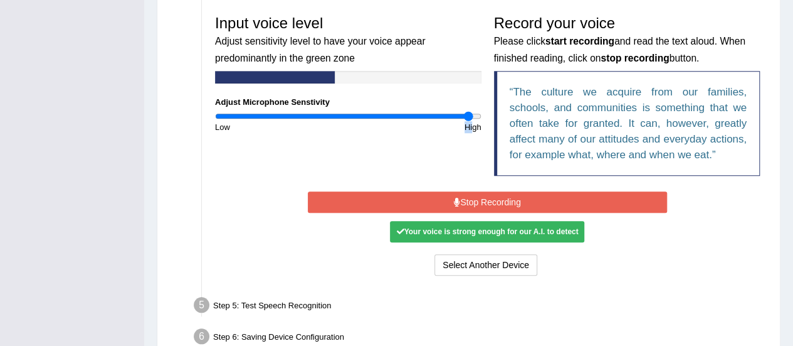
click at [473, 198] on button "Stop Recording" at bounding box center [487, 201] width 359 height 21
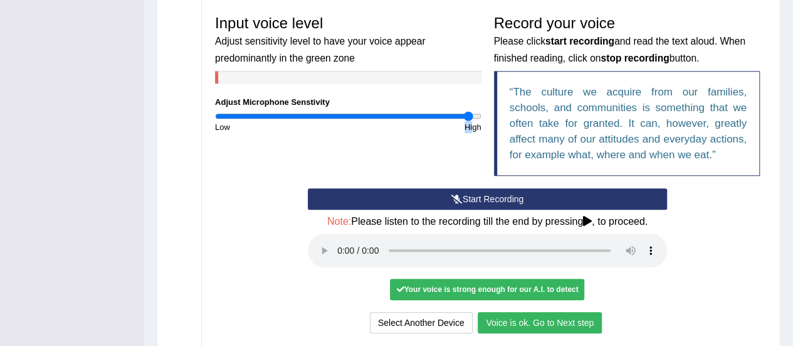
click at [533, 315] on button "Voice is ok. Go to Next step" at bounding box center [540, 322] width 124 height 21
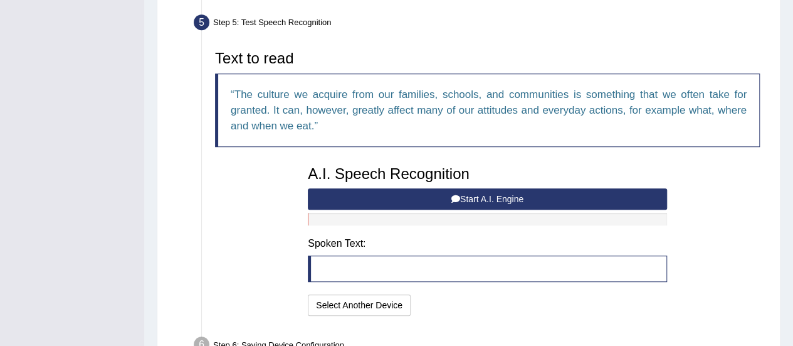
click at [436, 189] on button "Start A.I. Engine" at bounding box center [487, 198] width 359 height 21
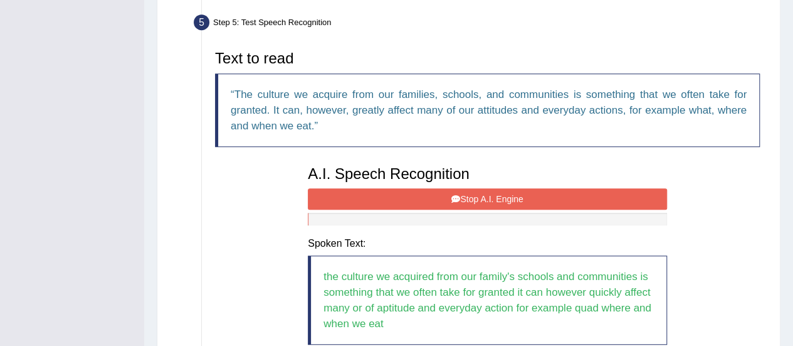
click at [419, 203] on button "Stop A.I. Engine" at bounding box center [487, 198] width 359 height 21
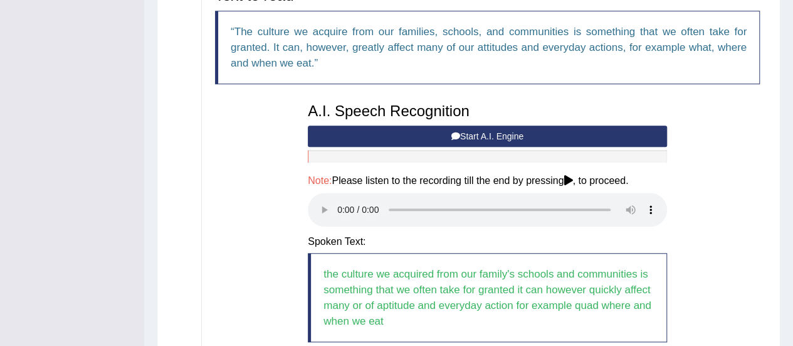
scroll to position [575, 0]
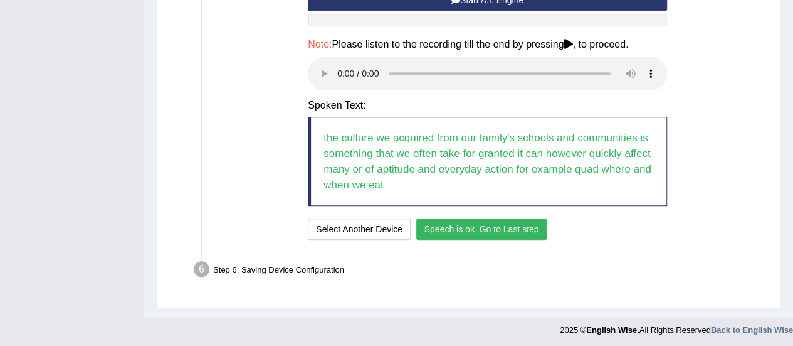
click at [447, 238] on div "I will practice without this feature Select Another Device Speech is ok. Go to …" at bounding box center [487, 230] width 359 height 24
click at [452, 231] on button "Speech is ok. Go to Last step" at bounding box center [481, 228] width 131 height 21
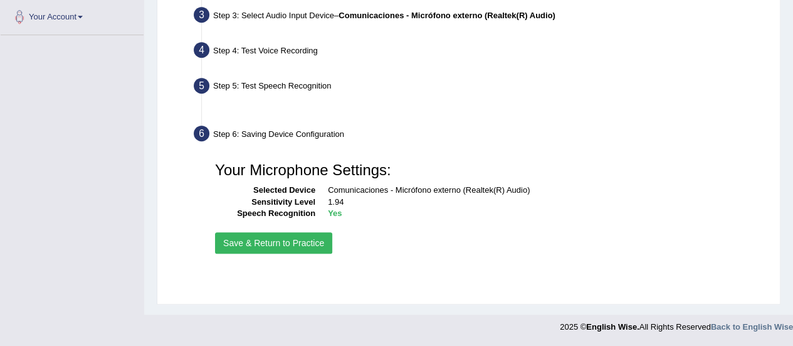
scroll to position [312, 0]
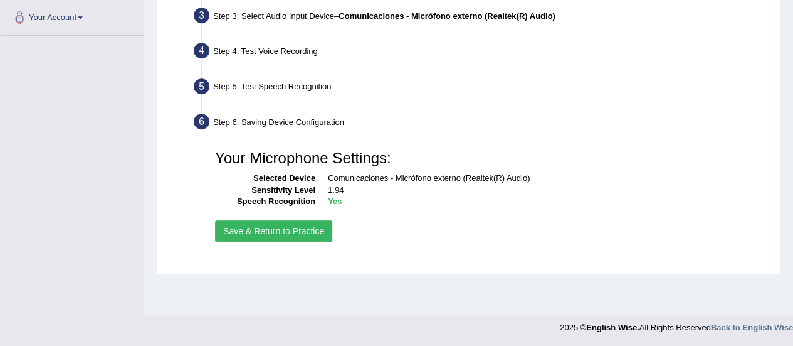
click at [272, 220] on button "Save & Return to Practice" at bounding box center [273, 230] width 117 height 21
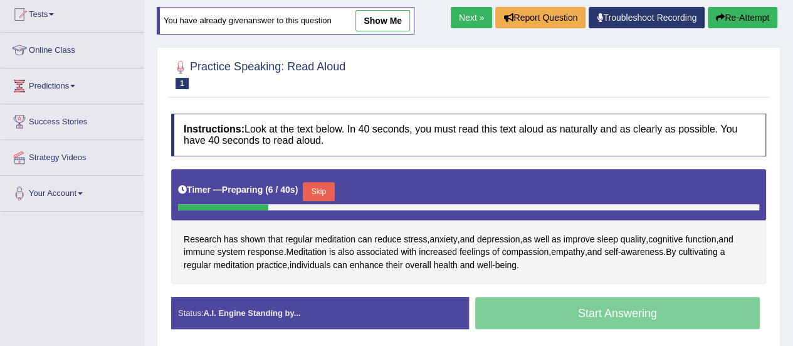
click at [652, 14] on link "Troubleshoot Recording" at bounding box center [647, 17] width 116 height 21
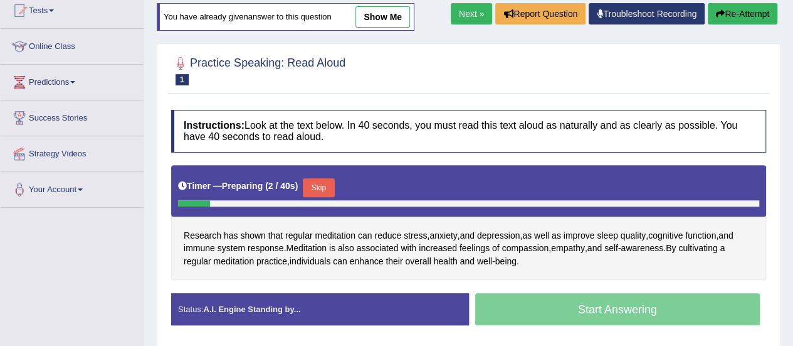
click at [477, 9] on link "Next »" at bounding box center [471, 13] width 41 height 21
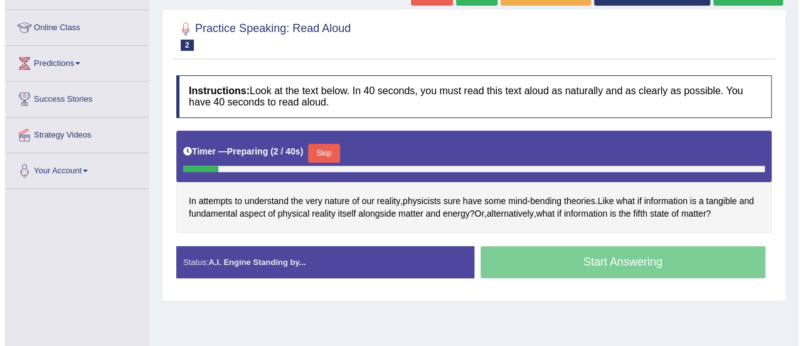
scroll to position [157, 0]
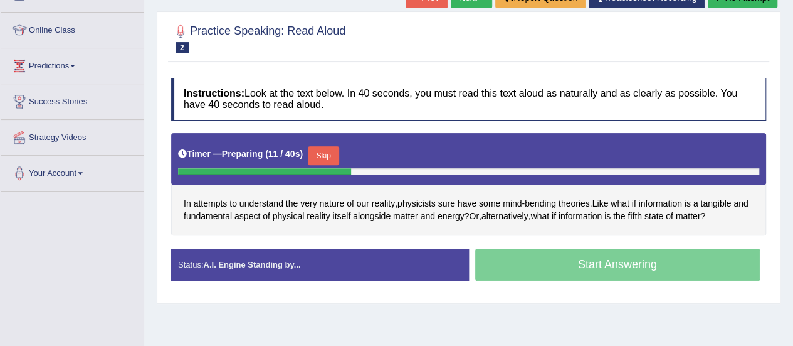
click at [370, 199] on div "In attempts to understand the very nature of our reality , physicists sure have…" at bounding box center [468, 184] width 595 height 102
click at [380, 200] on span "reality" at bounding box center [383, 203] width 23 height 13
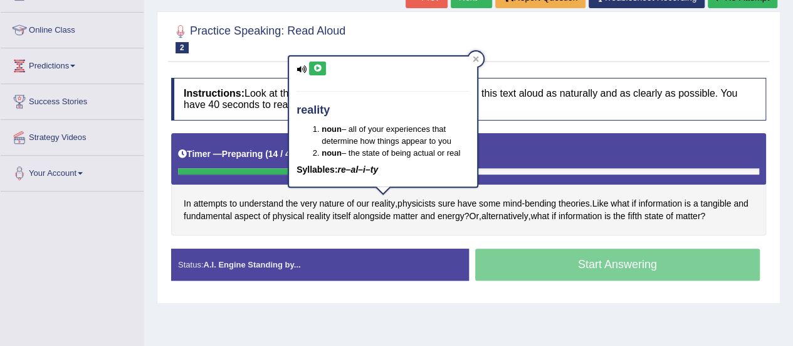
click at [315, 55] on div "reality noun – all of your experiences that determine how things appear to you …" at bounding box center [383, 121] width 191 height 132
click at [315, 66] on icon at bounding box center [317, 69] width 9 height 8
click at [475, 56] on icon at bounding box center [476, 59] width 6 height 6
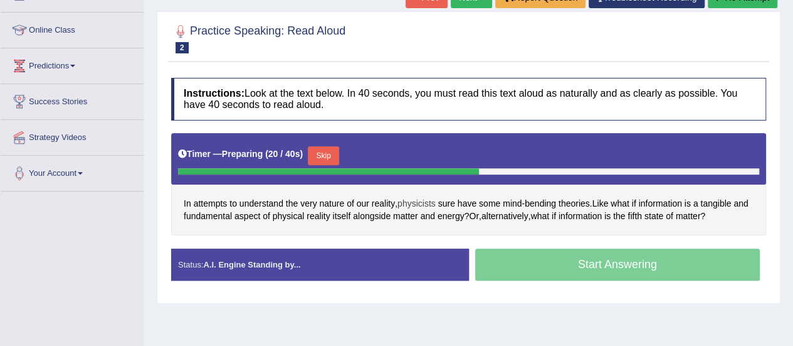
click at [421, 200] on span "physicists" at bounding box center [417, 203] width 38 height 13
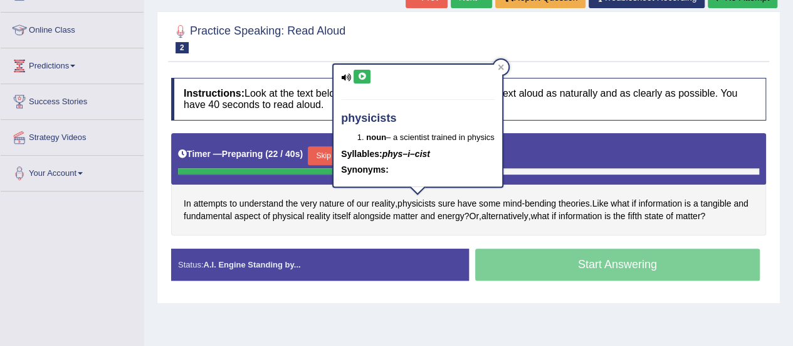
click at [365, 82] on button at bounding box center [362, 77] width 17 height 14
click at [508, 66] on div at bounding box center [501, 67] width 15 height 15
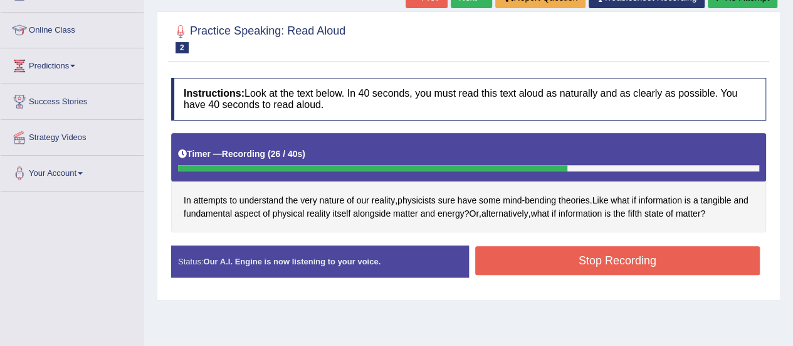
click at [599, 253] on button "Stop Recording" at bounding box center [617, 260] width 285 height 29
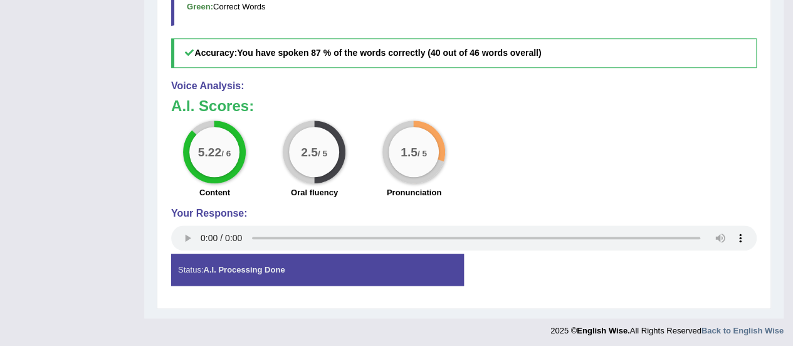
scroll to position [0, 0]
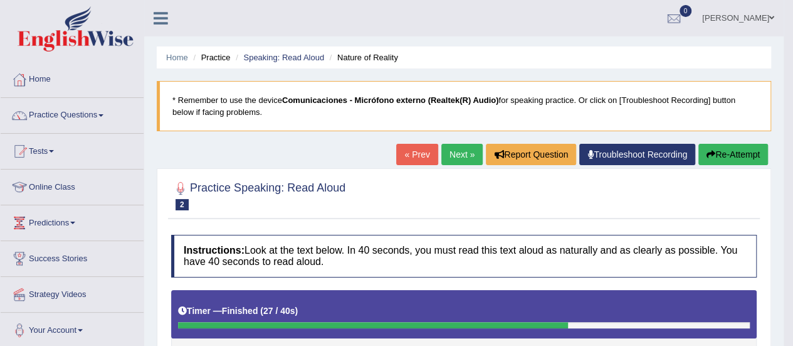
click at [309, 48] on ul "Home Practice Speaking: Read Aloud Nature of Reality" at bounding box center [464, 57] width 615 height 22
click at [310, 58] on link "Speaking: Read Aloud" at bounding box center [283, 57] width 81 height 9
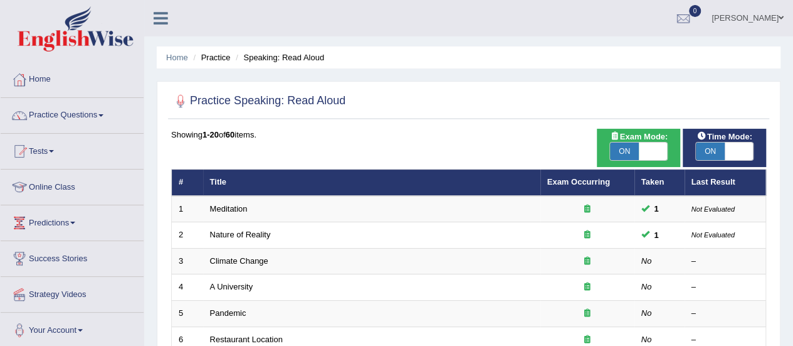
click at [635, 147] on span "ON" at bounding box center [624, 151] width 29 height 18
checkbox input "false"
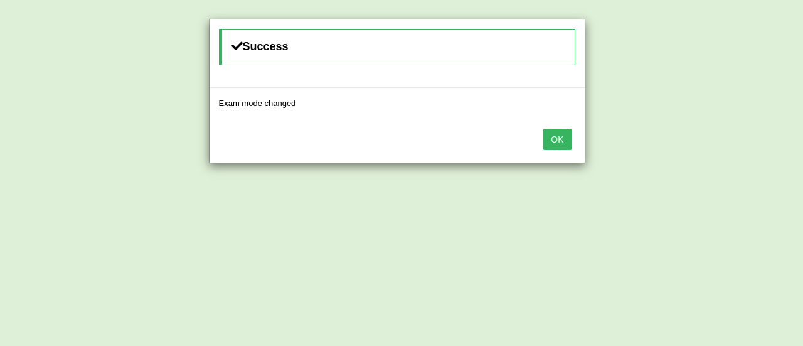
click at [566, 140] on button "OK" at bounding box center [556, 139] width 29 height 21
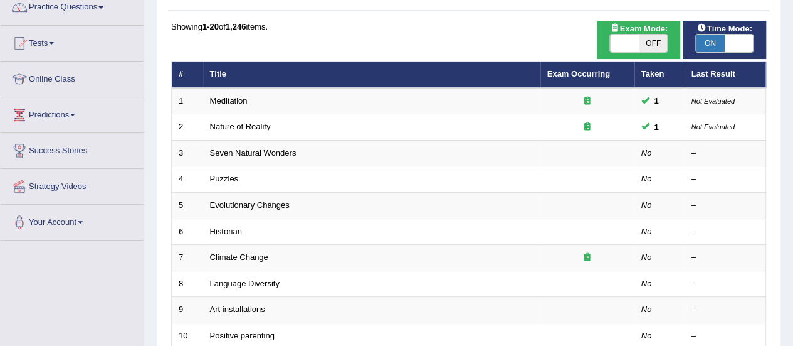
scroll to position [113, 0]
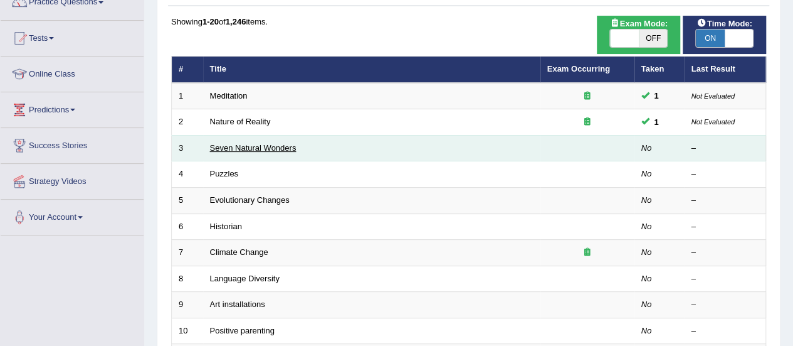
click at [267, 145] on link "Seven Natural Wonders" at bounding box center [253, 147] width 87 height 9
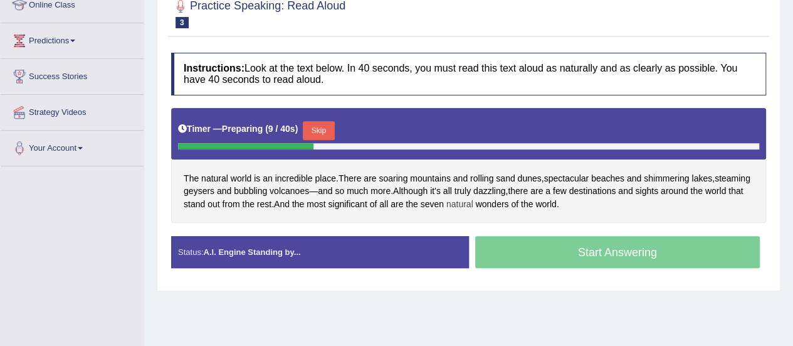
scroll to position [179, 0]
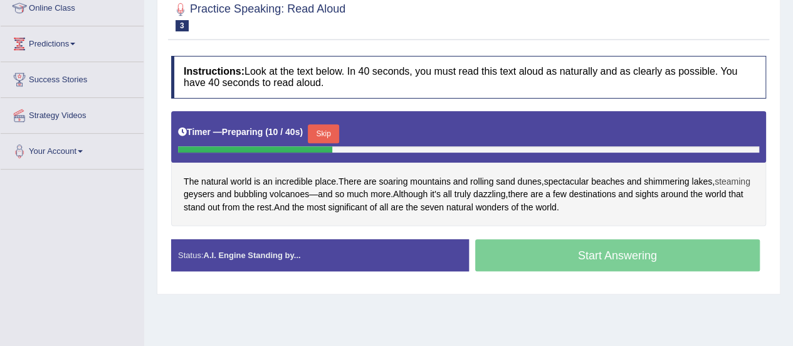
click at [715, 188] on span "steaming" at bounding box center [733, 181] width 36 height 13
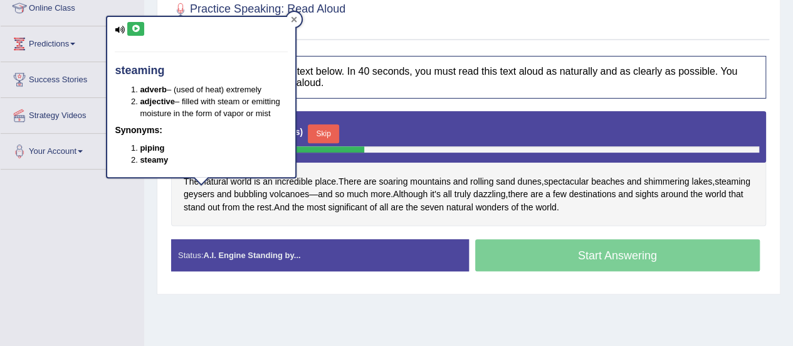
click at [295, 19] on icon at bounding box center [295, 20] width 6 height 6
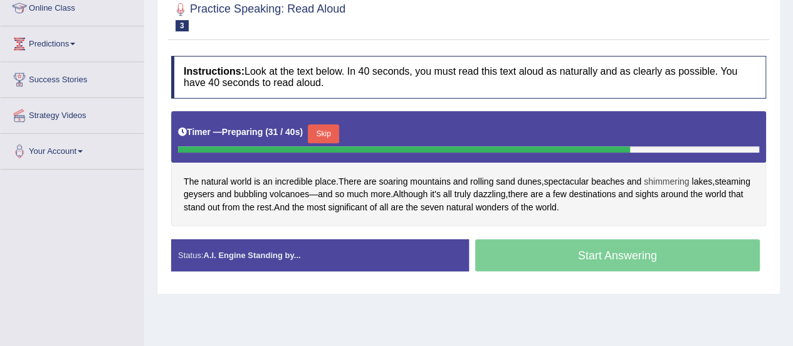
click at [681, 176] on span "shimmering" at bounding box center [666, 181] width 45 height 13
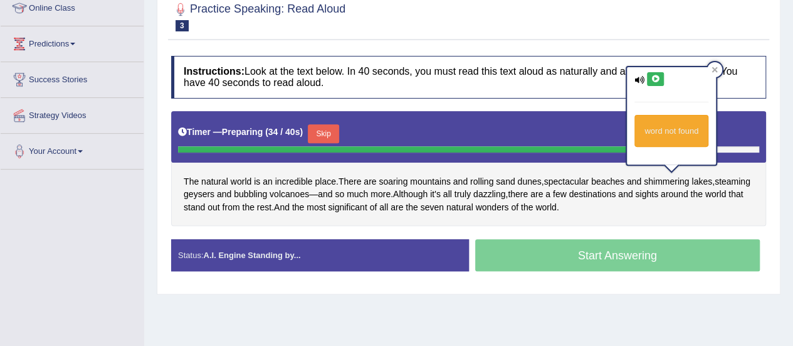
click at [660, 78] on button at bounding box center [655, 79] width 17 height 14
click at [511, 127] on div "Timer — Preparing ( 38 / 40s ) Skip" at bounding box center [468, 133] width 581 height 25
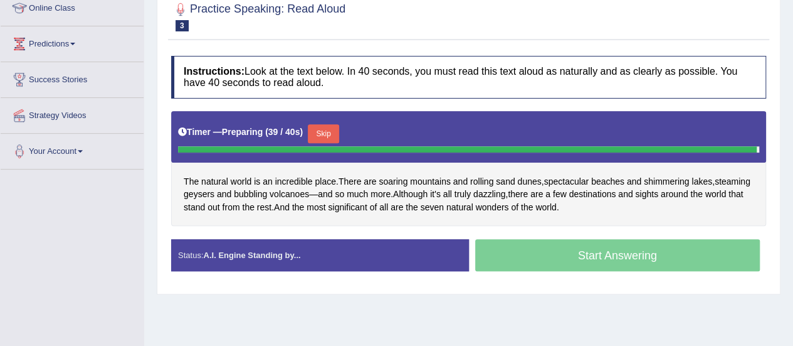
click at [511, 127] on div "Timer — Preparing ( 39 / 40s ) Skip" at bounding box center [468, 133] width 581 height 25
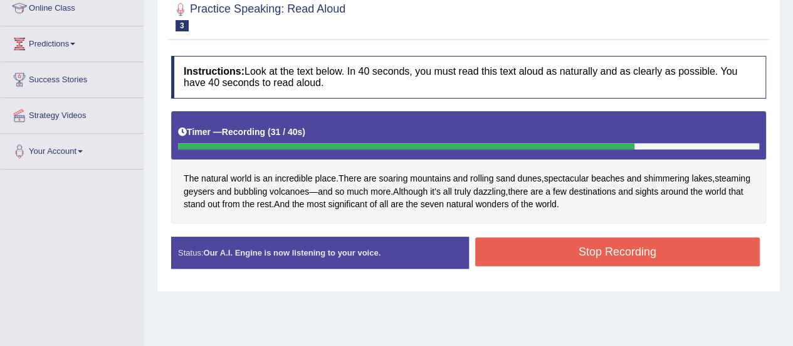
click at [540, 254] on button "Stop Recording" at bounding box center [617, 251] width 285 height 29
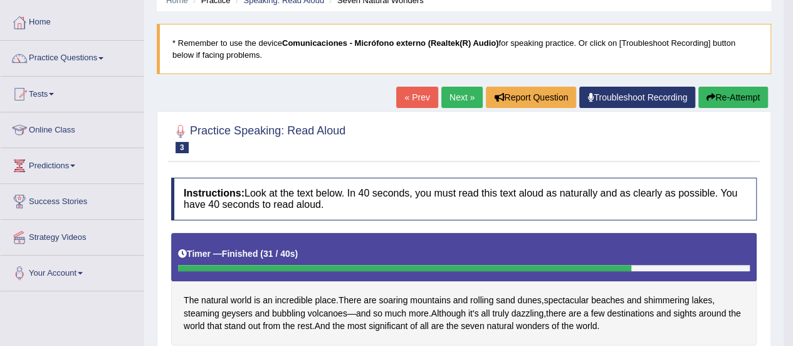
scroll to position [0, 0]
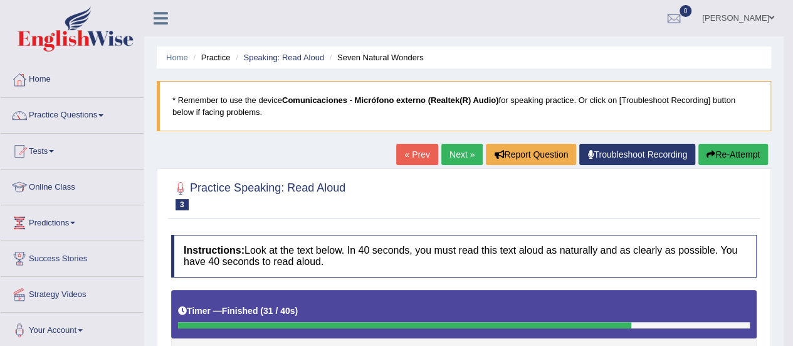
click at [738, 152] on button "Re-Attempt" at bounding box center [734, 154] width 70 height 21
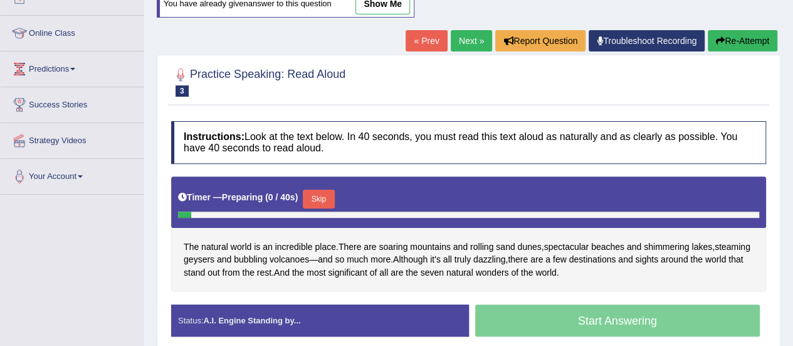
scroll to position [154, 0]
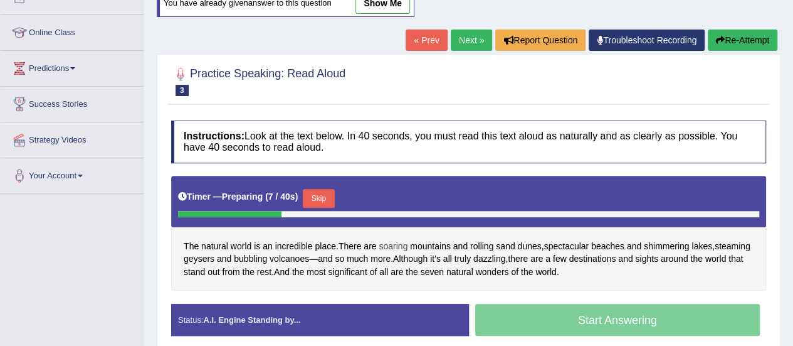
click at [385, 242] on span "soaring" at bounding box center [393, 246] width 29 height 13
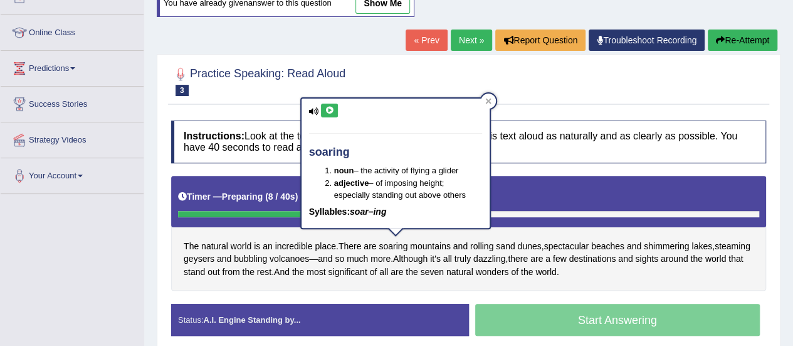
click at [330, 107] on icon at bounding box center [329, 111] width 9 height 8
click at [435, 243] on span "mountains" at bounding box center [430, 246] width 41 height 13
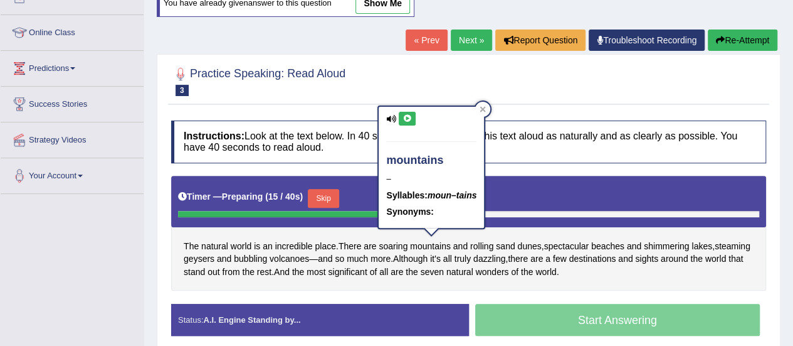
click at [413, 110] on div "mountains – Syllables: moun–tains Synonyms:" at bounding box center [431, 168] width 105 height 122
click at [410, 118] on icon at bounding box center [407, 119] width 9 height 8
click at [514, 244] on span "sand" at bounding box center [505, 246] width 19 height 13
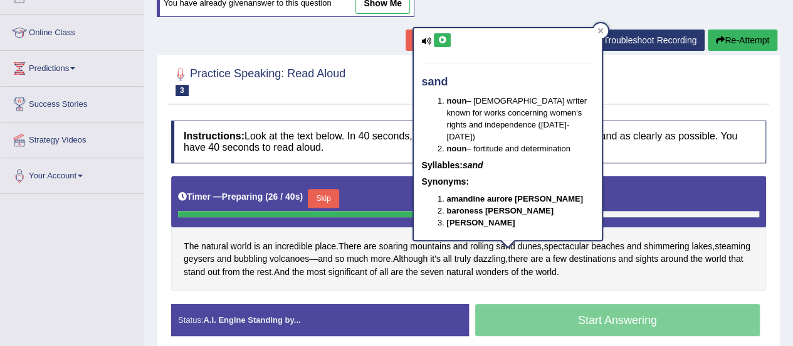
click at [442, 40] on icon at bounding box center [442, 40] width 9 height 8
drag, startPoint x: 596, startPoint y: 229, endPoint x: 581, endPoint y: 229, distance: 15.1
click at [581, 229] on div "sand noun – French writer known for works concerning women's rights and indepen…" at bounding box center [508, 134] width 191 height 214
click at [526, 244] on span "dunes" at bounding box center [529, 246] width 24 height 13
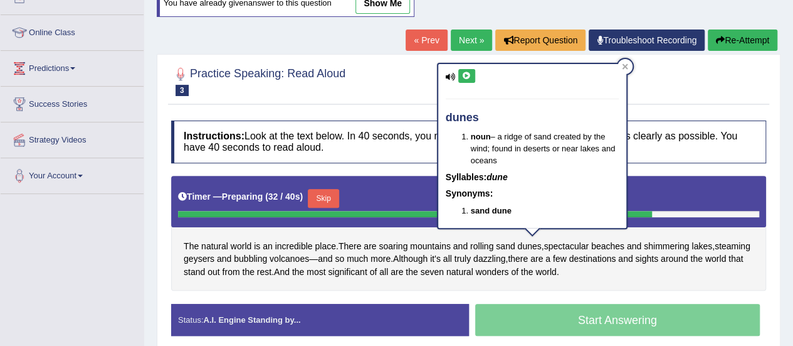
click at [462, 73] on icon at bounding box center [466, 76] width 9 height 8
click at [633, 257] on span "and" at bounding box center [625, 258] width 14 height 13
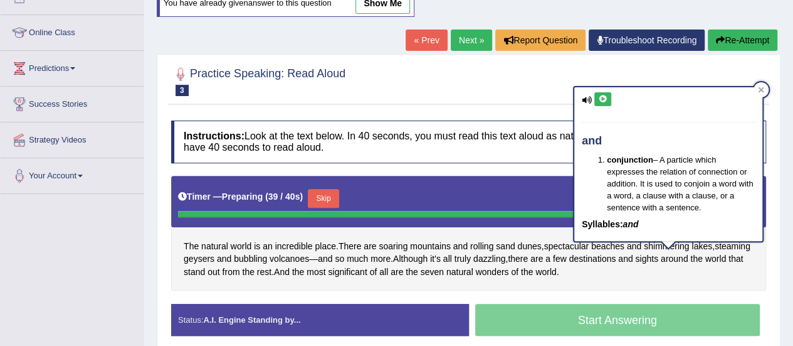
click at [630, 272] on div "The natural world is an incredible place . There are soaring mountains and roll…" at bounding box center [468, 233] width 595 height 115
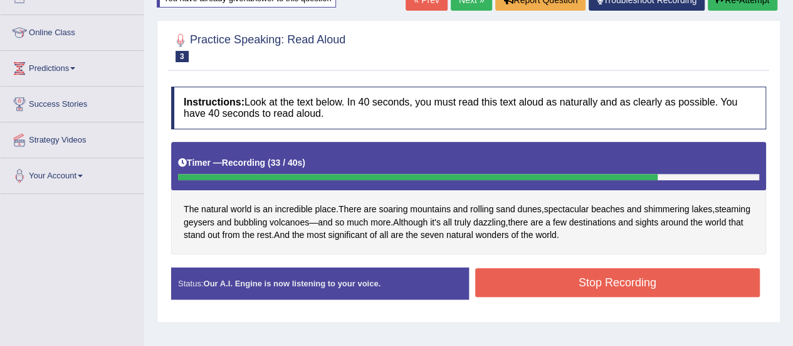
click at [624, 280] on button "Stop Recording" at bounding box center [617, 282] width 285 height 29
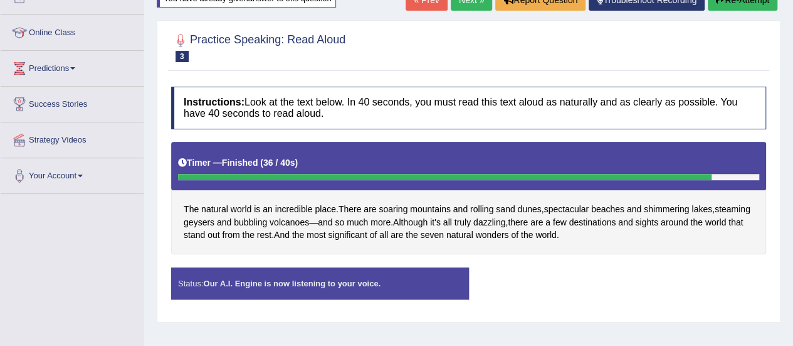
click at [407, 263] on div "Instructions: Look at the text below. In 40 seconds, you must read this text al…" at bounding box center [468, 197] width 601 height 235
click at [405, 270] on div "Status: Our A.I. Engine is now listening to your voice." at bounding box center [320, 283] width 298 height 32
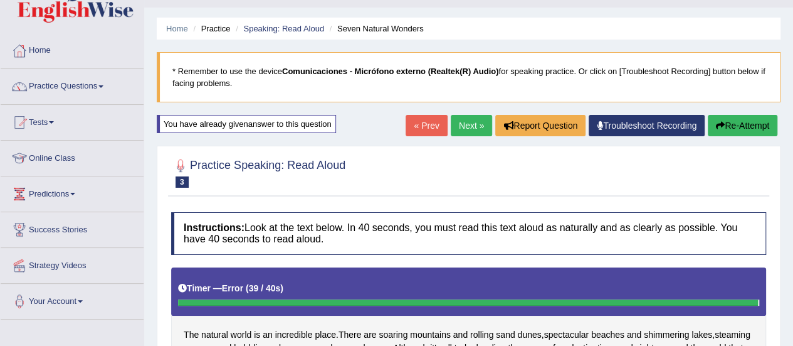
scroll to position [0, 0]
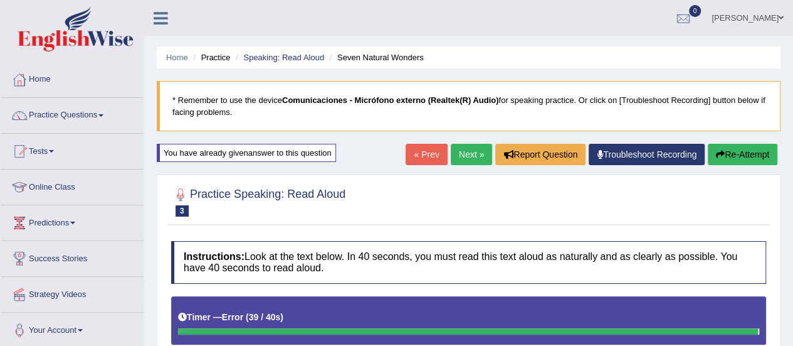
click at [462, 154] on link "Next »" at bounding box center [471, 154] width 41 height 21
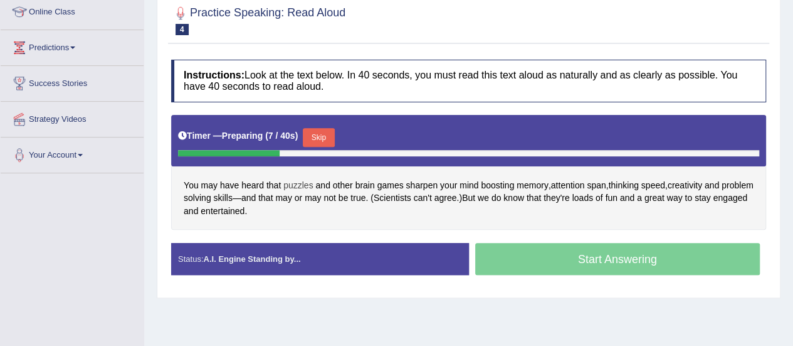
click at [299, 180] on span "puzzles" at bounding box center [297, 185] width 29 height 13
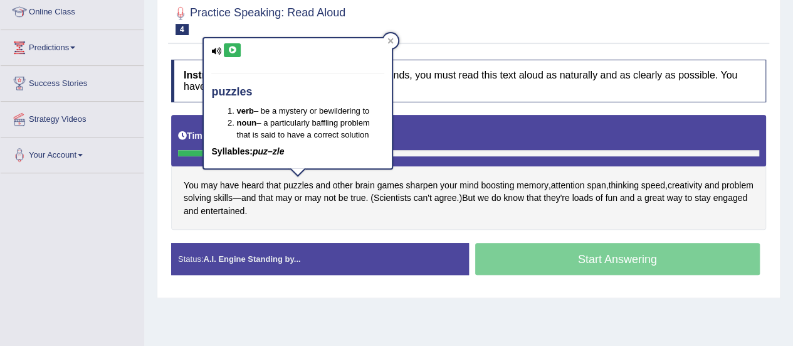
click at [237, 61] on div "puzzles verb – be a mystery or bewildering to noun – a particularly baffling pr…" at bounding box center [298, 103] width 188 height 130
click at [230, 47] on icon at bounding box center [232, 50] width 9 height 8
click at [508, 183] on span "boosting" at bounding box center [497, 185] width 33 height 13
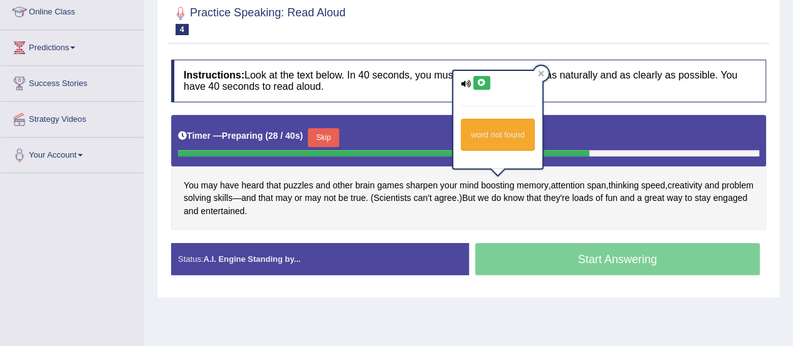
click at [483, 77] on button at bounding box center [481, 83] width 17 height 14
click at [602, 204] on div "You may have heard that puzzles and other brain games sharpen your mind boostin…" at bounding box center [468, 172] width 595 height 115
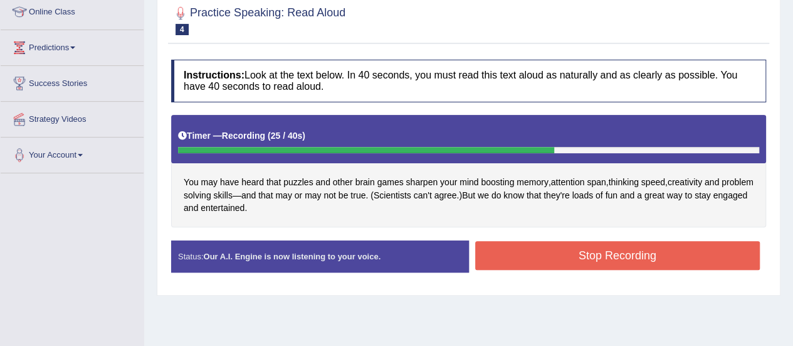
click at [587, 256] on button "Stop Recording" at bounding box center [617, 255] width 285 height 29
